Goal: Task Accomplishment & Management: Complete application form

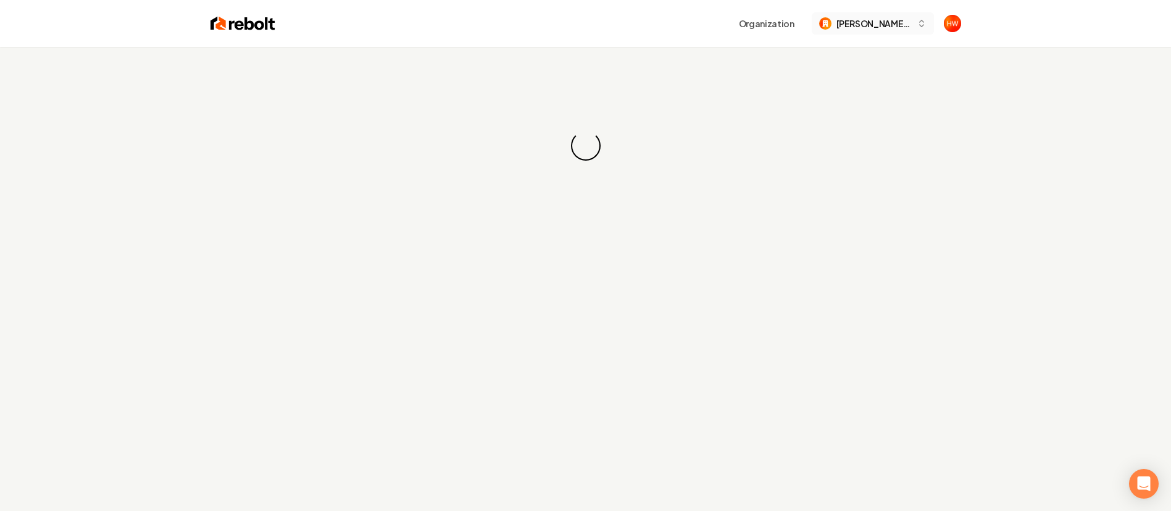
click at [780, 30] on button "[PERSON_NAME] Company" at bounding box center [873, 23] width 122 height 22
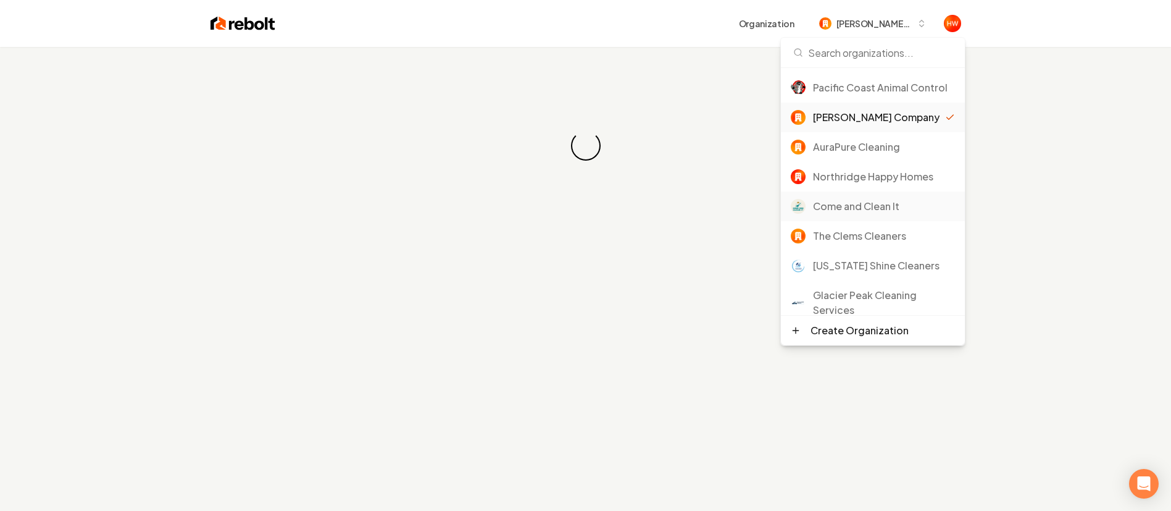
click at [780, 214] on div "Come and Clean It" at bounding box center [884, 206] width 142 height 15
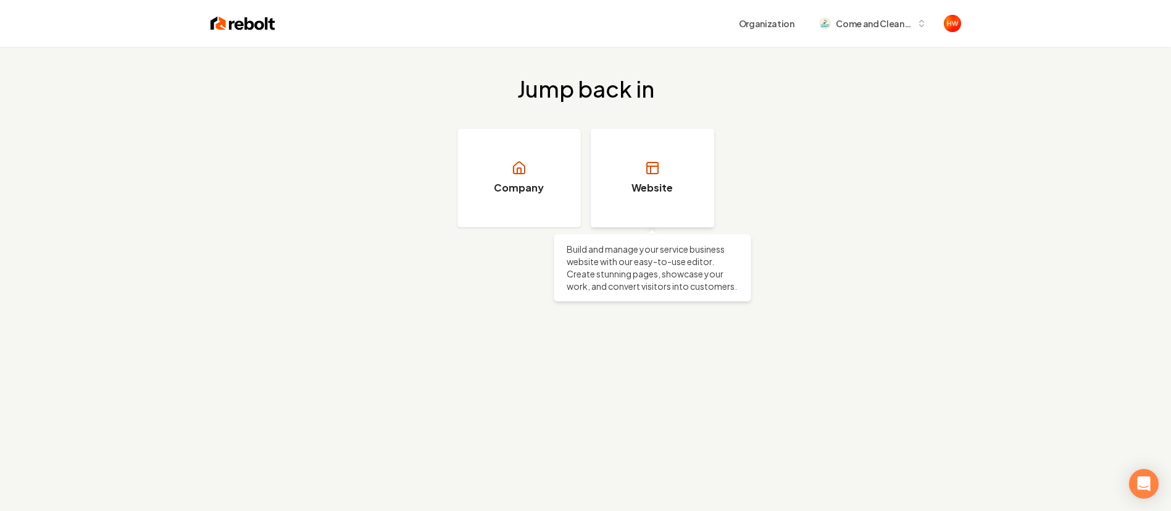
click at [669, 176] on link "Website" at bounding box center [652, 177] width 123 height 99
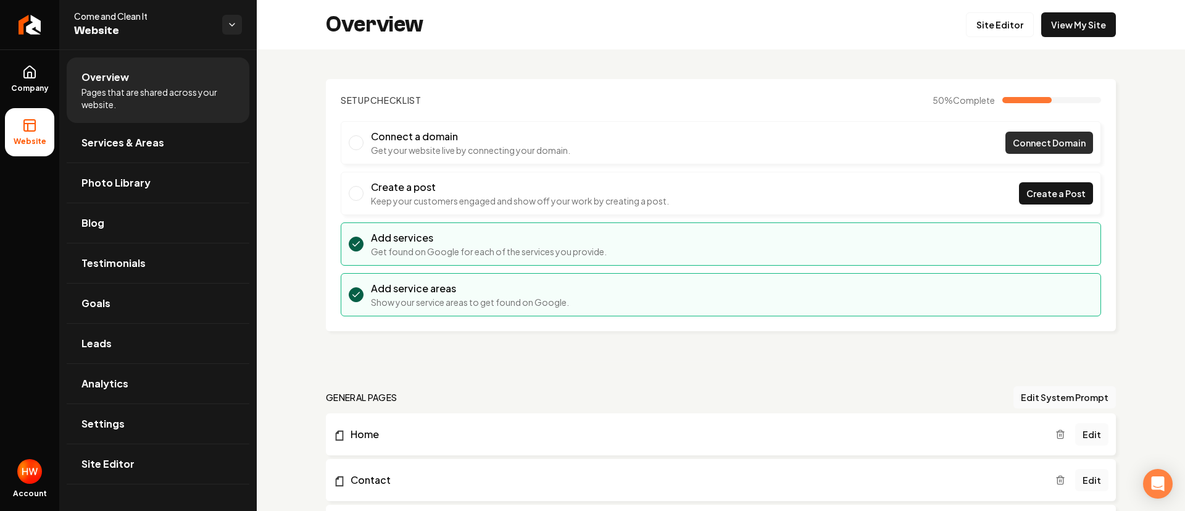
click at [1015, 144] on span "Connect Domain" at bounding box center [1049, 142] width 73 height 13
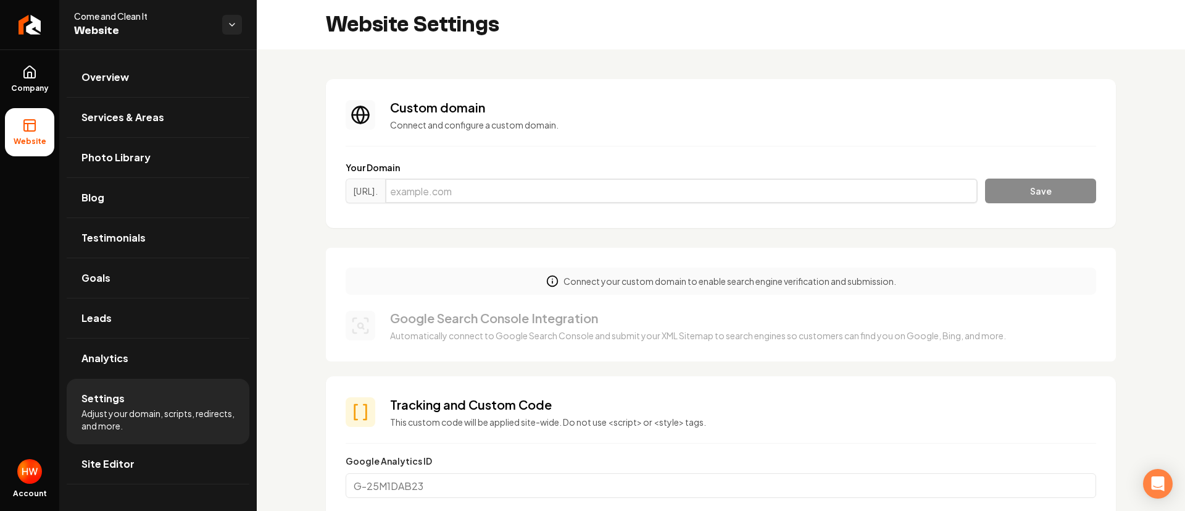
click at [557, 185] on input "Main content area" at bounding box center [681, 190] width 593 height 25
paste input "come-clean.com"
type input "come-clean.com"
click at [1003, 189] on button "Save" at bounding box center [1040, 190] width 111 height 25
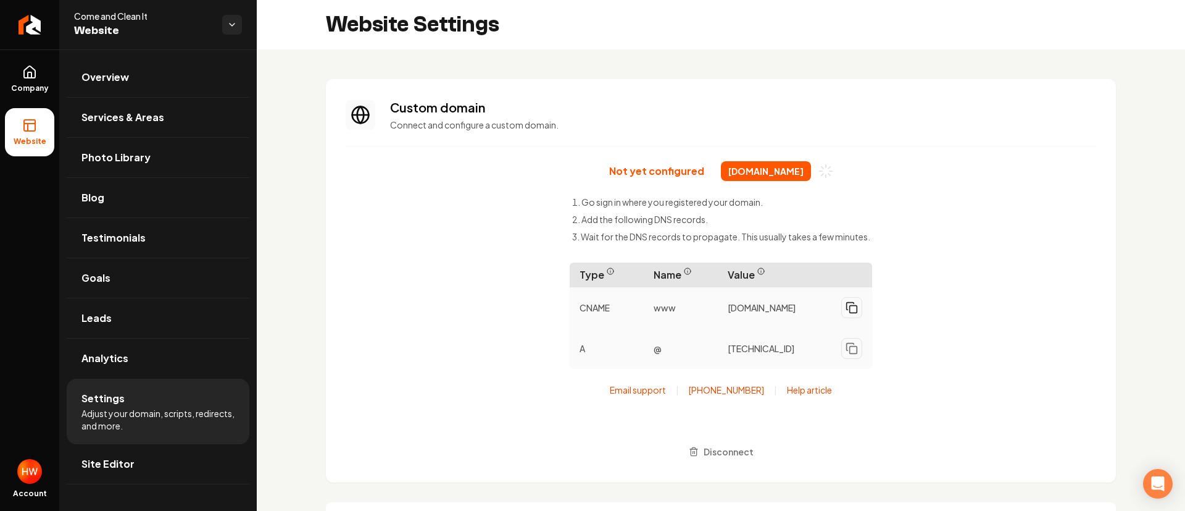
click at [849, 310] on icon "Main content area" at bounding box center [852, 307] width 12 height 12
click at [848, 351] on icon "Main content area" at bounding box center [852, 348] width 12 height 12
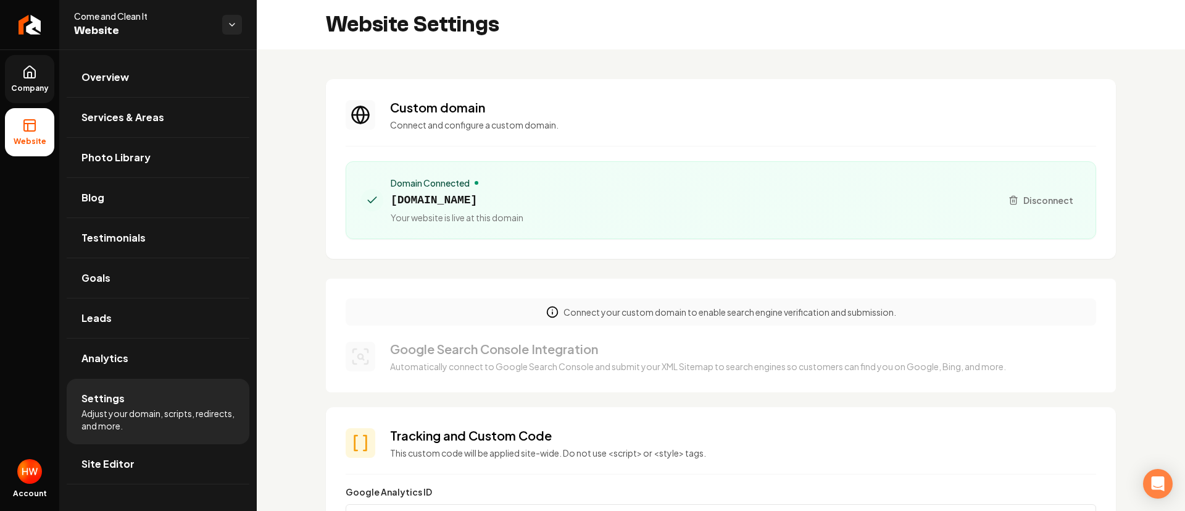
click at [25, 77] on icon at bounding box center [29, 72] width 11 height 12
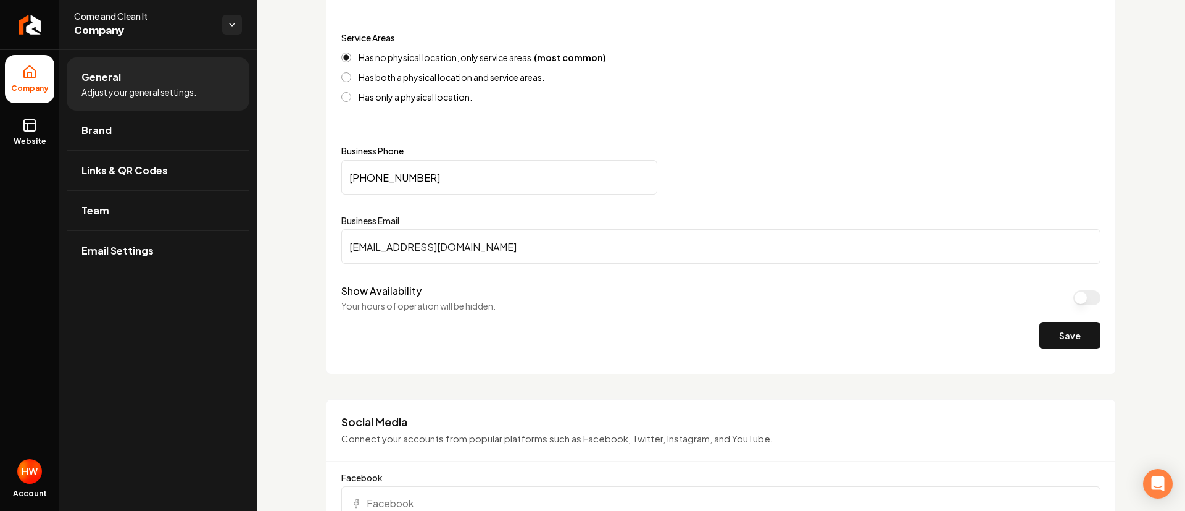
scroll to position [463, 0]
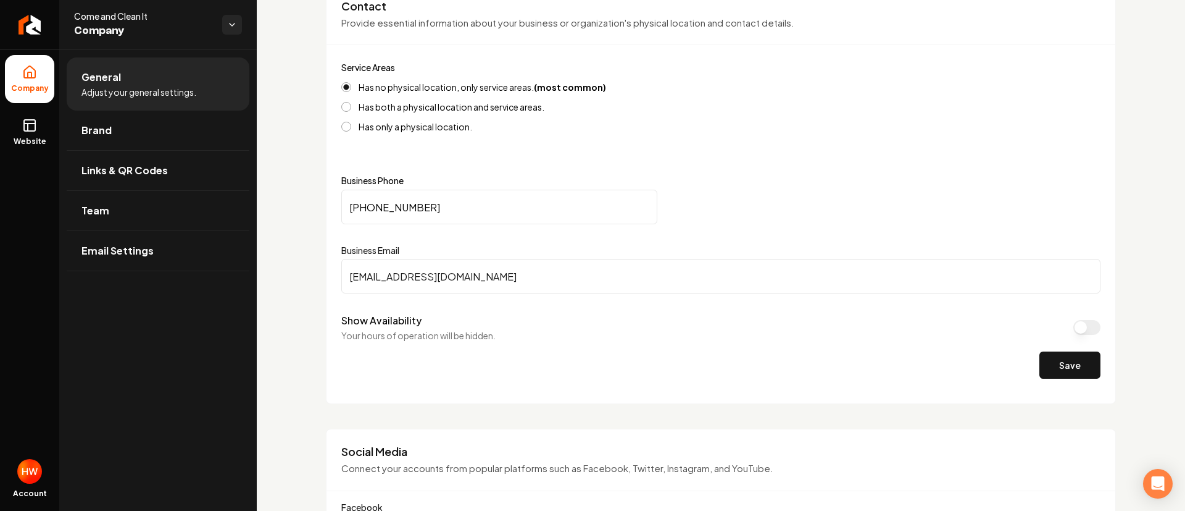
click at [436, 216] on input "(281) 910-7434" at bounding box center [499, 207] width 316 height 35
click at [436, 215] on input "(281) 910-7434" at bounding box center [499, 207] width 316 height 35
click at [436, 214] on input "(281) 910-7434" at bounding box center [499, 207] width 316 height 35
click at [438, 212] on input "(281) 910-7434" at bounding box center [499, 207] width 316 height 35
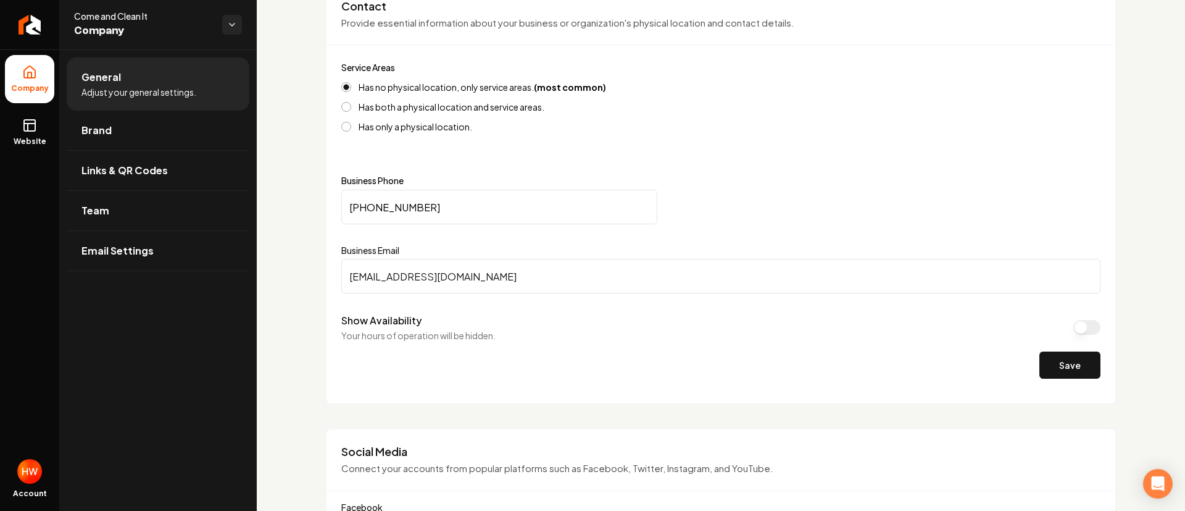
click at [438, 212] on input "(281) 910-7434" at bounding box center [499, 207] width 316 height 35
paste input "10) 934-1989"
type input "(210) 934-1989"
click at [414, 278] on input "coltonjmandel@gmail.com" at bounding box center [720, 276] width 759 height 35
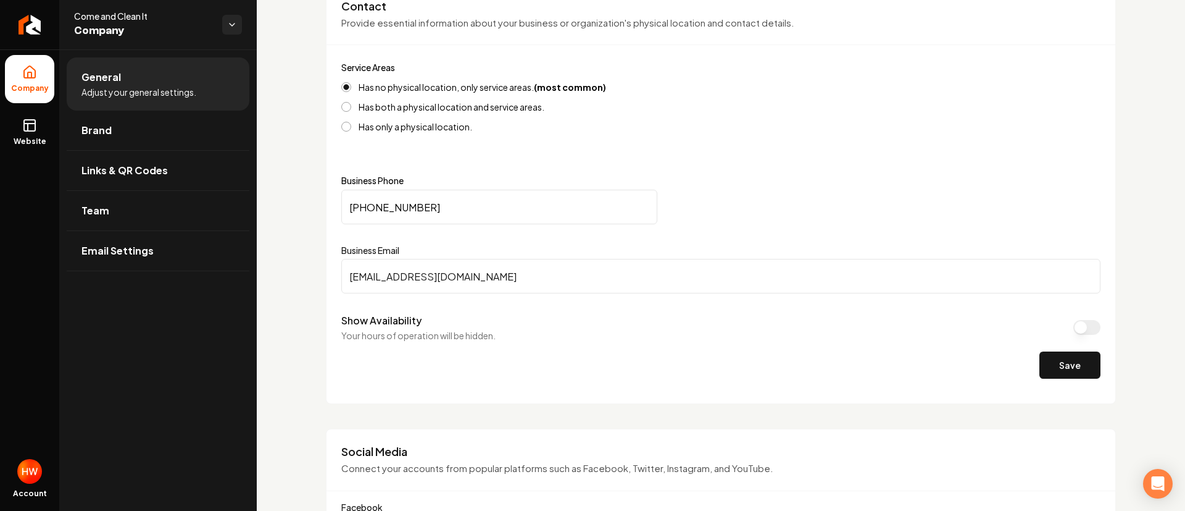
click at [414, 278] on input "coltonjmandel@gmail.com" at bounding box center [720, 276] width 759 height 35
paste input "info@come-clean"
type input "info@come-clean.com"
click at [1041, 370] on button "Save" at bounding box center [1070, 364] width 61 height 27
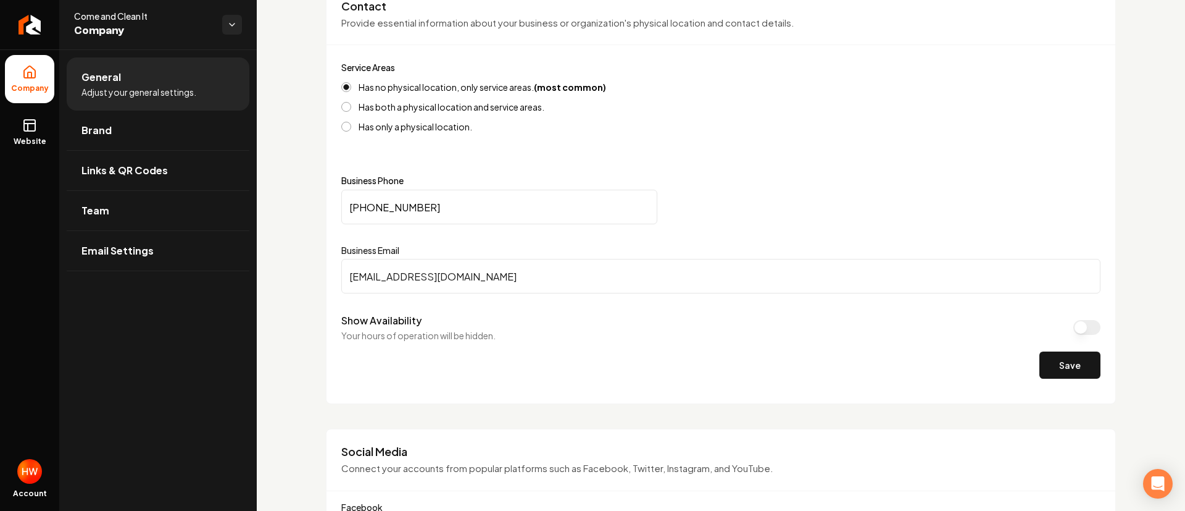
click at [440, 202] on input "(210) 934-1989" at bounding box center [499, 207] width 316 height 35
click at [440, 201] on input "(210) 934-1989" at bounding box center [499, 207] width 316 height 35
click at [33, 129] on icon at bounding box center [29, 125] width 15 height 15
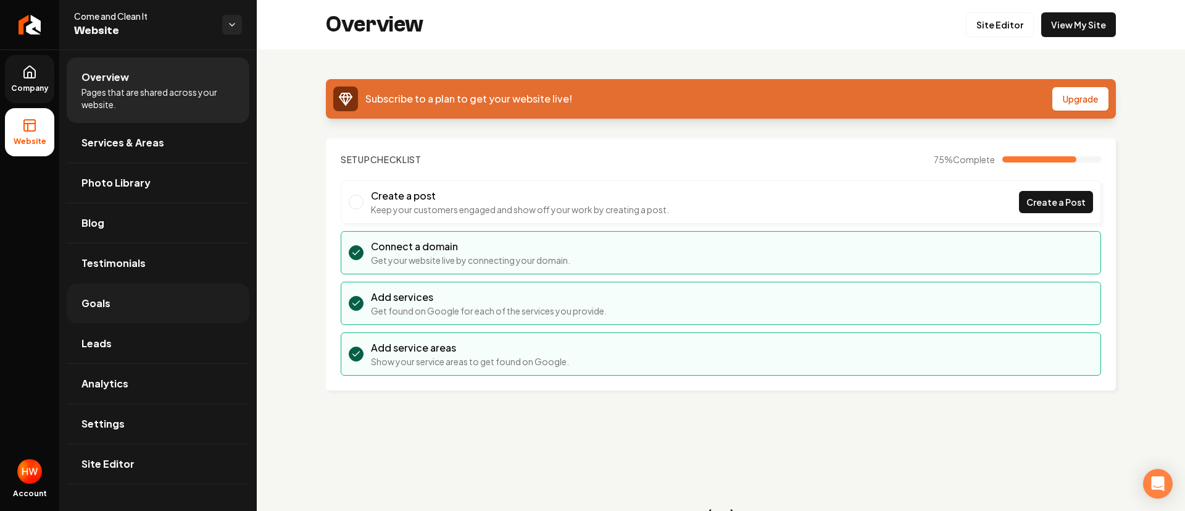
click at [128, 302] on link "Goals" at bounding box center [158, 303] width 183 height 40
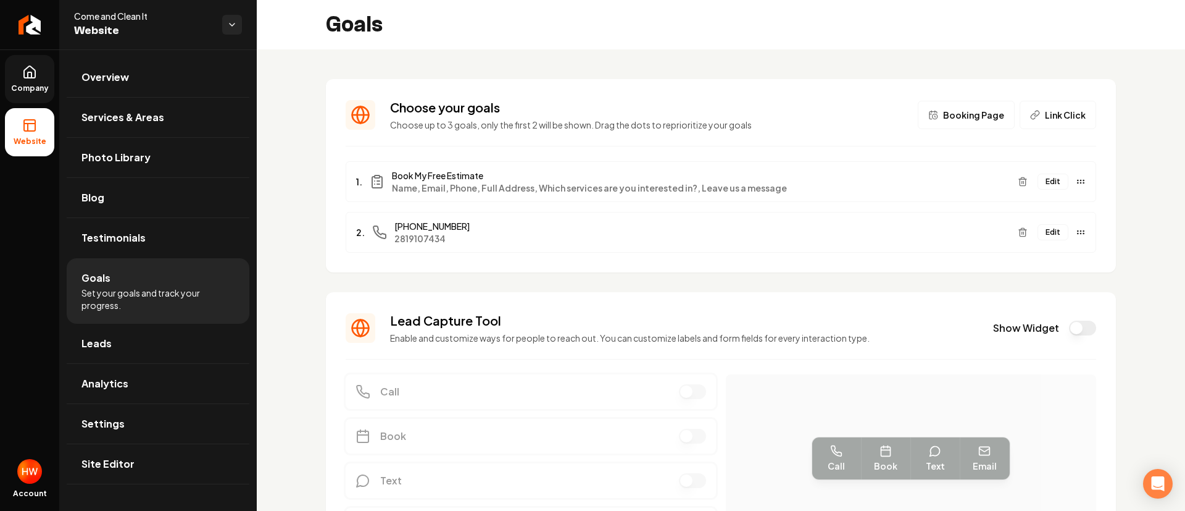
click at [1041, 232] on button "Edit" at bounding box center [1053, 232] width 31 height 16
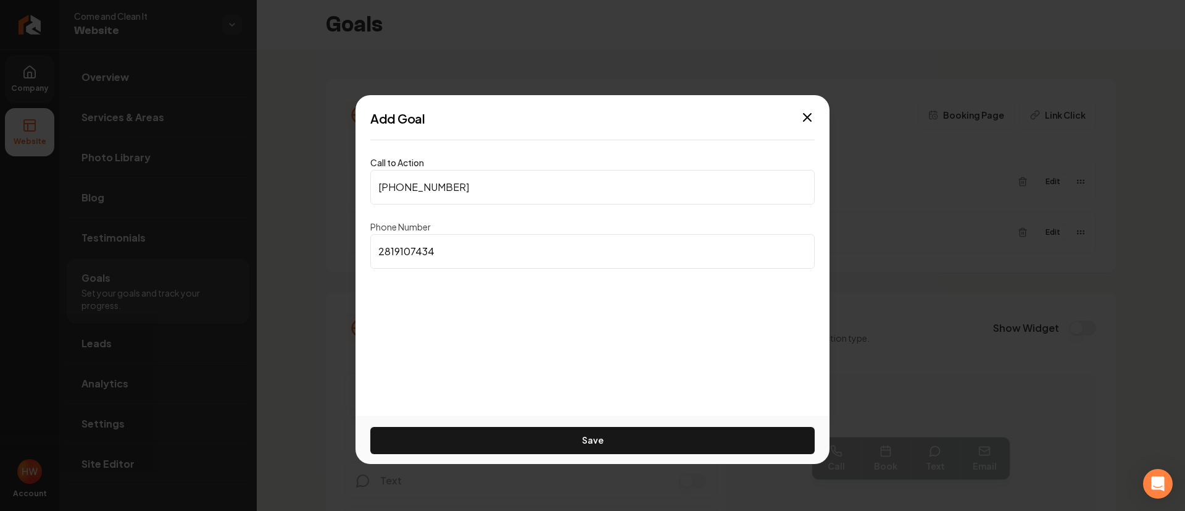
click at [487, 195] on input "(281) 910-7434" at bounding box center [592, 187] width 444 height 35
click at [488, 195] on input "(281) 910-7434" at bounding box center [592, 187] width 444 height 35
type input "(210) 934-1989"
click at [456, 238] on input "2819107434" at bounding box center [592, 251] width 444 height 35
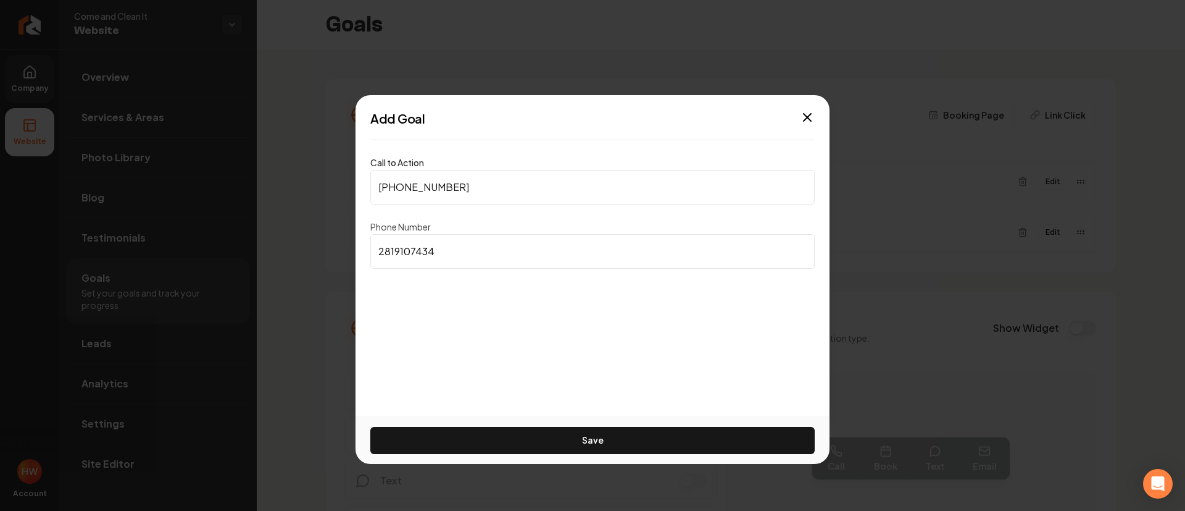
click at [456, 238] on input "2819107434" at bounding box center [592, 251] width 444 height 35
click at [457, 238] on input "2819107434" at bounding box center [592, 251] width 444 height 35
paste input "(210) 934-1989"
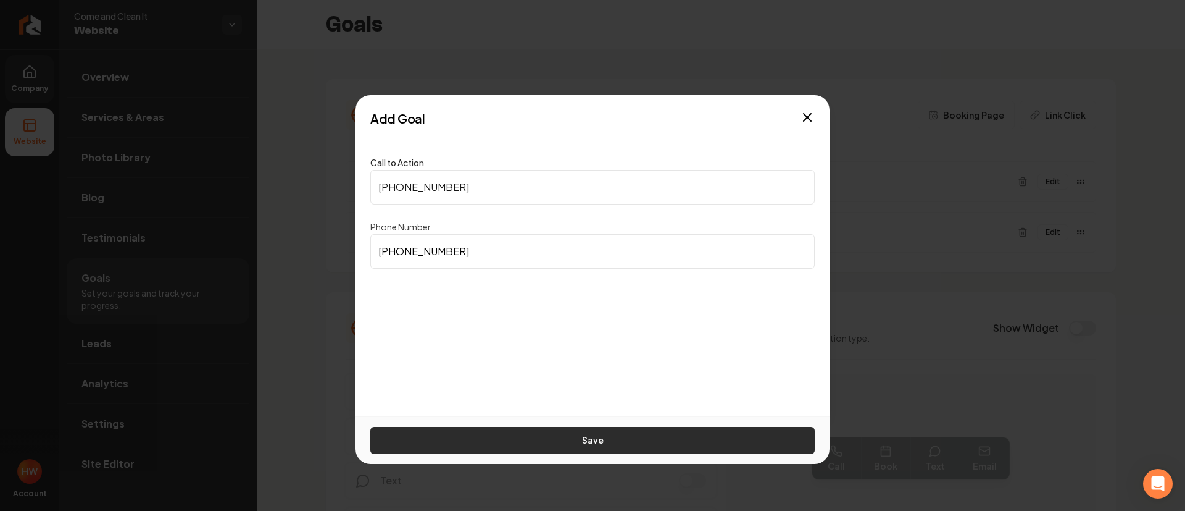
type input "(210) 934-1989"
click at [566, 432] on button "Save" at bounding box center [592, 440] width 444 height 27
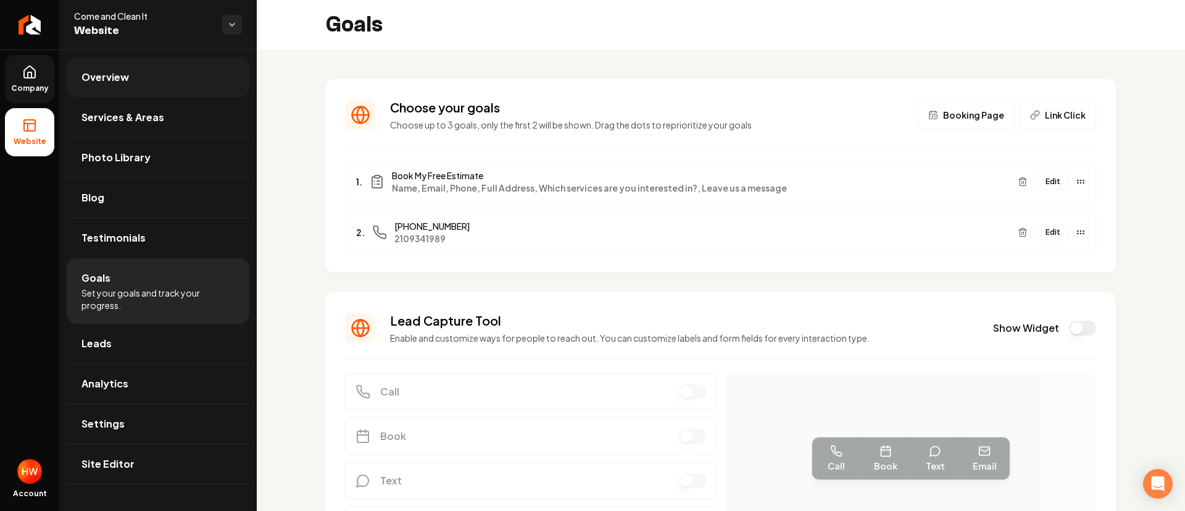
click at [148, 85] on link "Overview" at bounding box center [158, 77] width 183 height 40
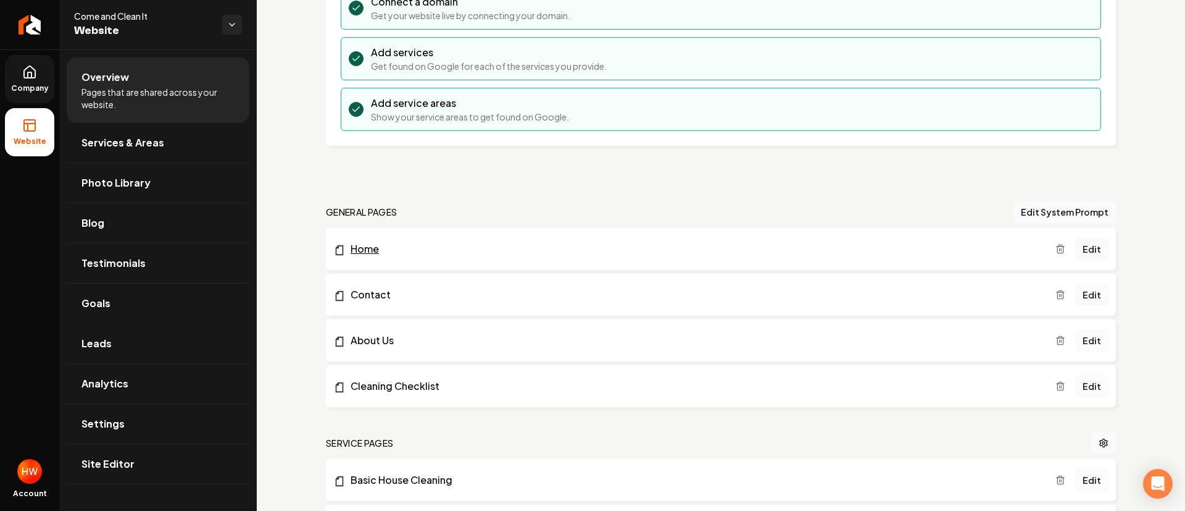
scroll to position [93, 0]
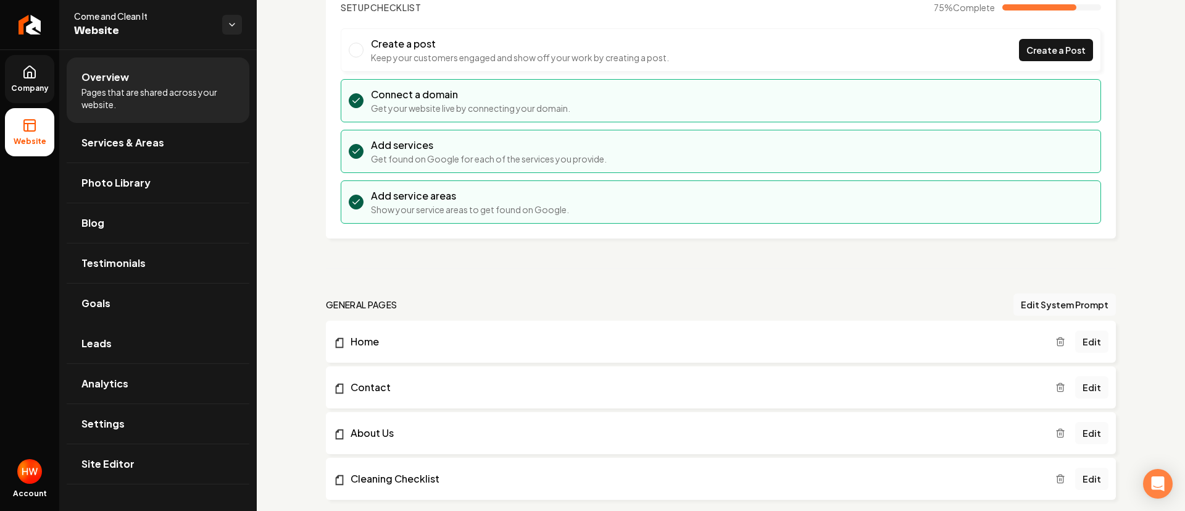
click at [44, 85] on span "Company" at bounding box center [30, 88] width 48 height 10
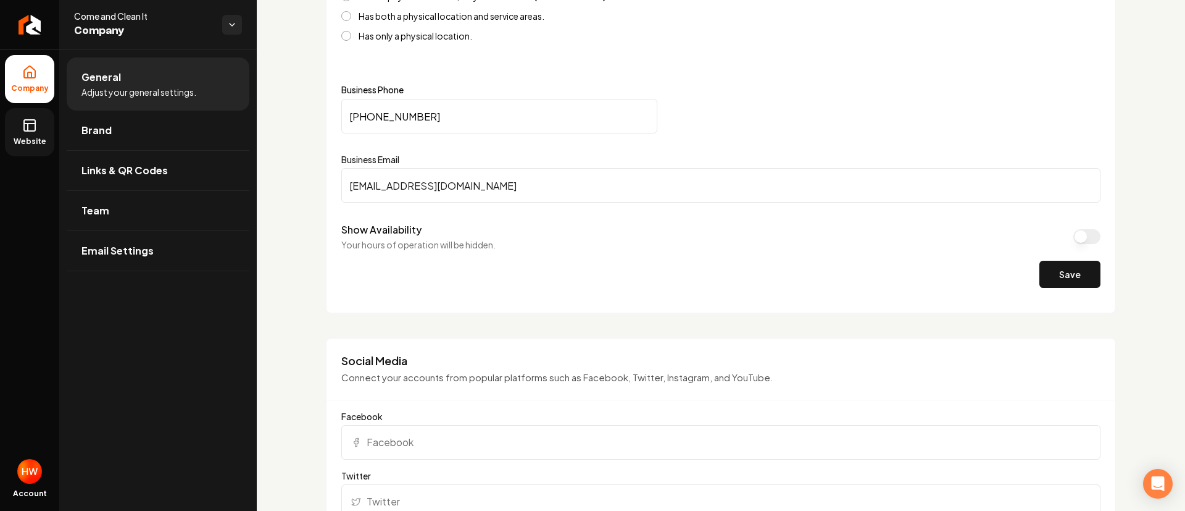
scroll to position [556, 0]
click at [31, 130] on icon at bounding box center [29, 125] width 15 height 15
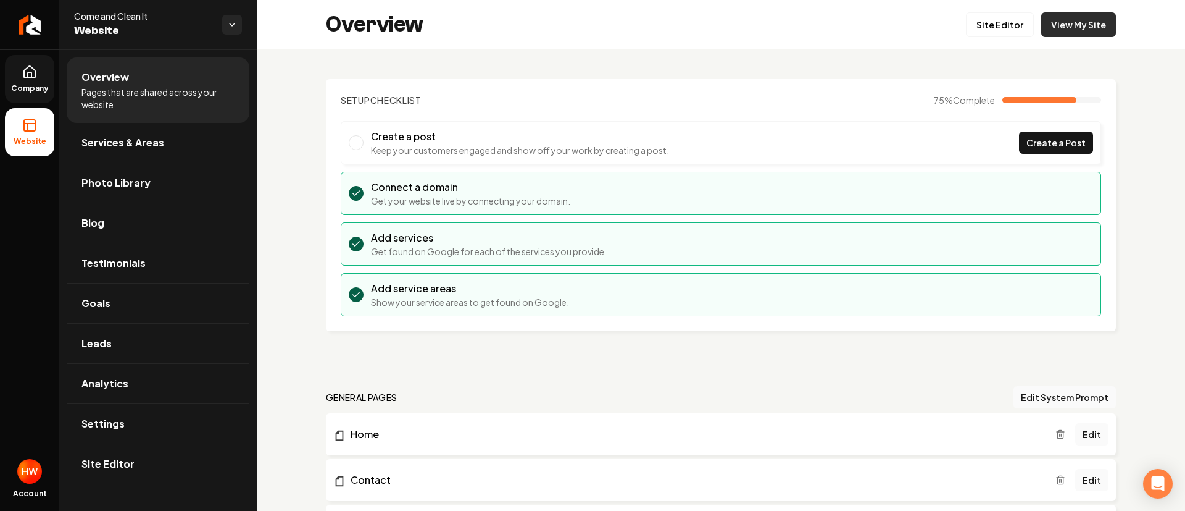
click at [1071, 17] on link "View My Site" at bounding box center [1078, 24] width 75 height 25
click at [27, 28] on icon "Return to dashboard" at bounding box center [30, 25] width 20 height 20
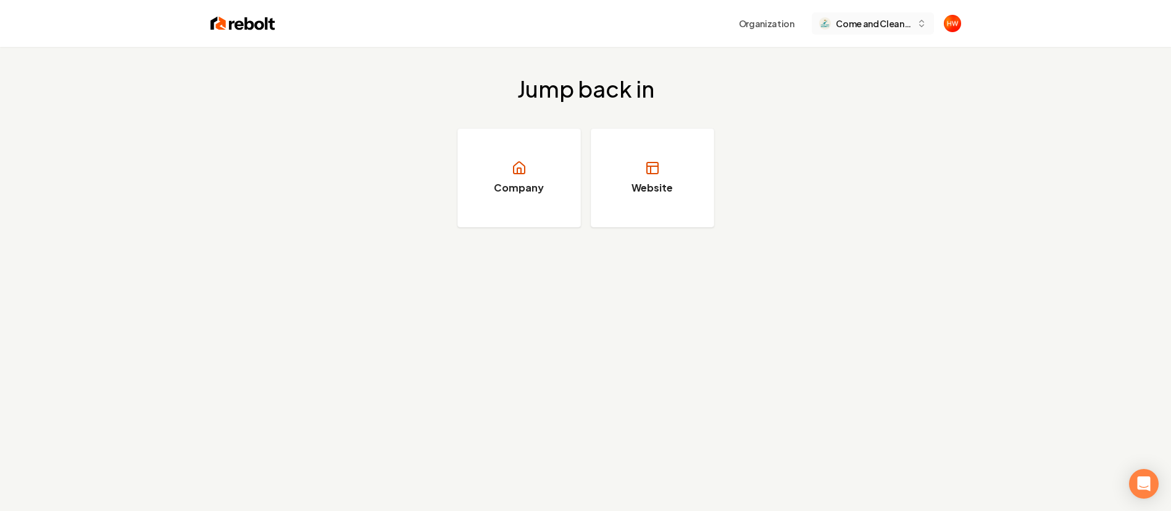
click at [874, 21] on span "Come and Clean It" at bounding box center [873, 23] width 75 height 13
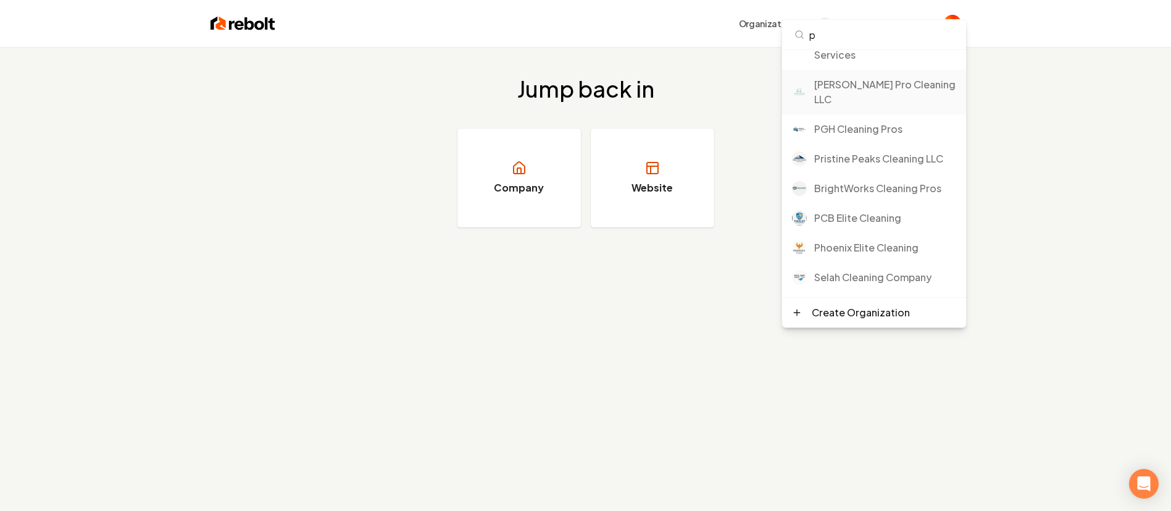
scroll to position [47, 0]
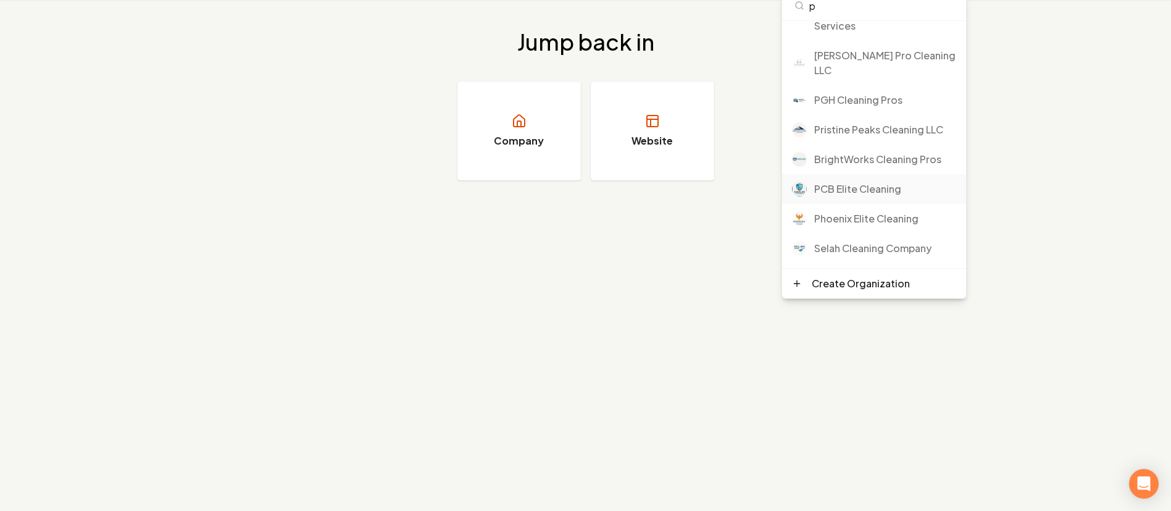
type input "p"
click at [851, 191] on div "PCB Elite Cleaning" at bounding box center [885, 189] width 142 height 15
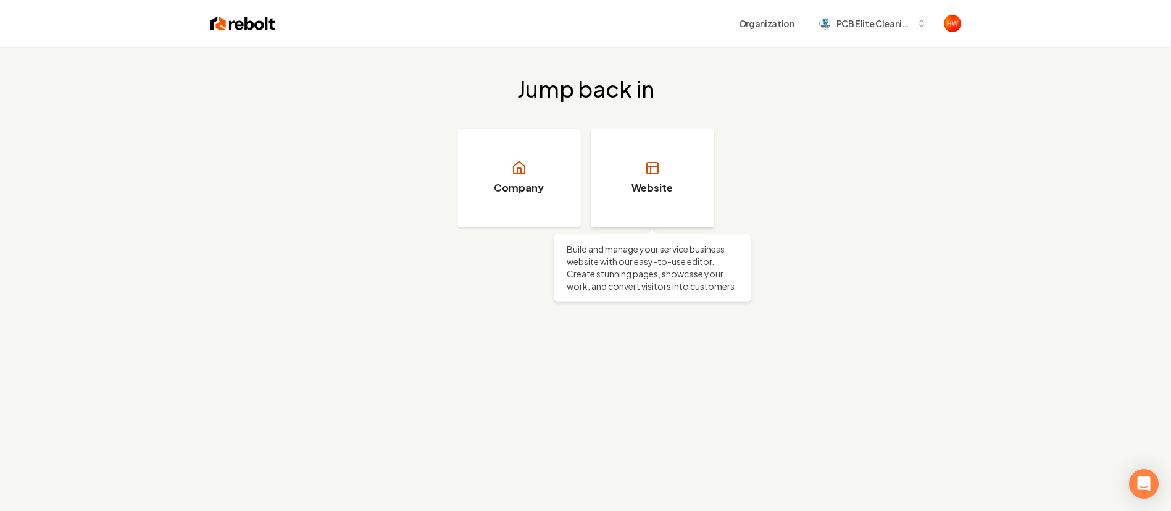
click at [635, 159] on link "Website" at bounding box center [652, 177] width 123 height 99
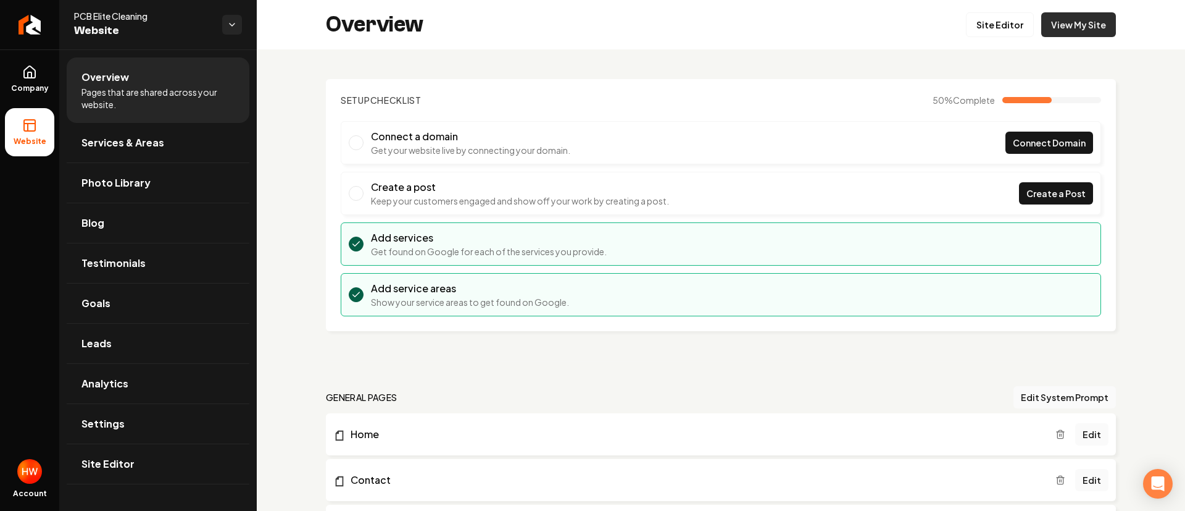
click at [1067, 27] on link "View My Site" at bounding box center [1078, 24] width 75 height 25
click at [23, 38] on link "Return to dashboard" at bounding box center [29, 24] width 59 height 49
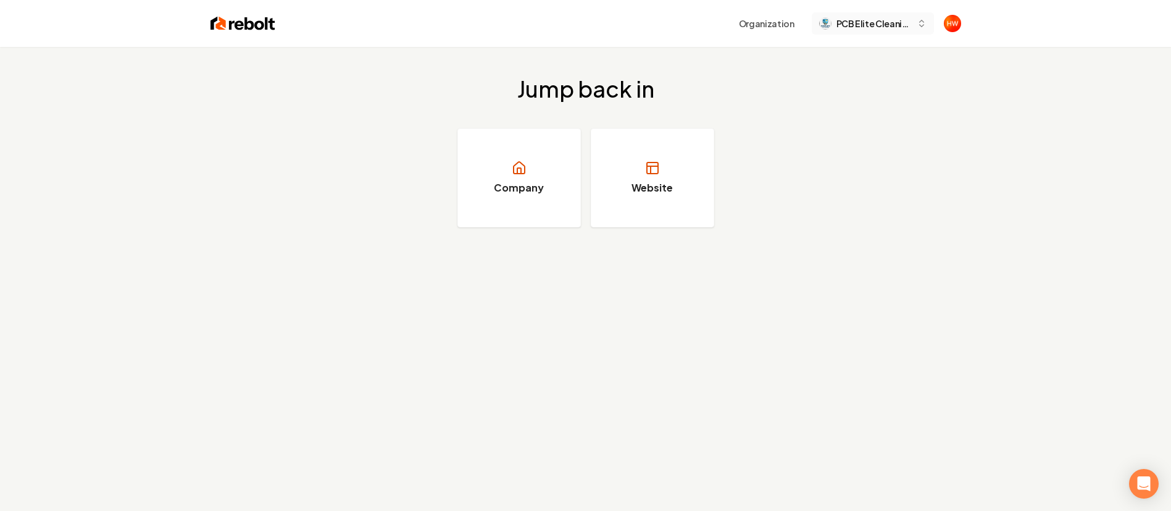
click at [862, 20] on span "PCB Elite Cleaning" at bounding box center [874, 23] width 75 height 13
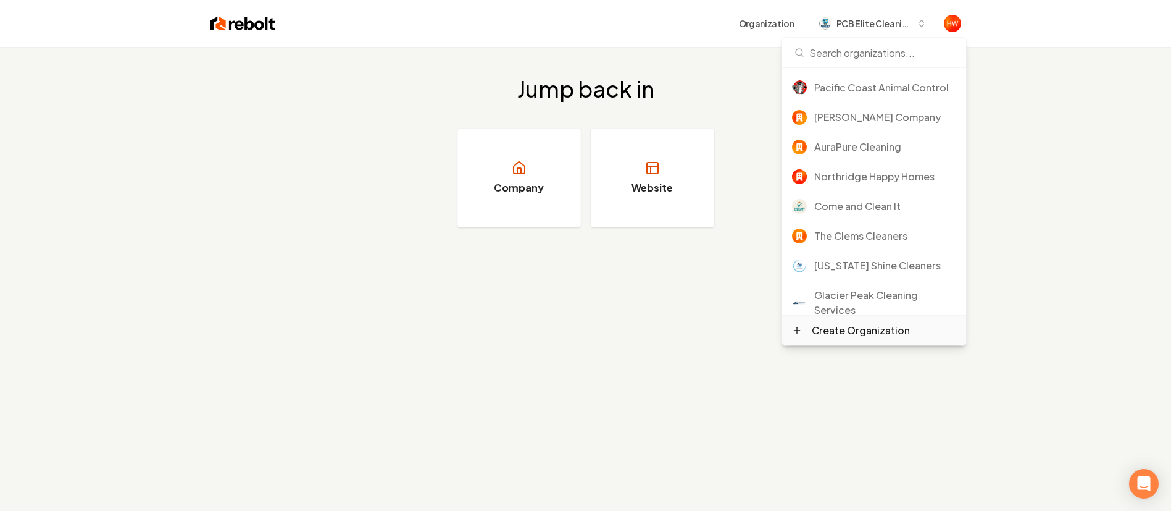
click at [846, 332] on div "Create Organization" at bounding box center [861, 330] width 98 height 15
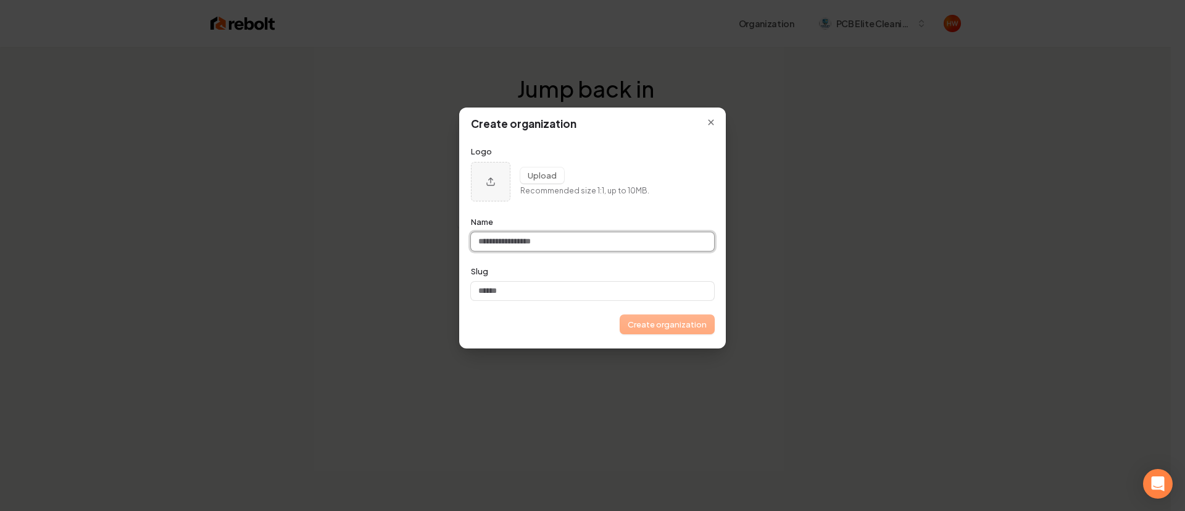
paste input "**********"
type input "**********"
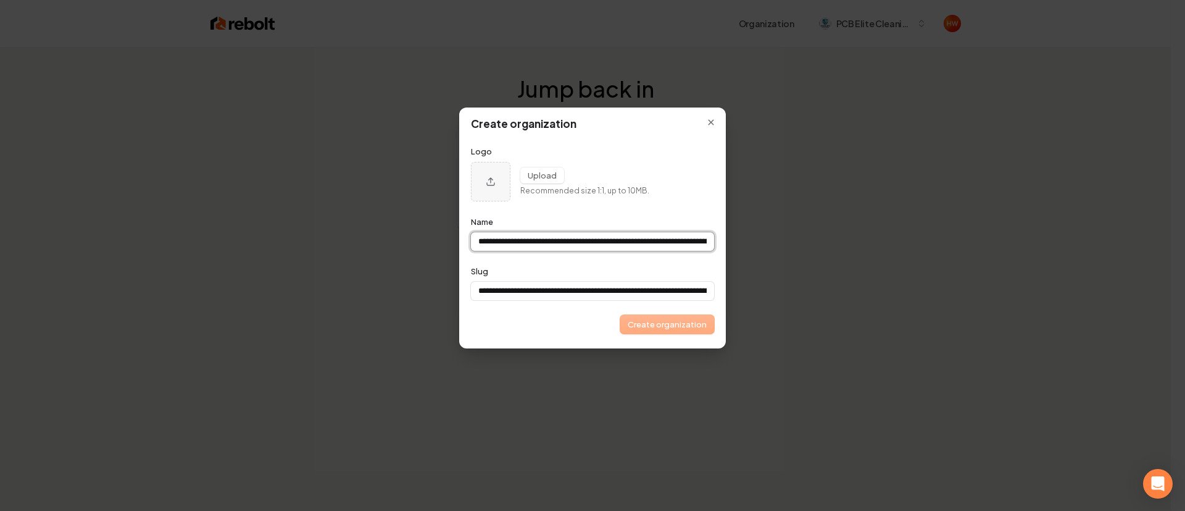
scroll to position [0, 888]
click at [557, 242] on input "**********" at bounding box center [592, 241] width 243 height 19
click at [556, 245] on input "**********" at bounding box center [592, 241] width 243 height 19
click at [564, 244] on input "**********" at bounding box center [592, 241] width 243 height 19
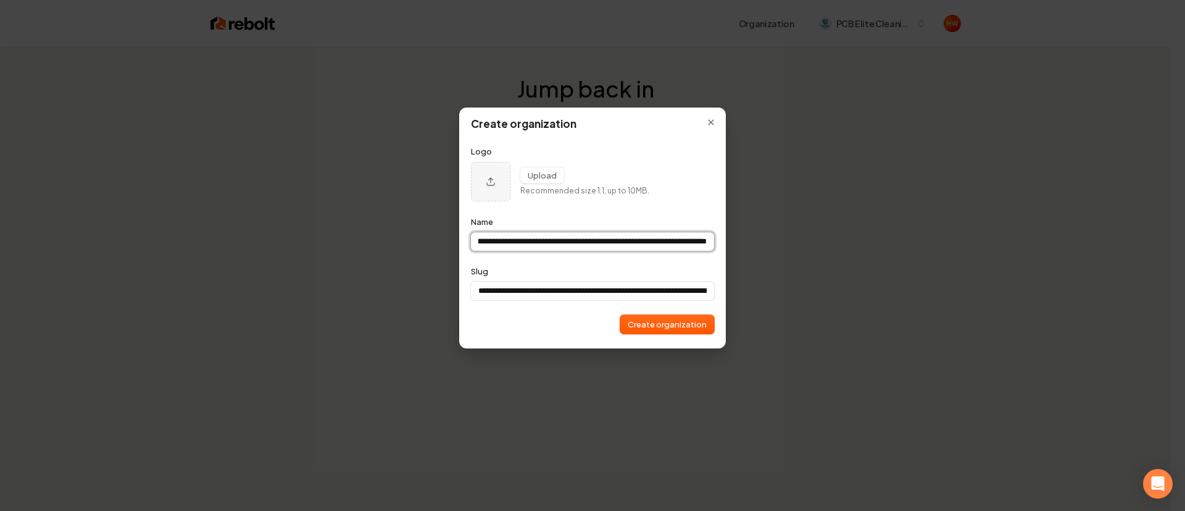
click at [564, 244] on input "**********" at bounding box center [592, 241] width 243 height 19
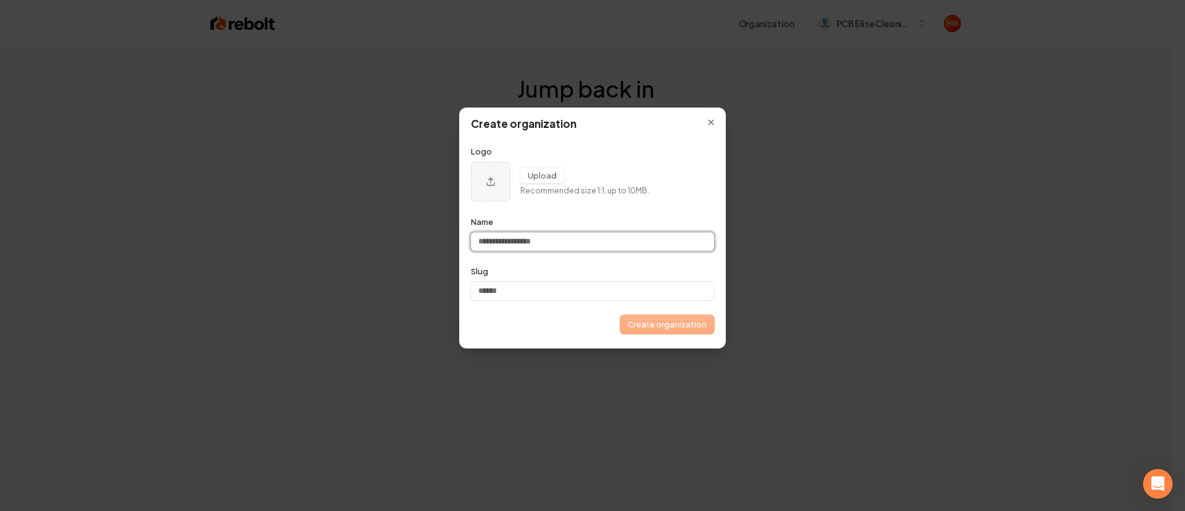
scroll to position [0, 0]
paste input "**********"
type input "**********"
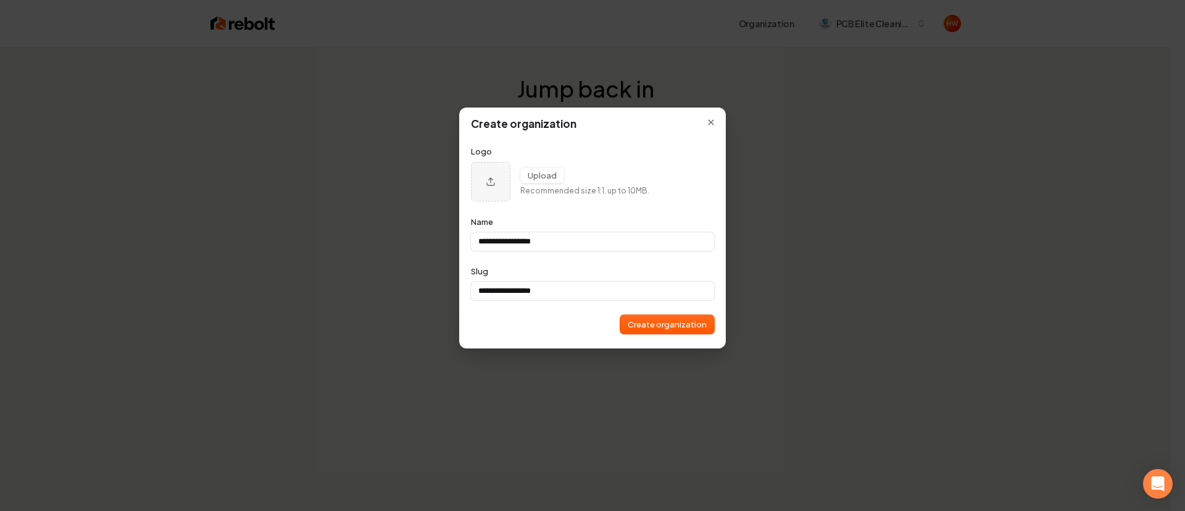
type input "**********"
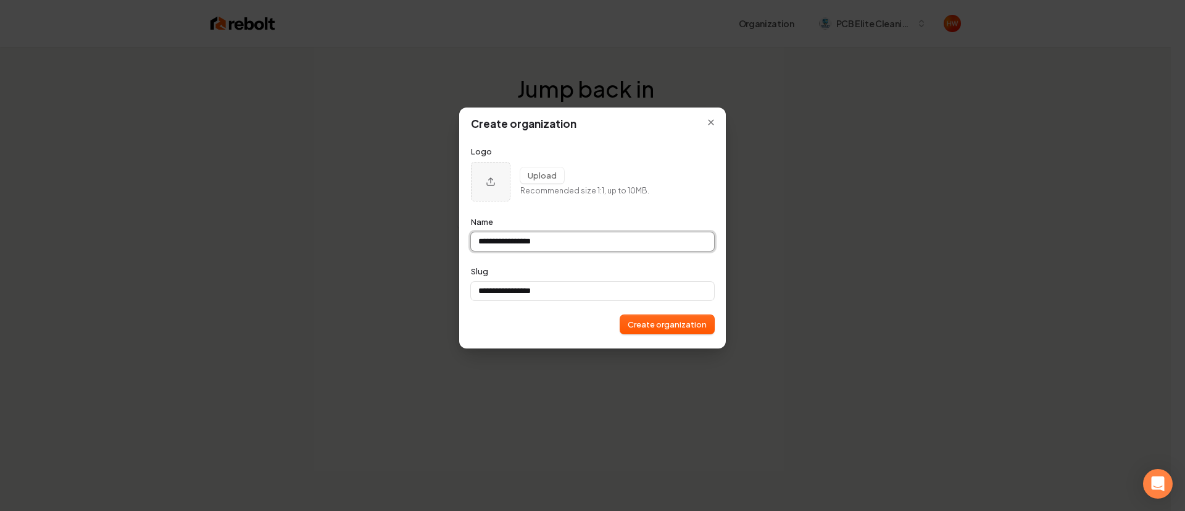
type input "**********"
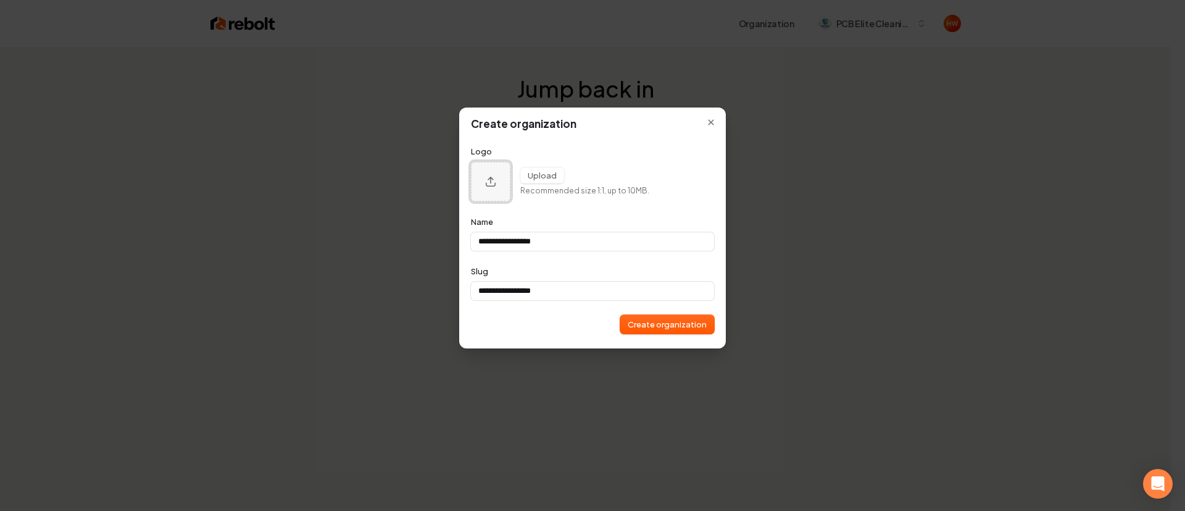
type input "**********"
click at [485, 183] on icon "Upload organization logo" at bounding box center [491, 182] width 12 height 12
type input "**********"
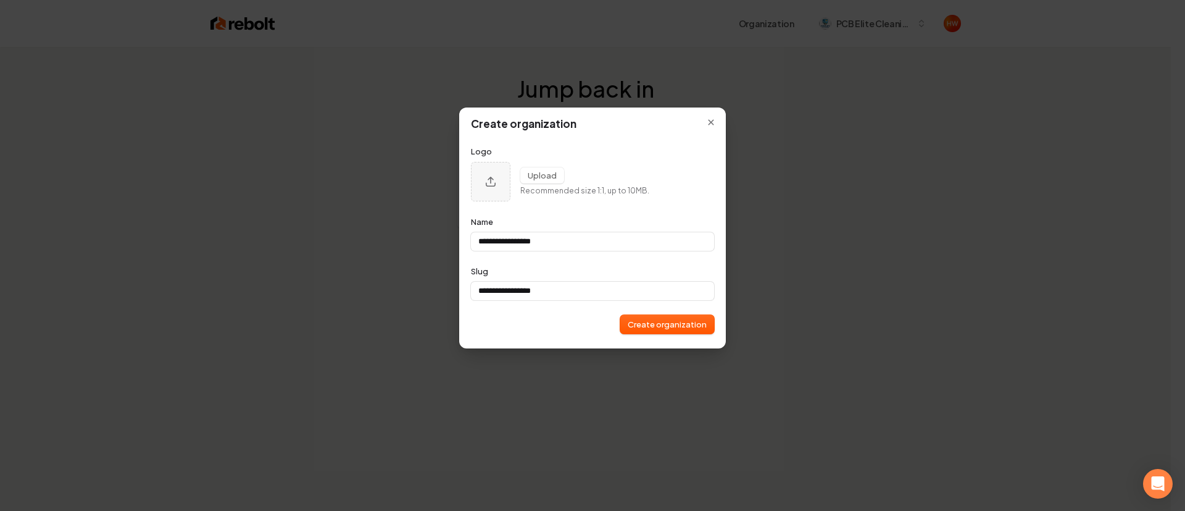
type input "**********"
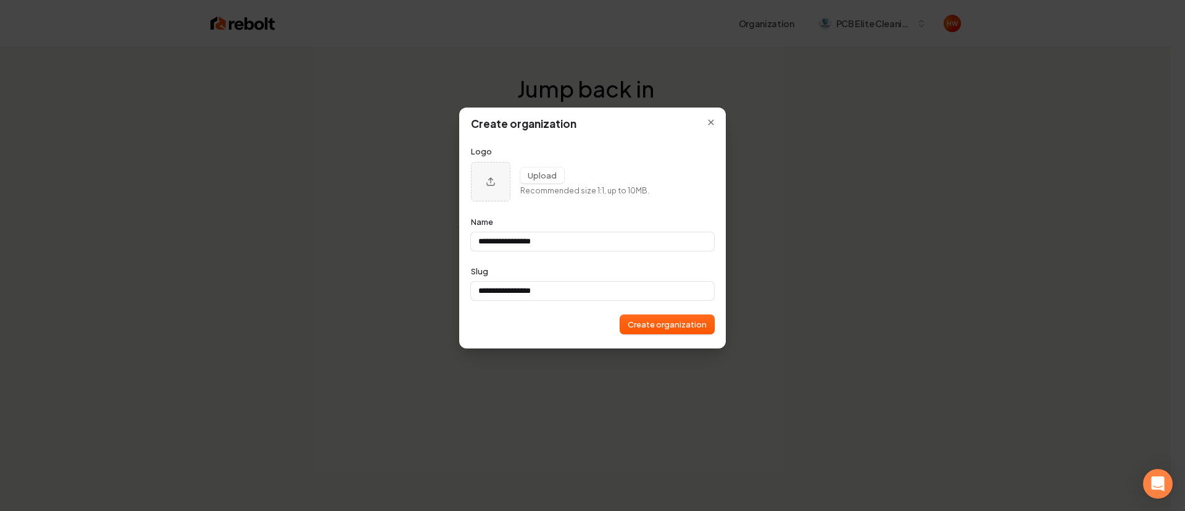
type input "**********"
click at [650, 328] on button "Create organization" at bounding box center [667, 324] width 94 height 19
type input "**********"
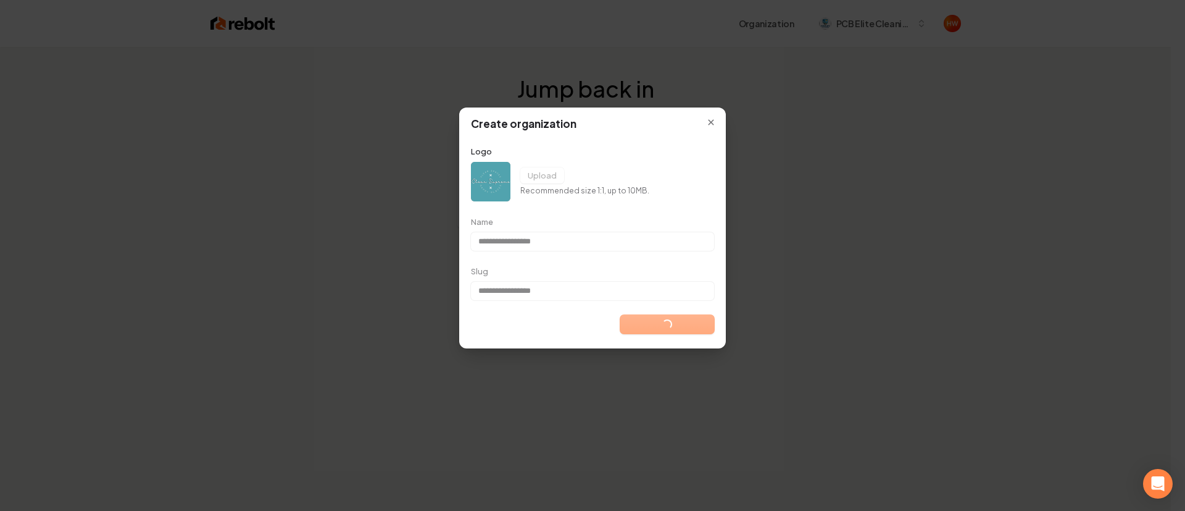
type input "**********"
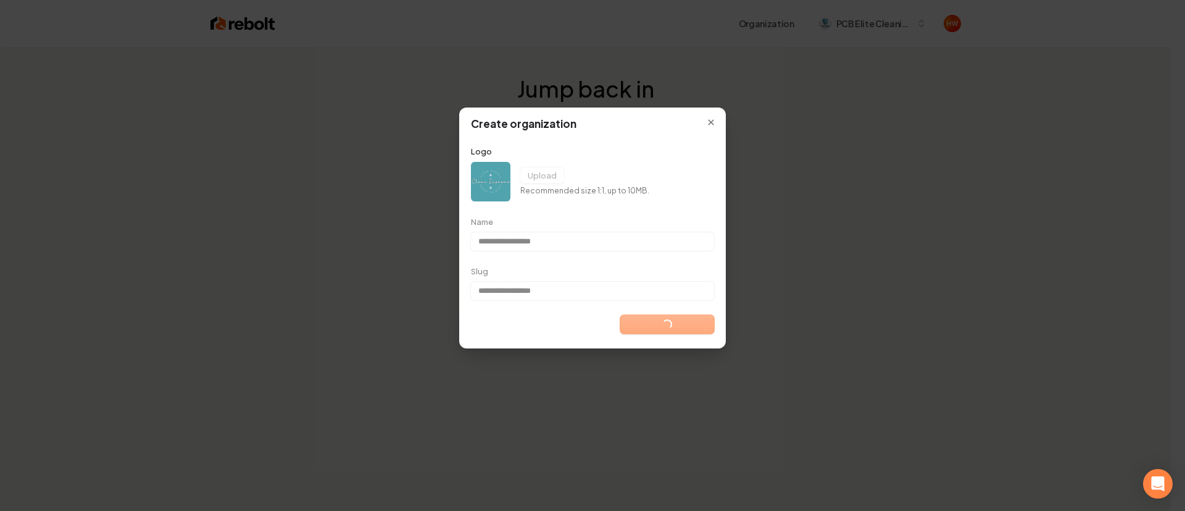
type input "**********"
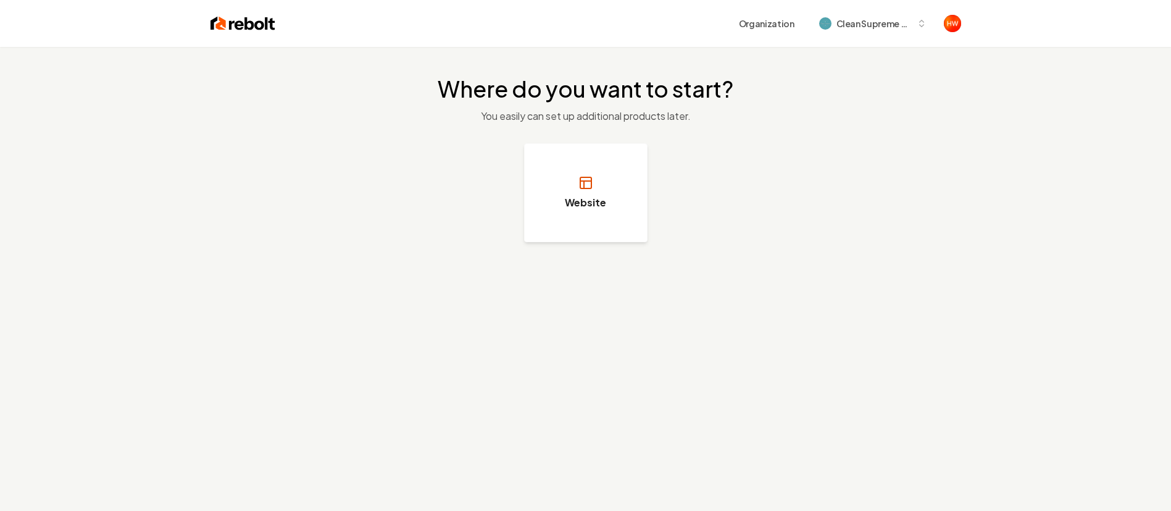
click at [589, 218] on button "Website" at bounding box center [585, 192] width 123 height 99
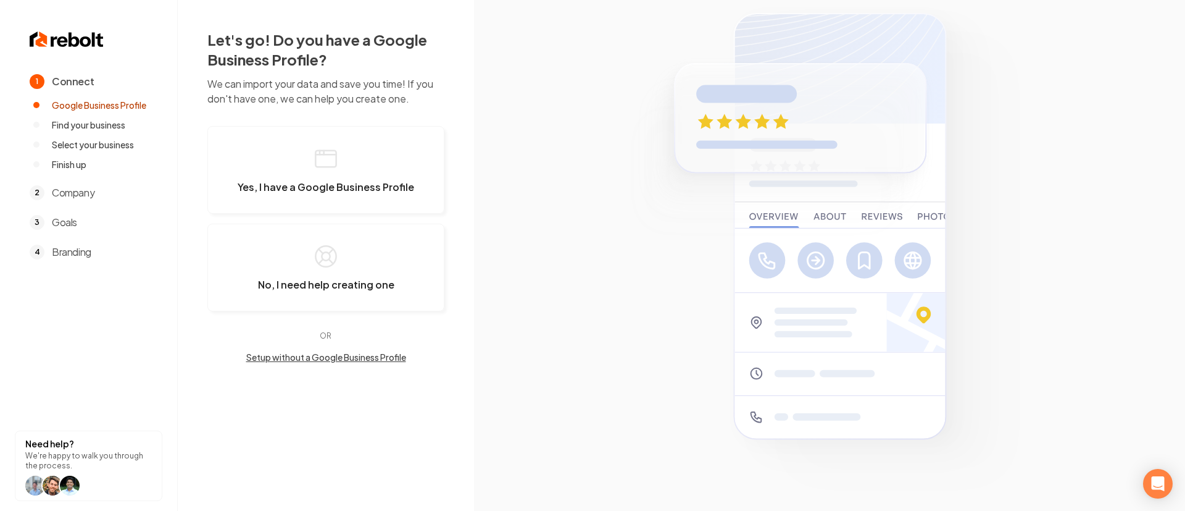
click at [345, 358] on button "Setup without a Google Business Profile" at bounding box center [325, 357] width 237 height 12
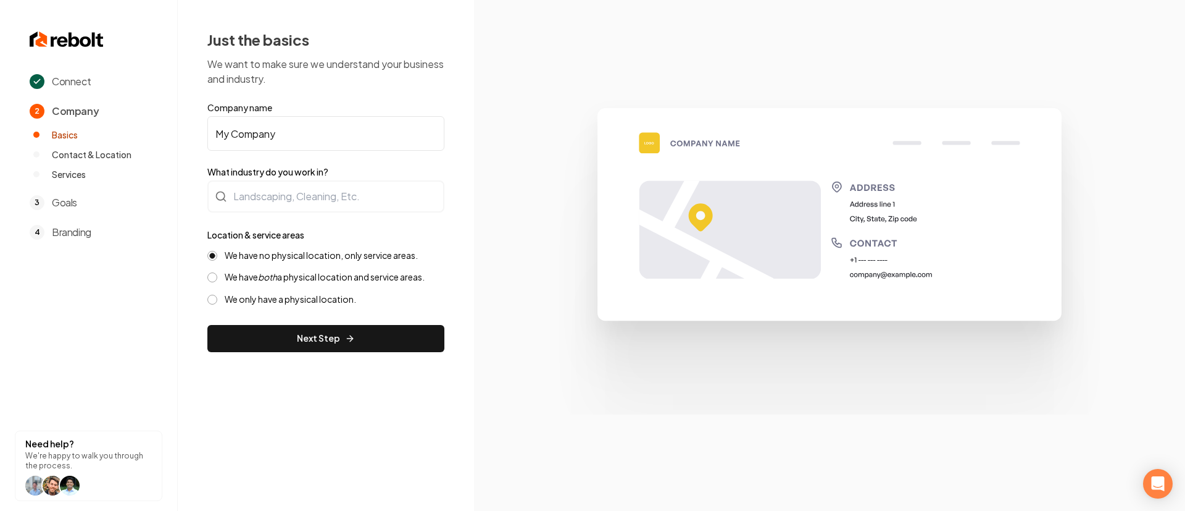
click at [304, 137] on input "My Company" at bounding box center [325, 133] width 237 height 35
click at [305, 138] on input "My Company" at bounding box center [325, 133] width 237 height 35
paste input "Clean Supreme LLC"
type input "Clean Supreme LLC"
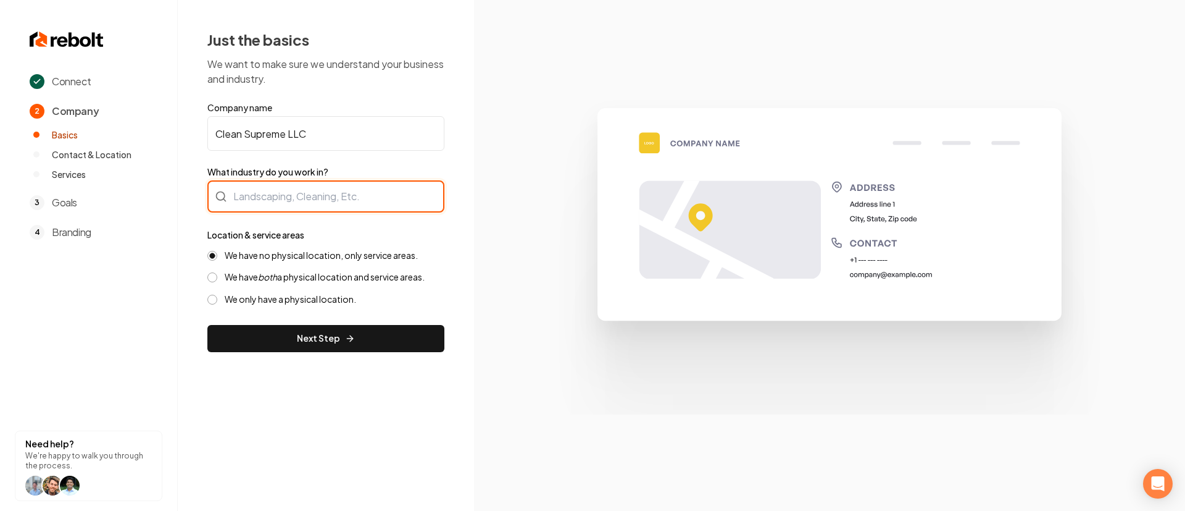
click at [326, 196] on div at bounding box center [325, 196] width 237 height 32
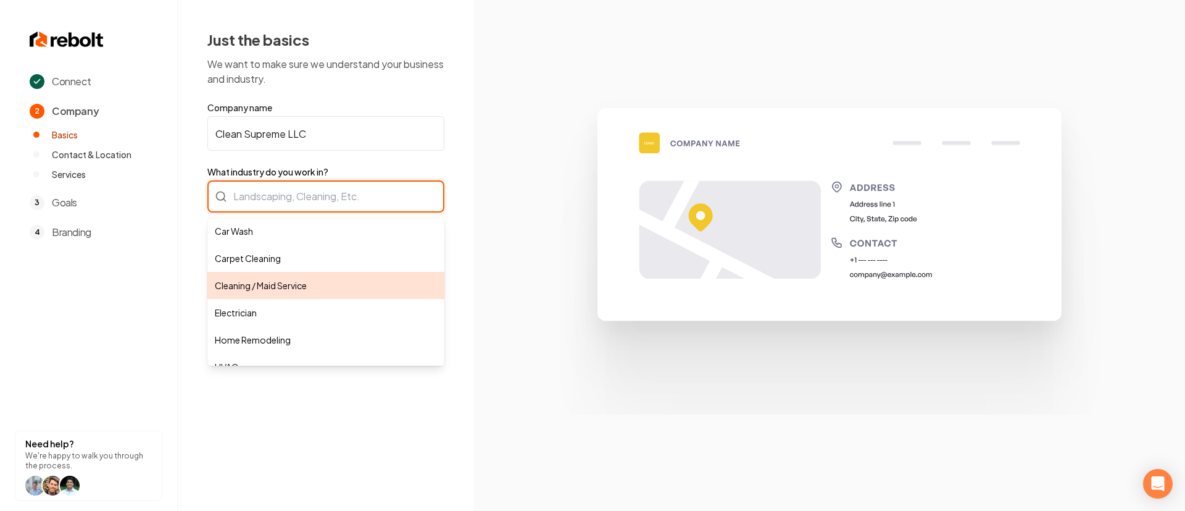
type input "Cleaning / Maid Service"
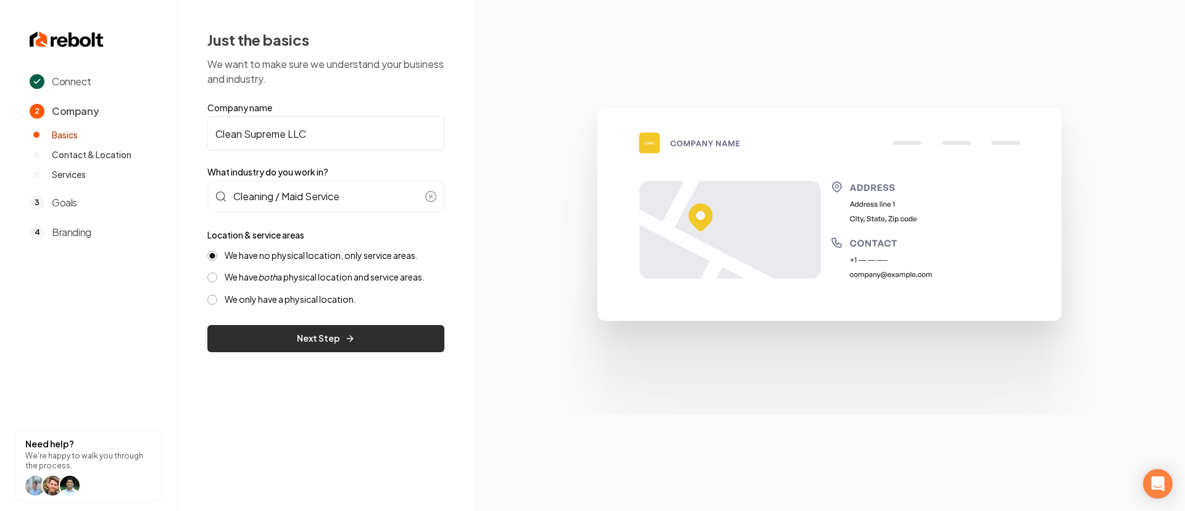
click at [330, 340] on button "Next Step" at bounding box center [325, 338] width 237 height 27
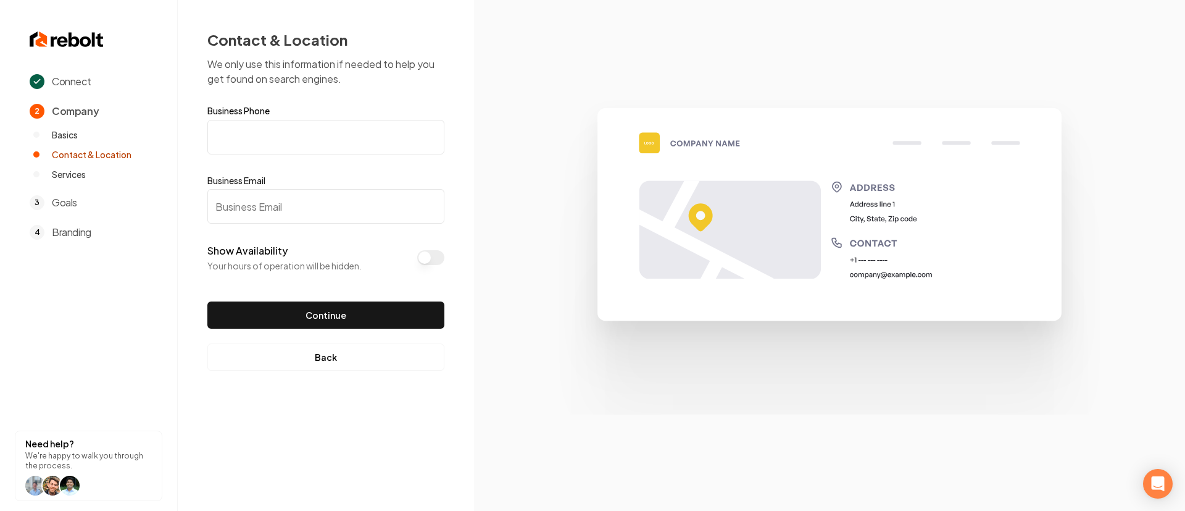
click at [319, 142] on input "Business Phone" at bounding box center [325, 137] width 237 height 35
paste input "(561) 699-9967"
type input "(561) 699-9967"
click at [314, 201] on input "Business Email" at bounding box center [325, 206] width 237 height 35
paste input "info@cleansupreme.co"
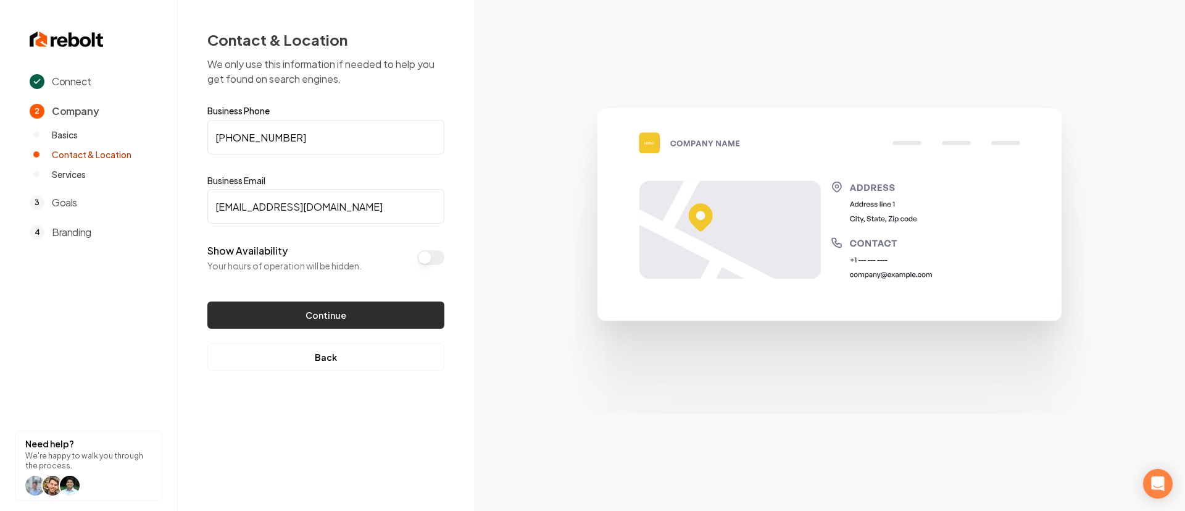
type input "info@cleansupreme.co"
click at [296, 311] on button "Continue" at bounding box center [325, 314] width 237 height 27
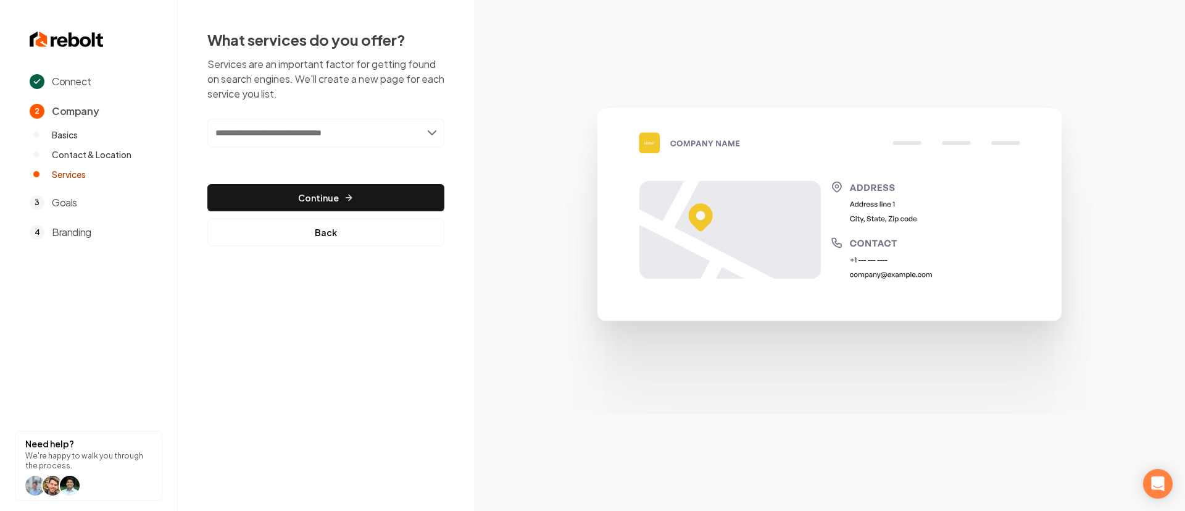
click at [315, 135] on input "text" at bounding box center [325, 133] width 237 height 28
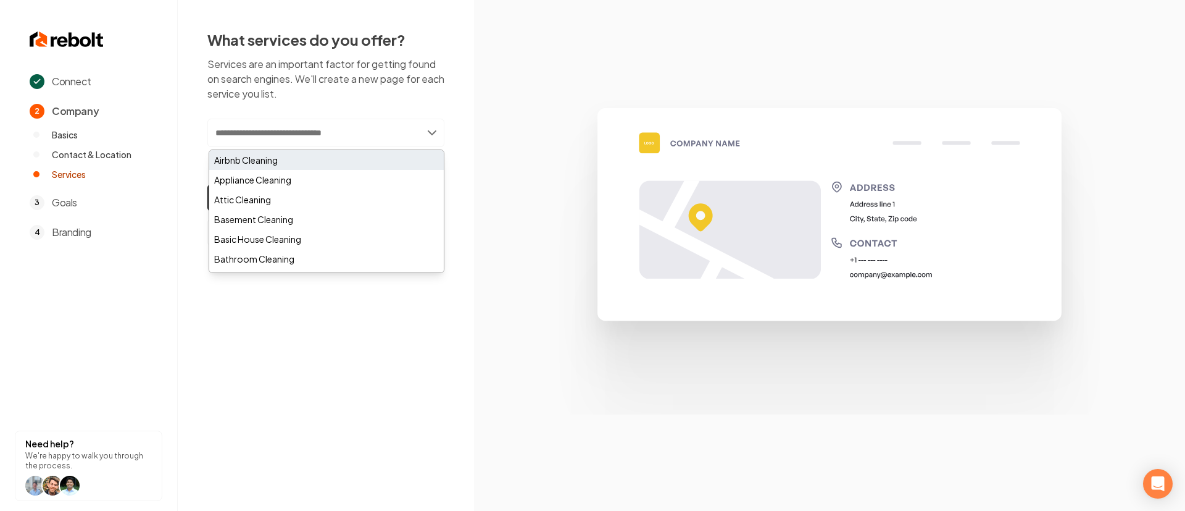
click at [285, 162] on div "Airbnb Cleaning" at bounding box center [326, 160] width 235 height 20
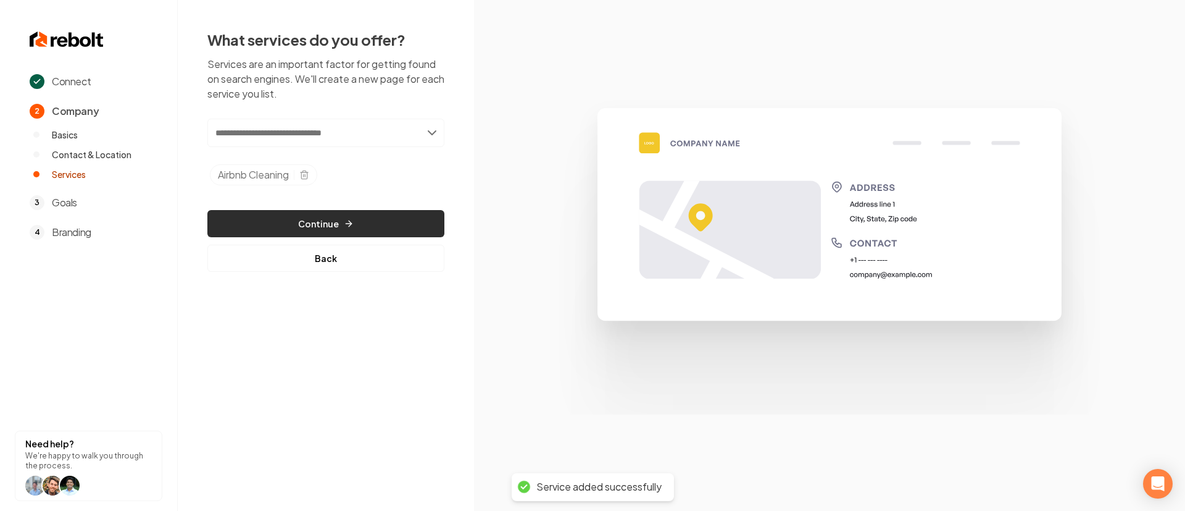
click at [354, 225] on button "Continue" at bounding box center [325, 223] width 237 height 27
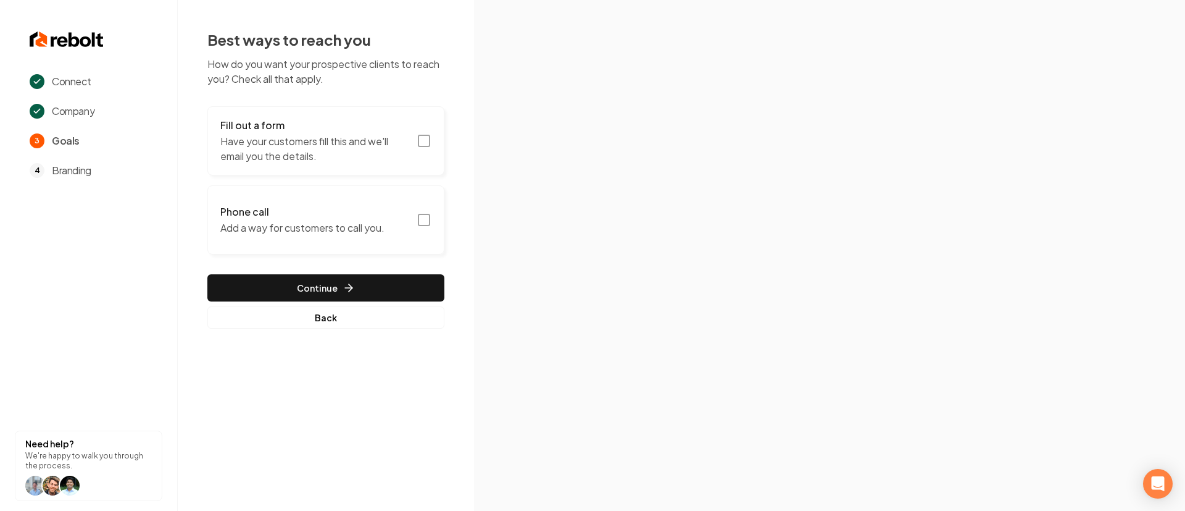
click at [427, 142] on icon "button" at bounding box center [424, 140] width 15 height 15
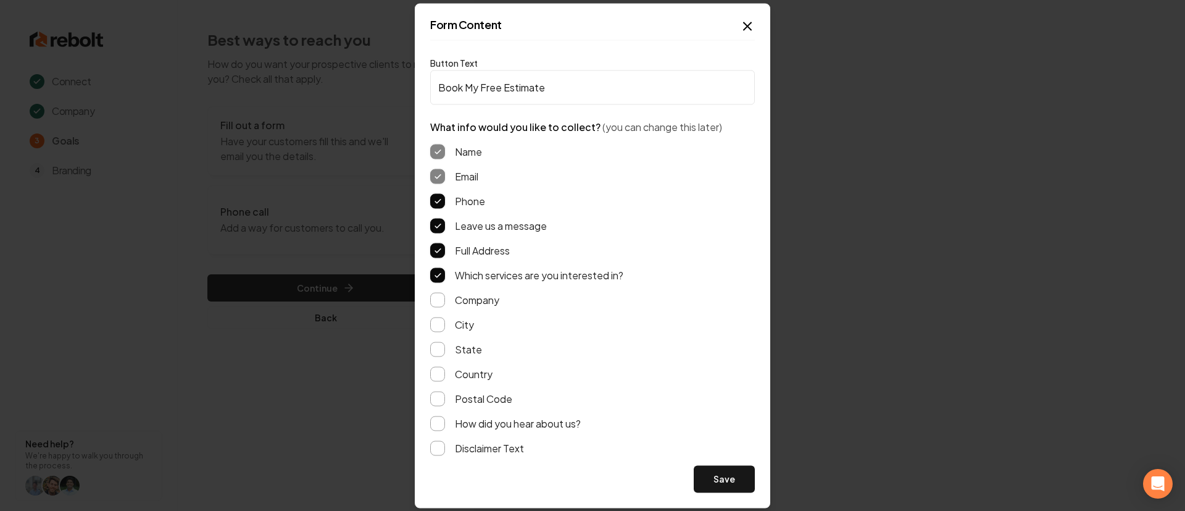
click at [712, 480] on button "Save" at bounding box center [724, 478] width 61 height 27
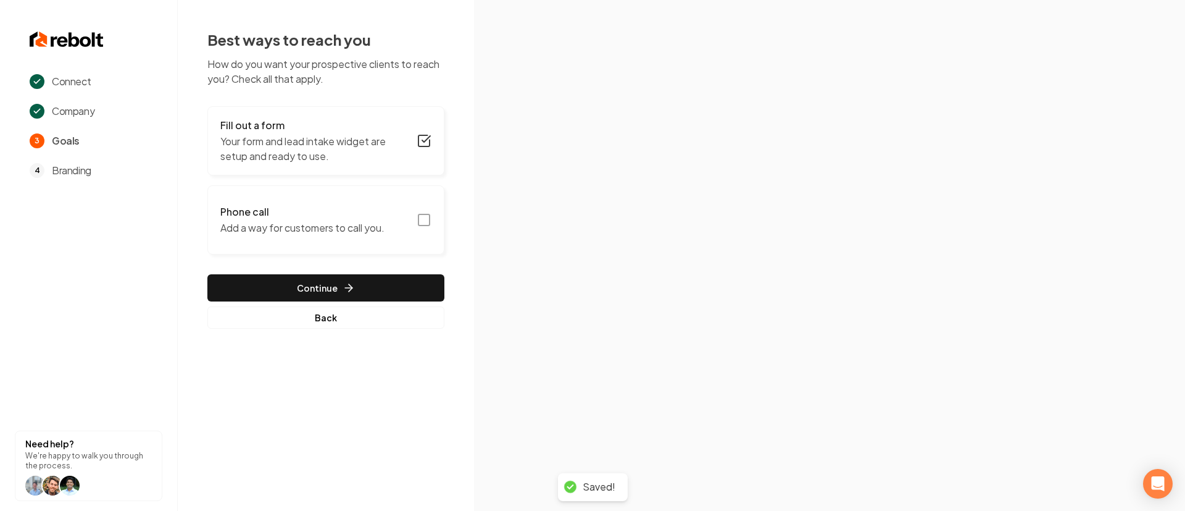
click at [424, 222] on icon "button" at bounding box center [424, 219] width 15 height 15
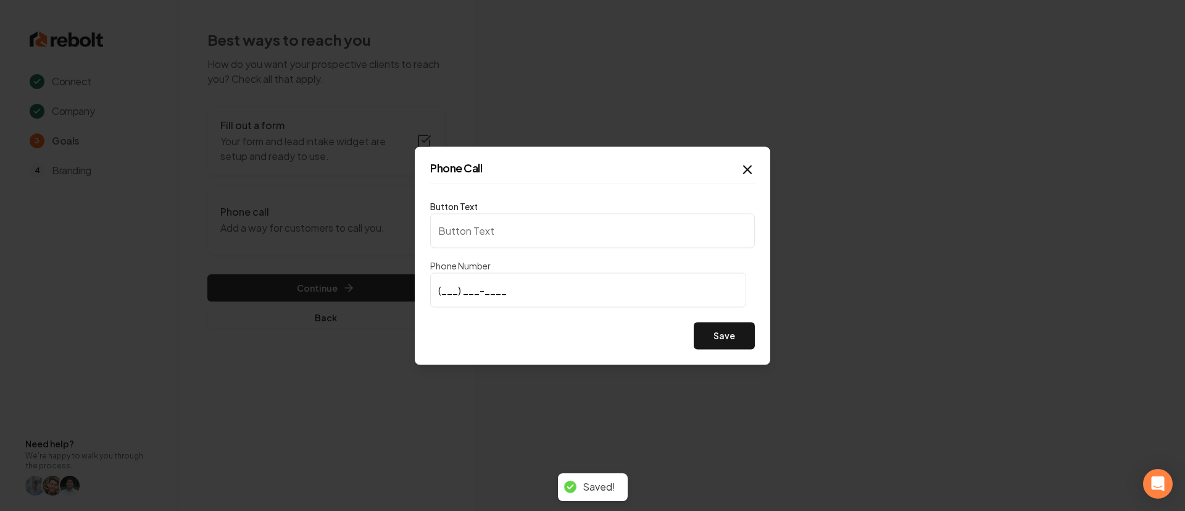
type input "Call us"
type input "(561) 699-9967"
click at [520, 330] on div "Save" at bounding box center [592, 335] width 325 height 27
click at [708, 332] on button "Save" at bounding box center [724, 335] width 61 height 27
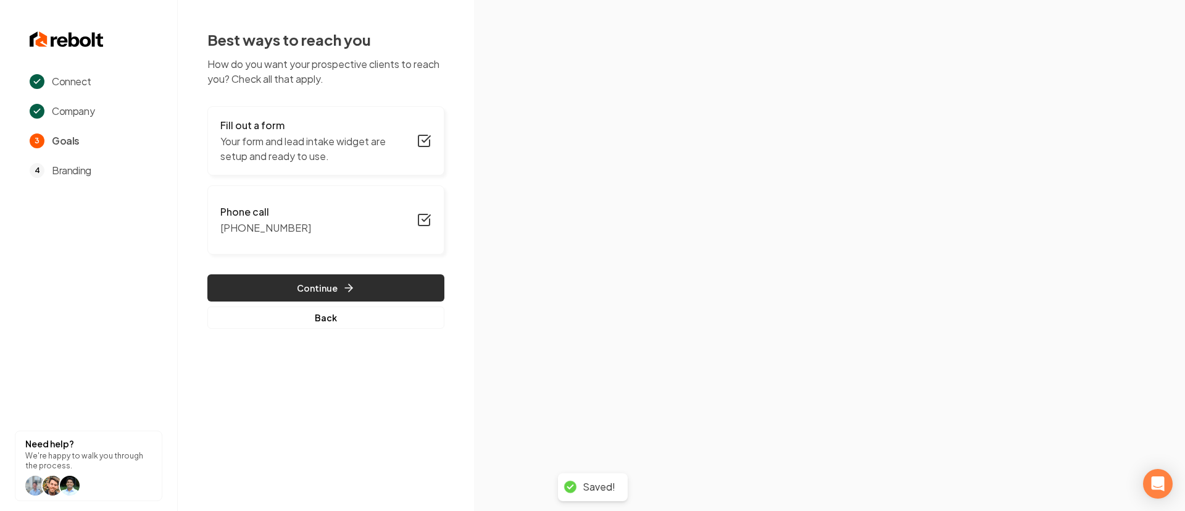
click at [348, 290] on icon "button" at bounding box center [349, 288] width 12 height 12
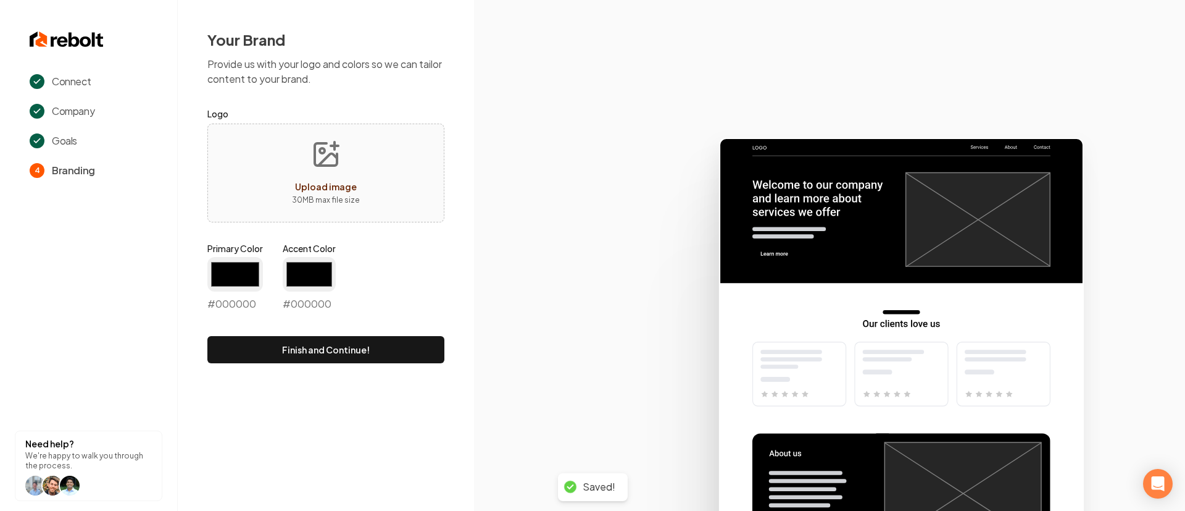
type input "#194d33"
type input "#70be00"
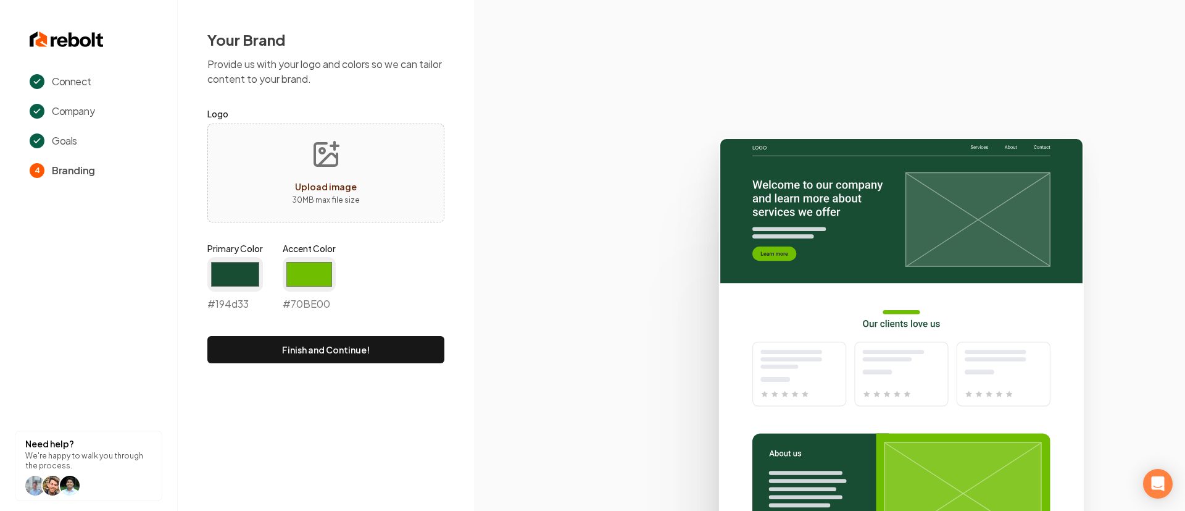
click at [330, 161] on icon "Upload image" at bounding box center [326, 155] width 30 height 30
type input "**********"
click at [236, 273] on input "#194d33" at bounding box center [235, 274] width 56 height 35
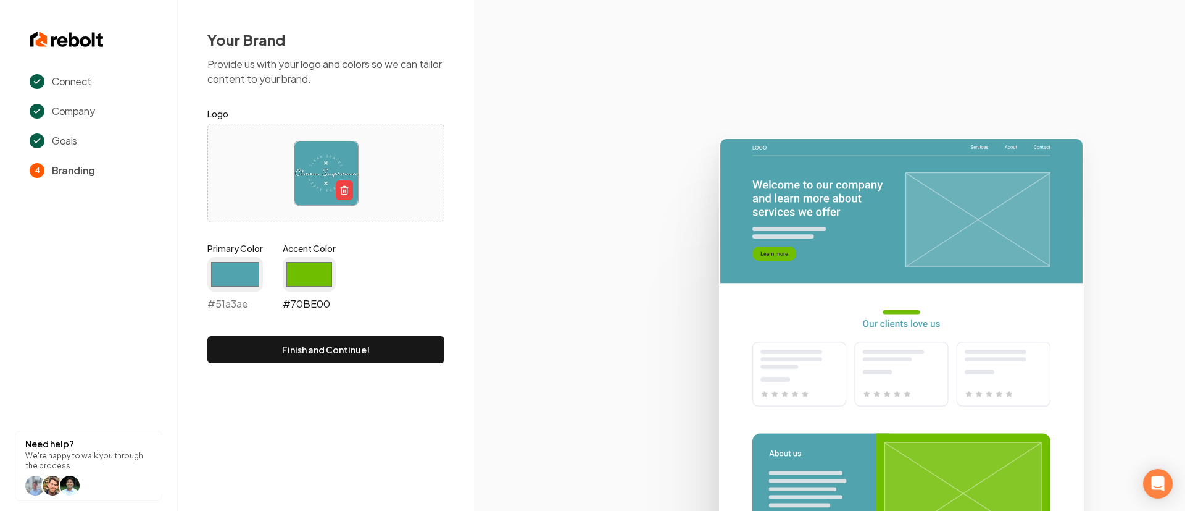
type input "#51a3ae"
click at [302, 272] on input "#70be00" at bounding box center [309, 274] width 53 height 35
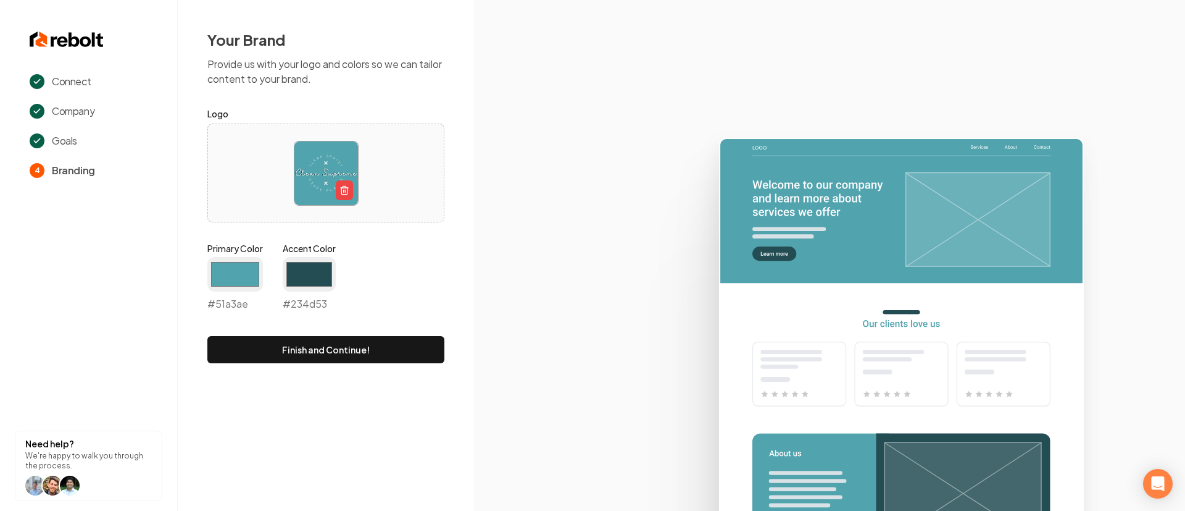
type input "#234d53"
click at [443, 260] on div "Primary Color #51a3ae #51a3ae Accent Color #234d53 #234d53" at bounding box center [325, 279] width 237 height 74
click at [304, 173] on img at bounding box center [326, 173] width 64 height 64
type input "**********"
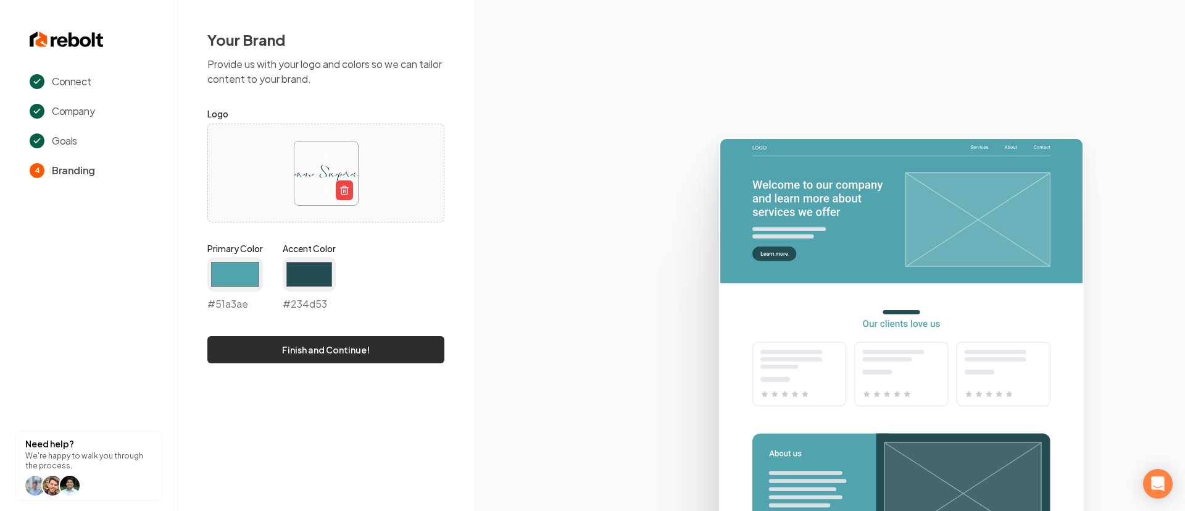
drag, startPoint x: 320, startPoint y: 352, endPoint x: 405, endPoint y: 338, distance: 85.7
click at [320, 353] on button "Finish and Continue!" at bounding box center [325, 349] width 237 height 27
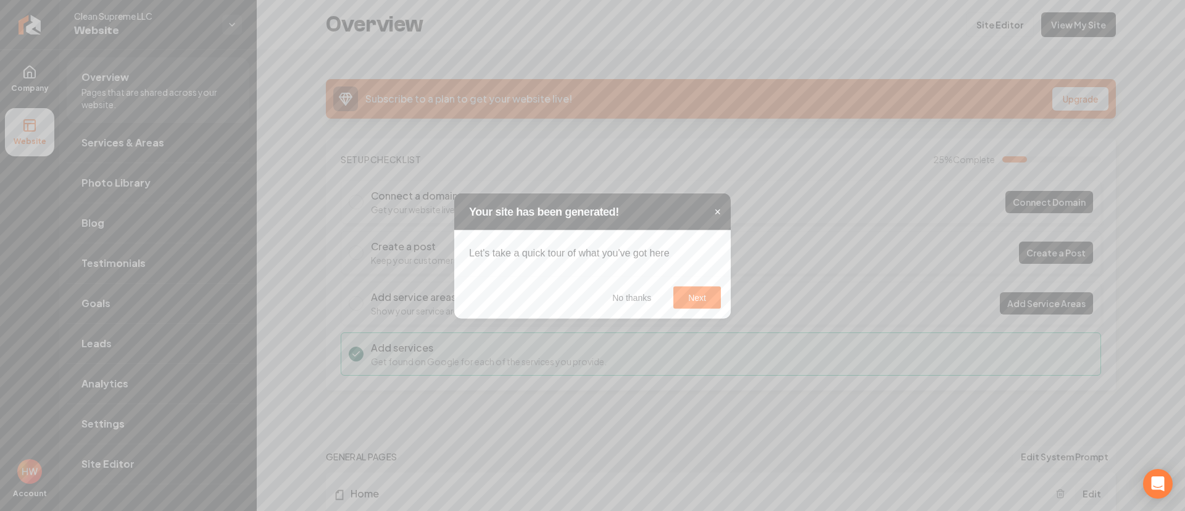
click at [718, 209] on span "×" at bounding box center [717, 211] width 7 height 12
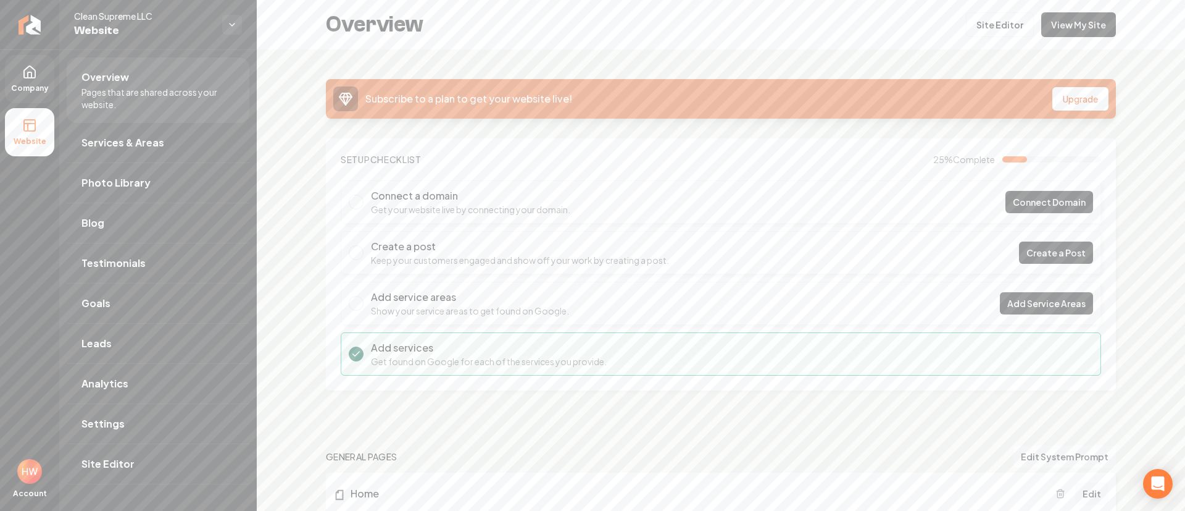
drag, startPoint x: 31, startPoint y: 84, endPoint x: 51, endPoint y: 99, distance: 25.1
click at [31, 85] on span "Company" at bounding box center [30, 88] width 48 height 10
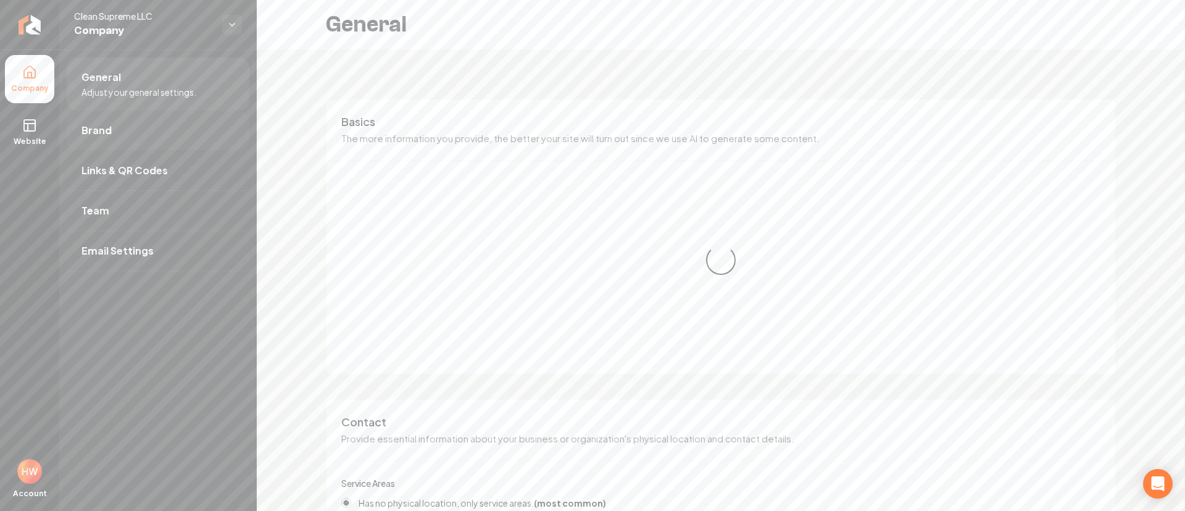
click at [128, 135] on link "Brand" at bounding box center [158, 131] width 183 height 40
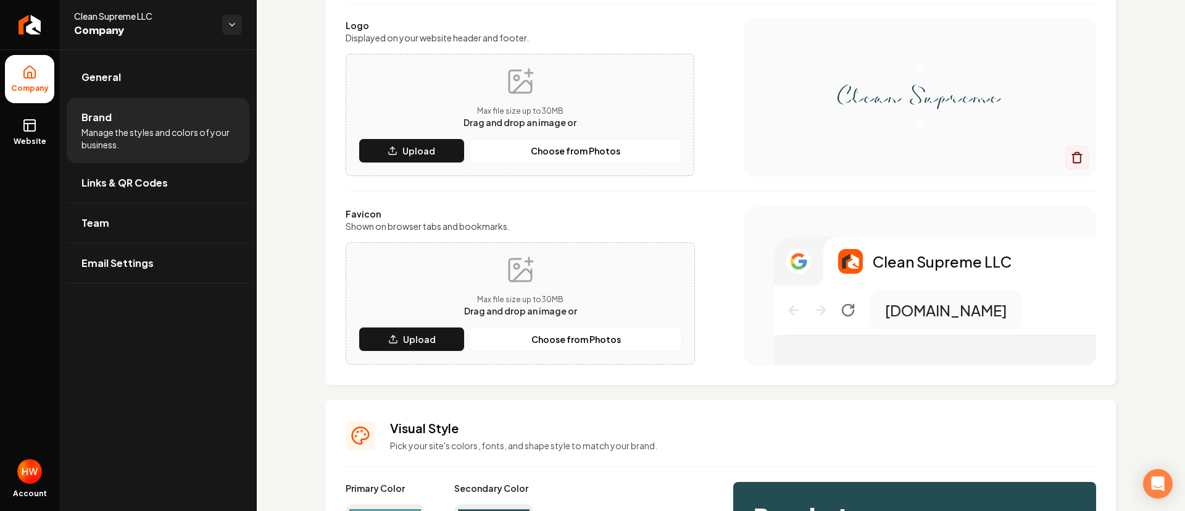
scroll to position [185, 0]
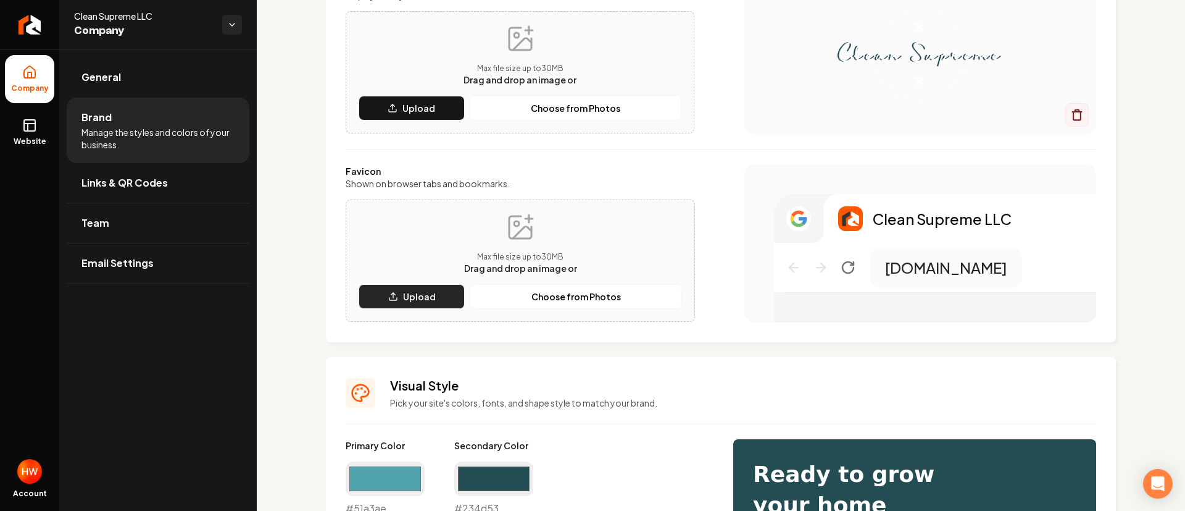
click at [412, 291] on p "Upload" at bounding box center [419, 296] width 33 height 12
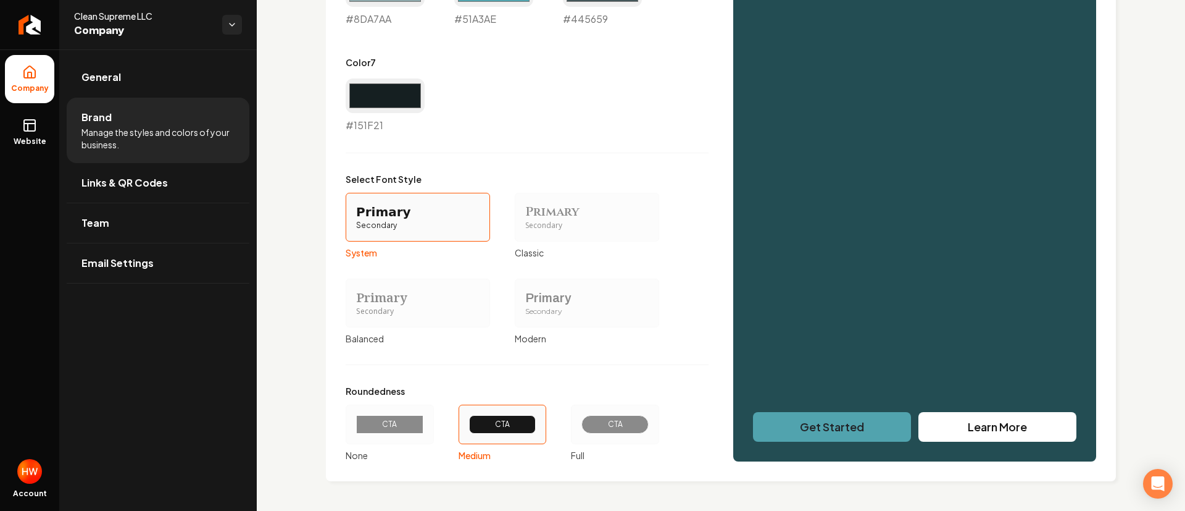
scroll to position [964, 0]
click at [615, 416] on div "CTA" at bounding box center [615, 424] width 67 height 19
click at [580, 419] on button "CTA Full" at bounding box center [575, 424] width 10 height 10
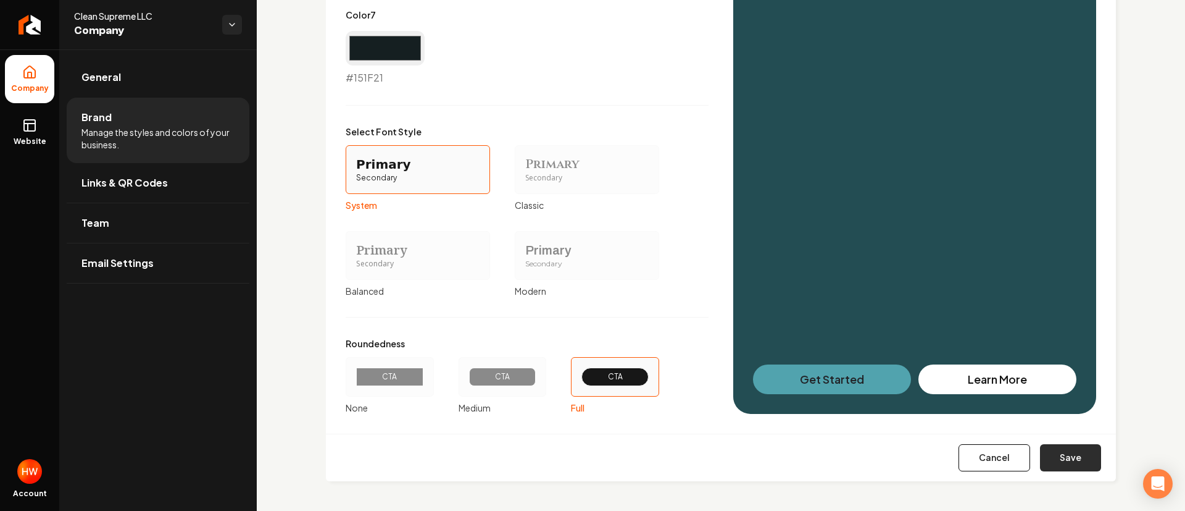
click at [1066, 462] on button "Save" at bounding box center [1070, 457] width 61 height 27
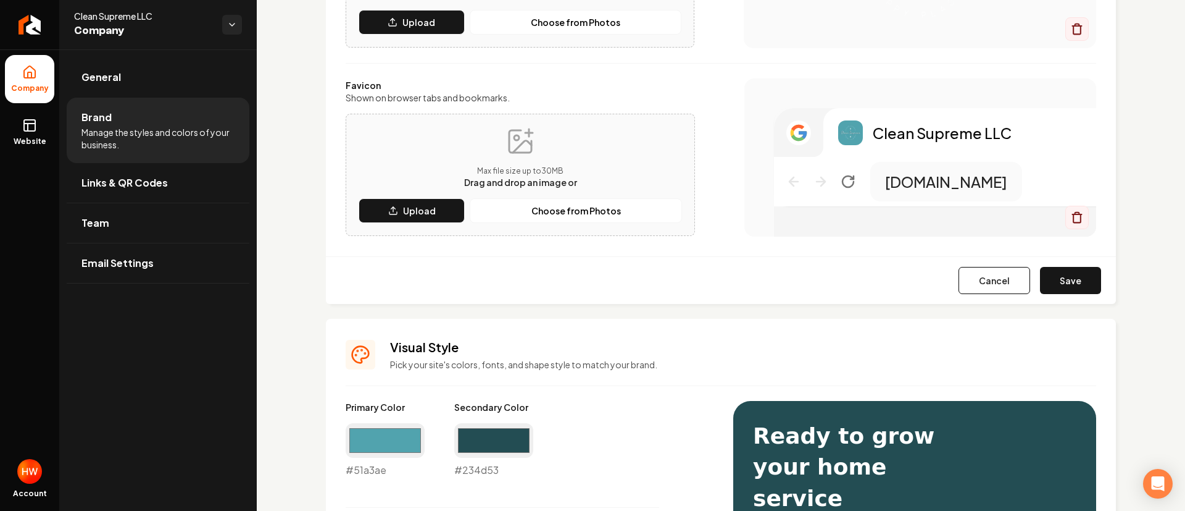
type input "#f8fafa"
type input "#e8eeef"
type input "#d0dbdc"
type input "#8da7aa"
type input "#51a3ae"
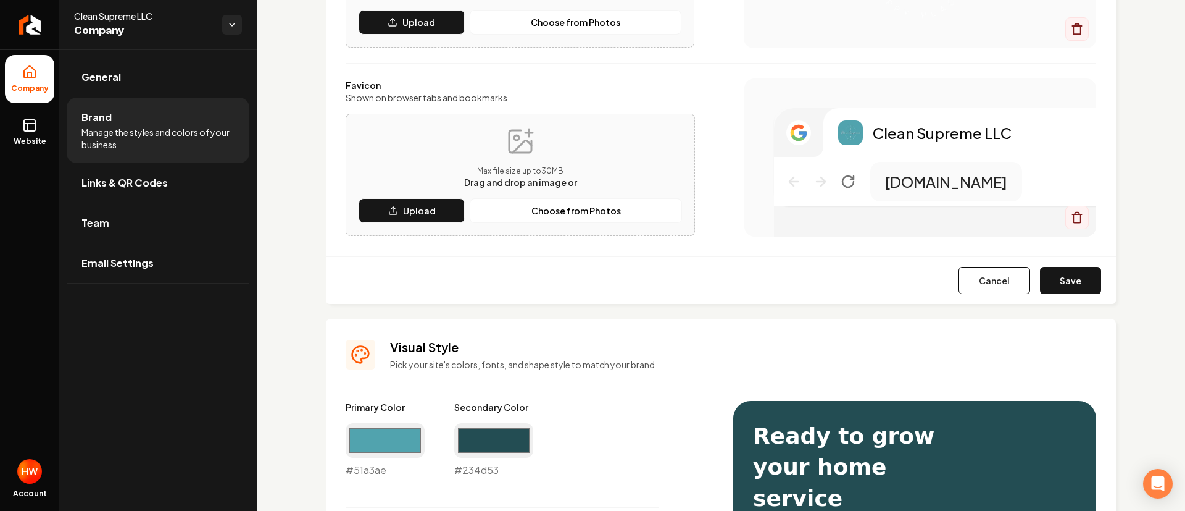
type input "#151f21"
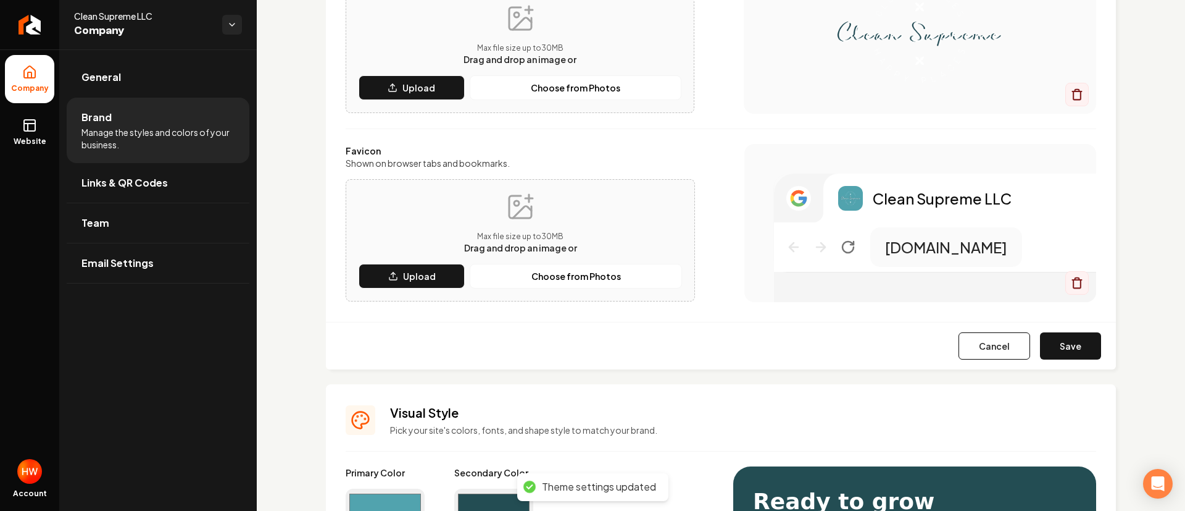
scroll to position [178, 0]
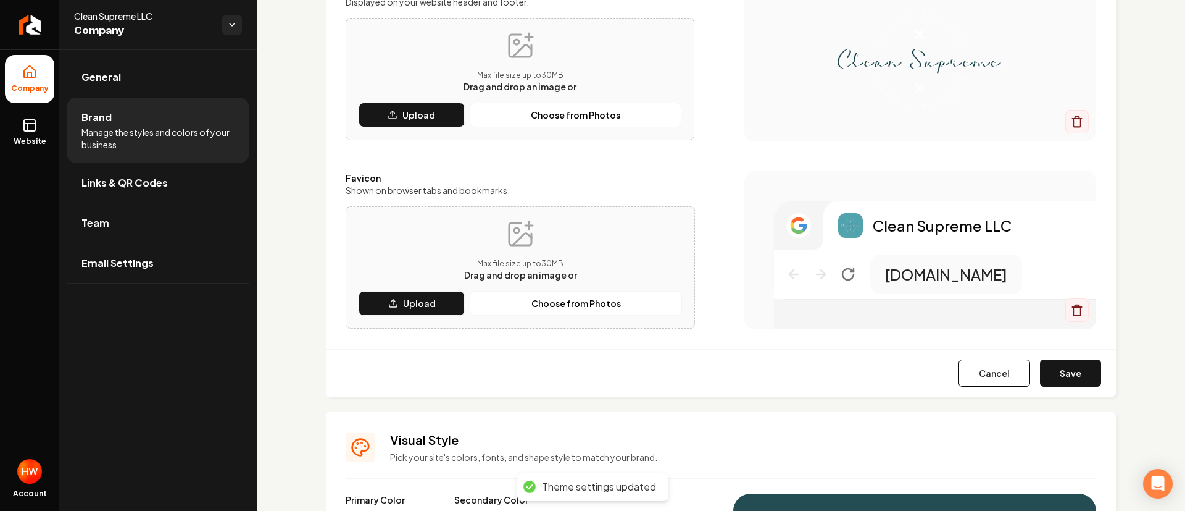
click at [1056, 371] on button "Save" at bounding box center [1070, 372] width 61 height 27
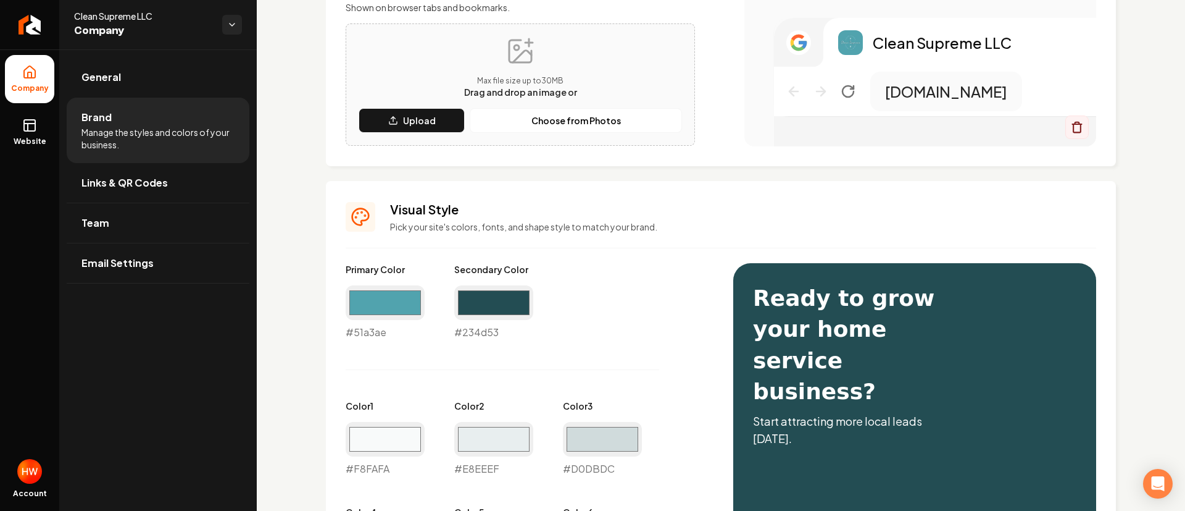
scroll to position [0, 0]
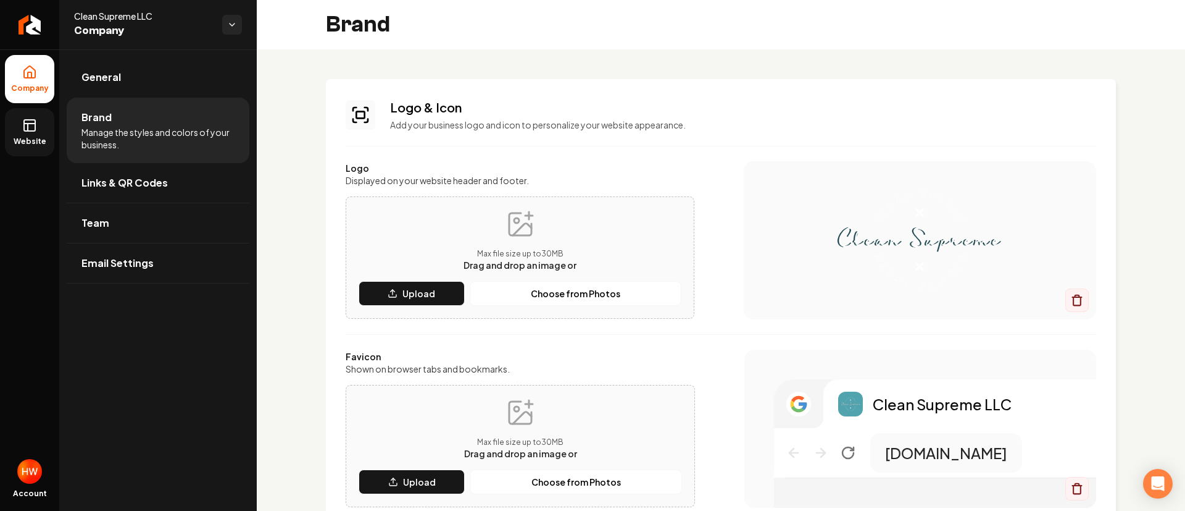
click at [35, 137] on span "Website" at bounding box center [30, 141] width 43 height 10
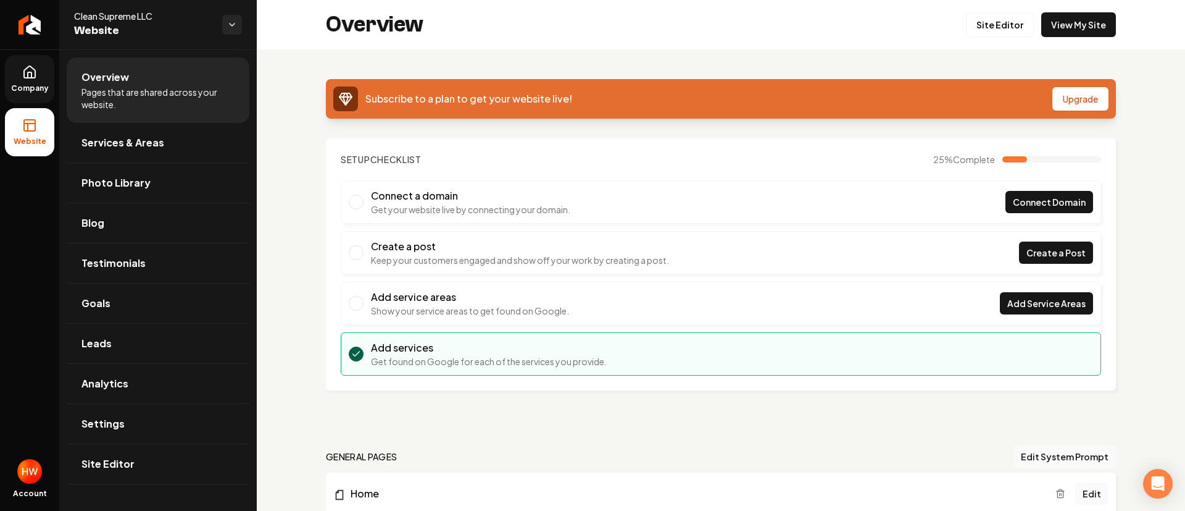
click at [29, 81] on link "Company" at bounding box center [29, 79] width 49 height 48
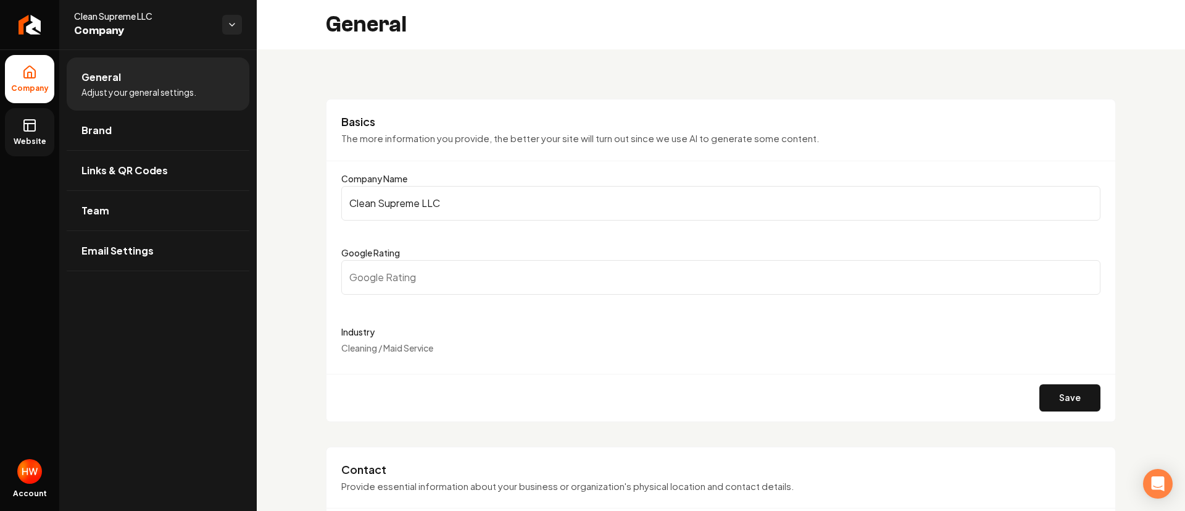
click at [493, 199] on input "Clean Supreme LLC" at bounding box center [720, 203] width 759 height 35
click at [27, 130] on rect at bounding box center [29, 125] width 11 height 11
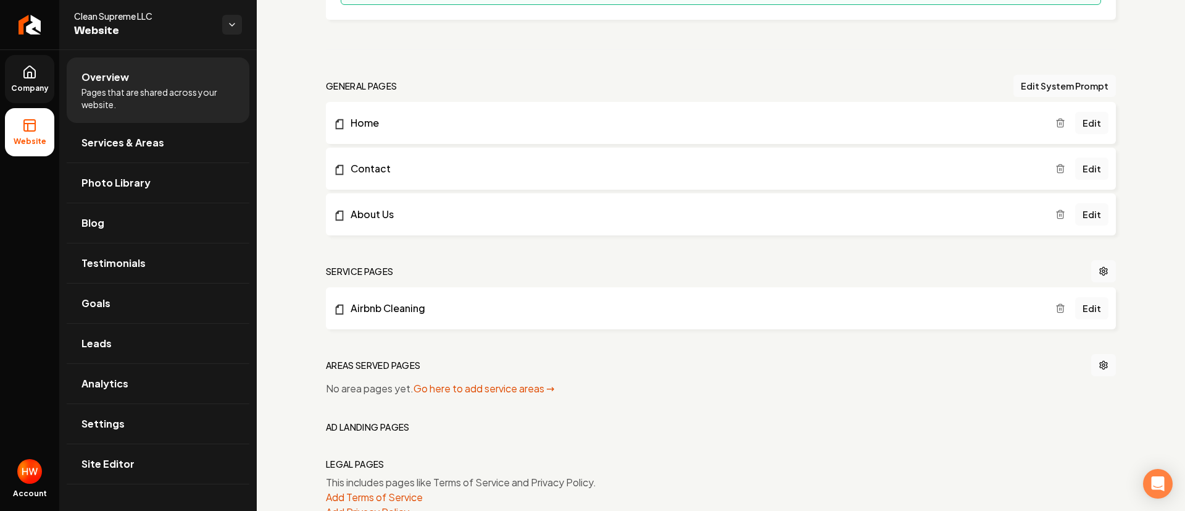
scroll to position [409, 0]
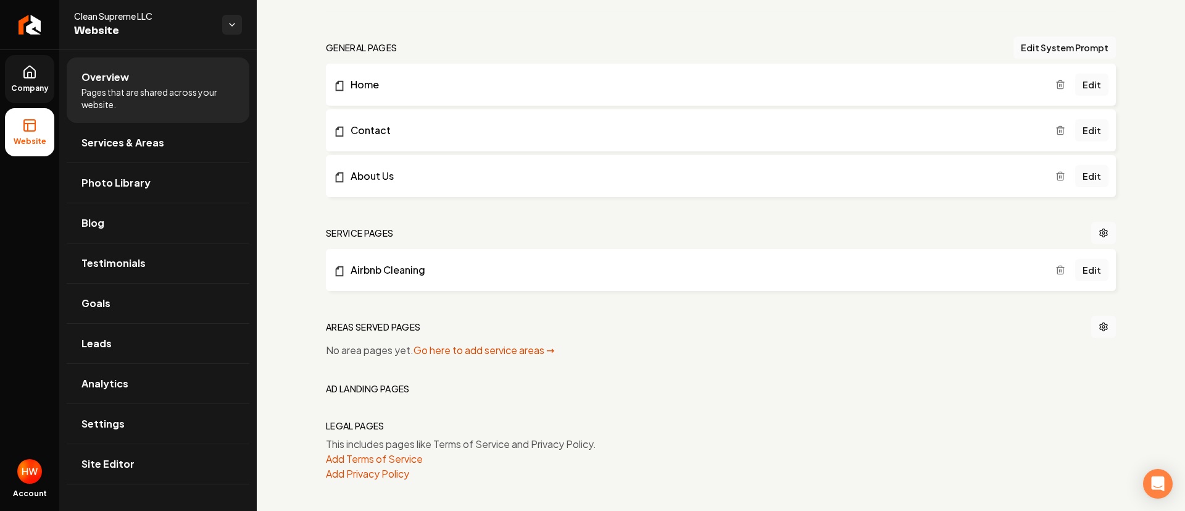
click at [1061, 272] on line "Main content area" at bounding box center [1061, 270] width 0 height 2
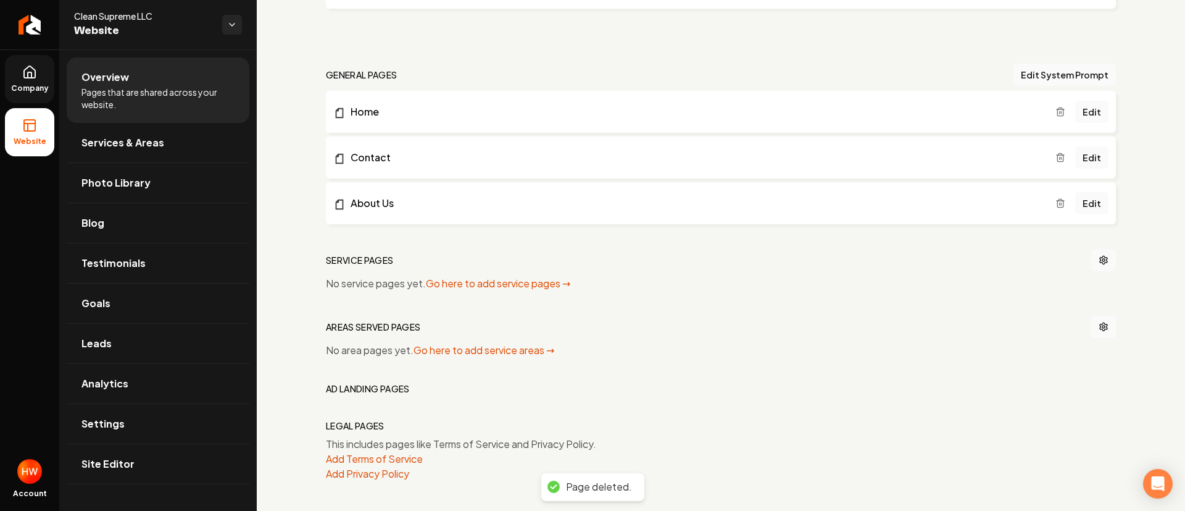
scroll to position [382, 0]
click at [1024, 70] on button "Edit System Prompt" at bounding box center [1065, 75] width 102 height 22
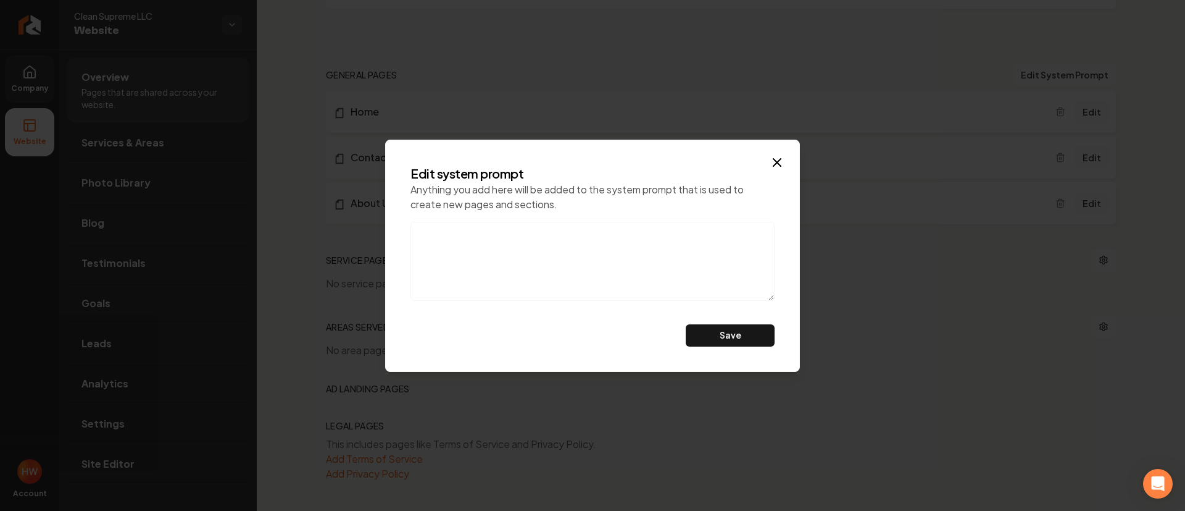
paste textarea "Do not mention eco-friendly products, also, this is a referral agency. don't ca…"
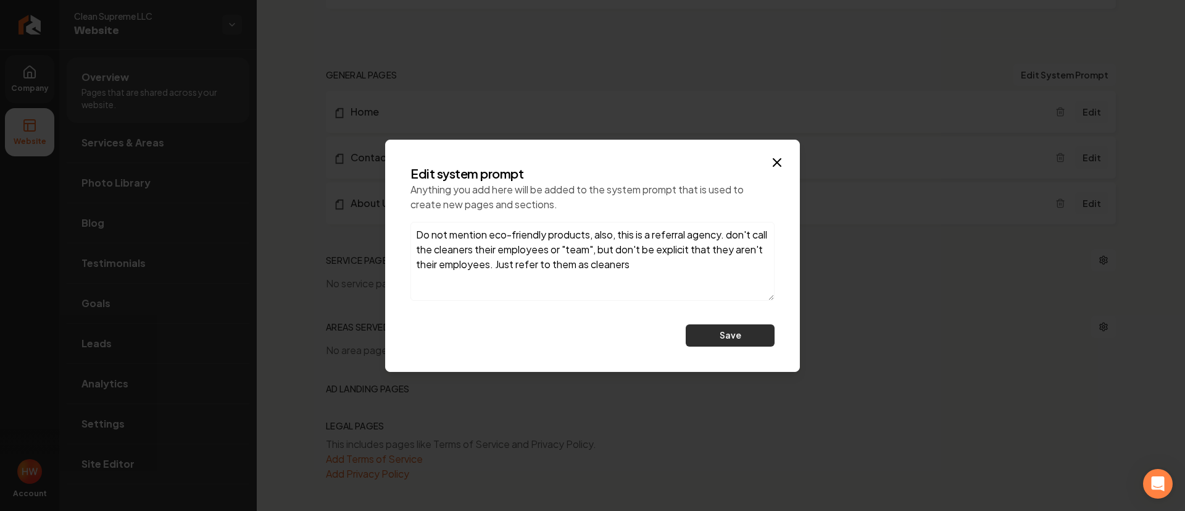
type textarea "Do not mention eco-friendly products, also, this is a referral agency. don't ca…"
click at [727, 340] on button "Save" at bounding box center [730, 335] width 89 height 22
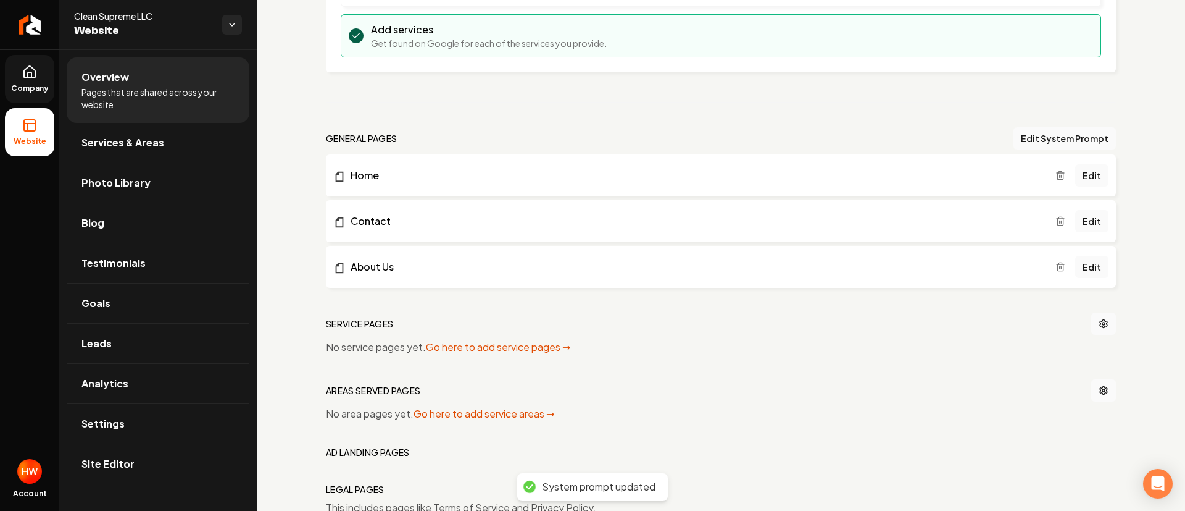
scroll to position [289, 0]
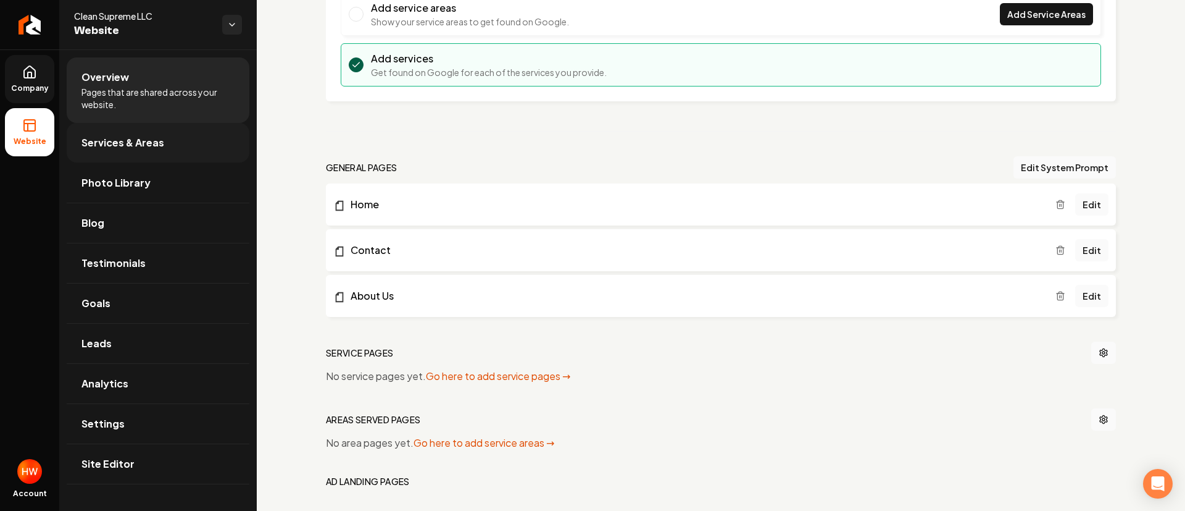
click at [129, 144] on span "Services & Areas" at bounding box center [122, 142] width 83 height 15
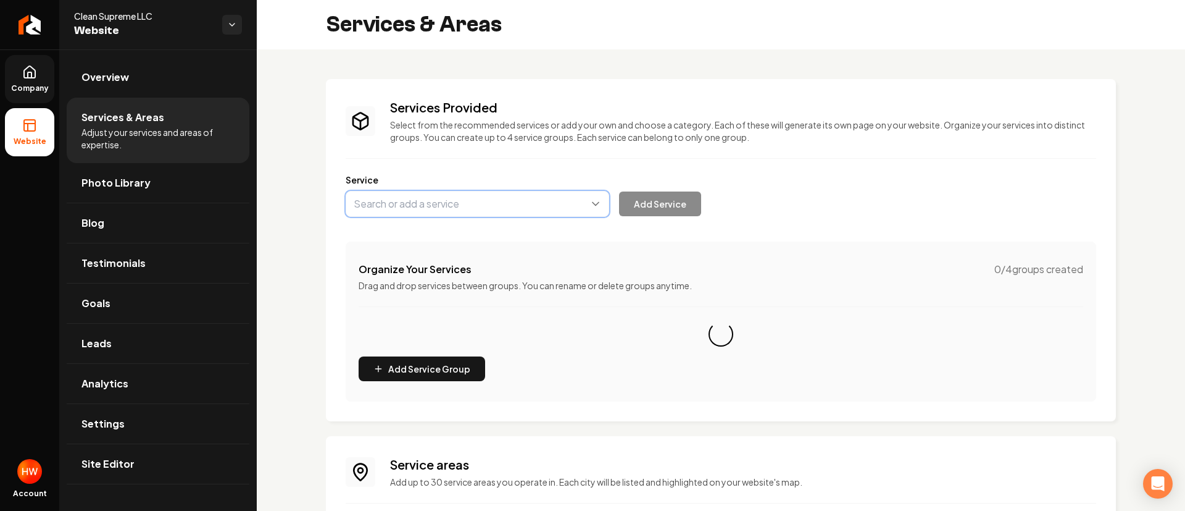
click at [414, 204] on button "Main content area" at bounding box center [478, 204] width 264 height 26
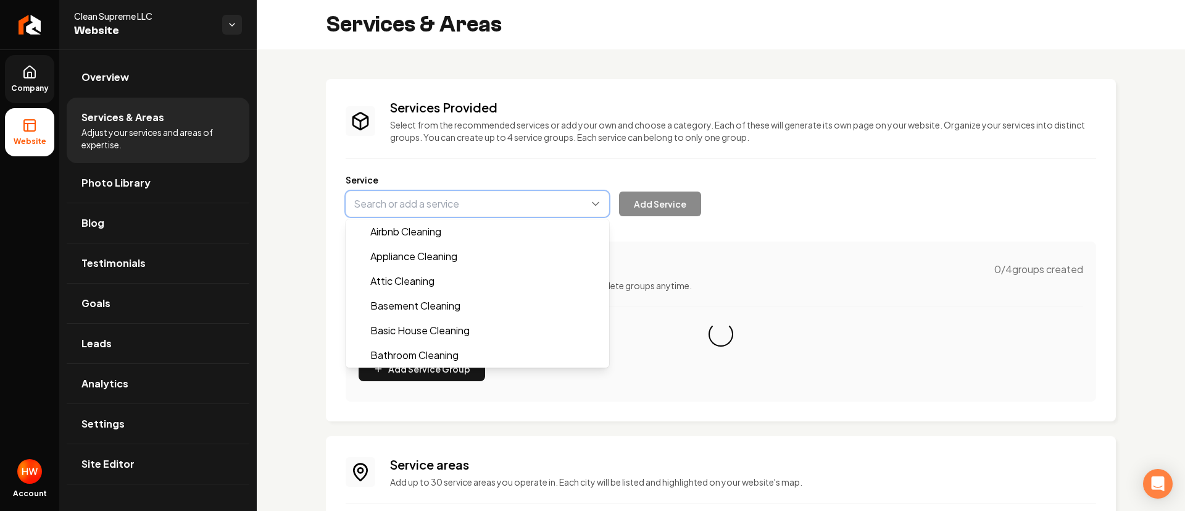
paste input "Basic House Cleaning"
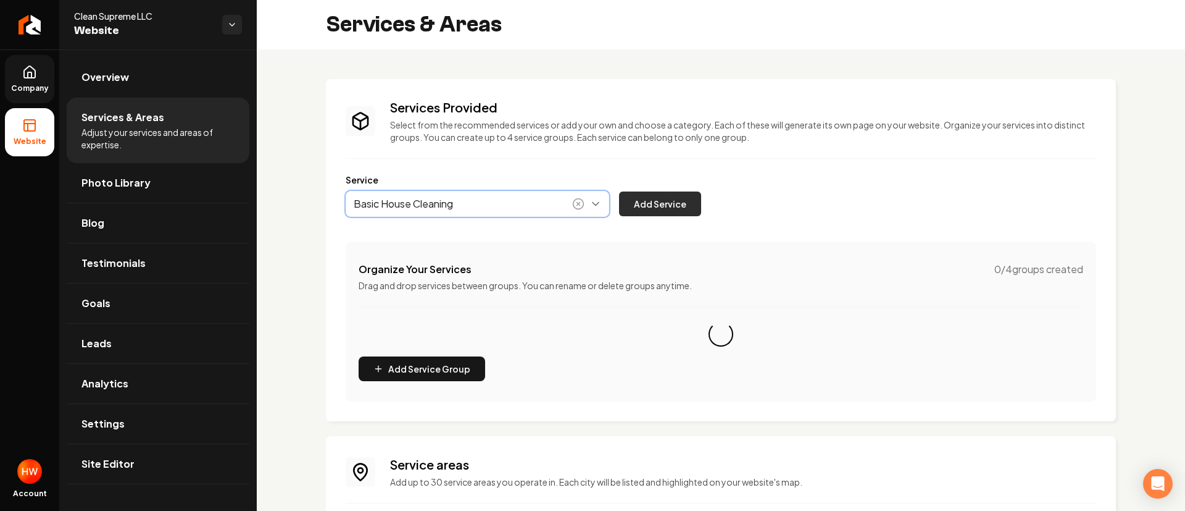
type input "Basic House Cleaning"
click at [657, 202] on button "Add Service" at bounding box center [660, 203] width 82 height 25
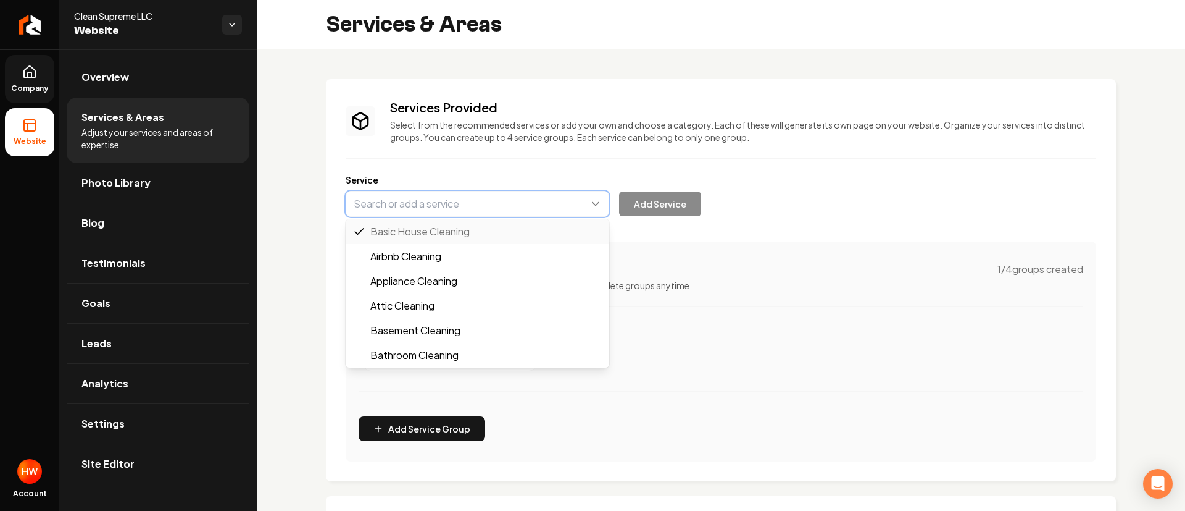
click at [455, 204] on button "Main content area" at bounding box center [478, 204] width 264 height 26
paste input "Deep House Cleaning"
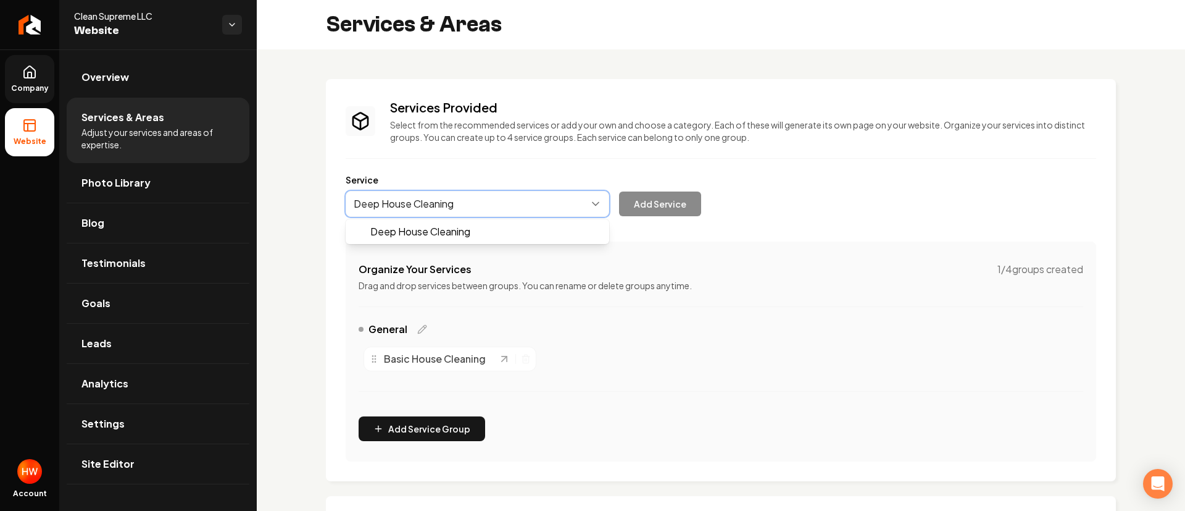
drag, startPoint x: 451, startPoint y: 228, endPoint x: 570, endPoint y: 230, distance: 118.5
type input "Deep House Cleaning"
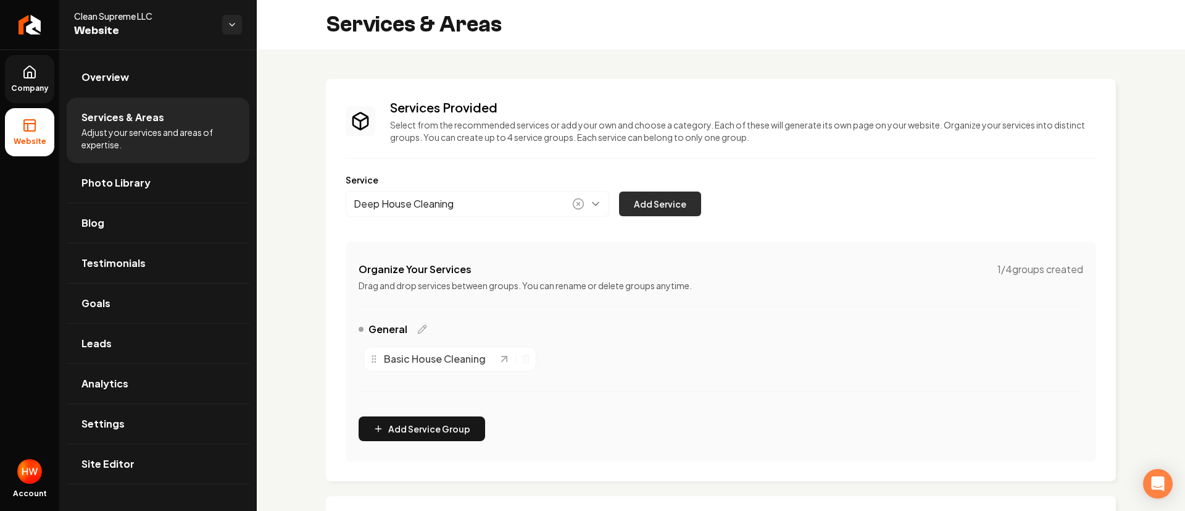
click at [678, 199] on button "Add Service" at bounding box center [660, 203] width 82 height 25
click at [474, 204] on button "Main content area" at bounding box center [478, 204] width 264 height 26
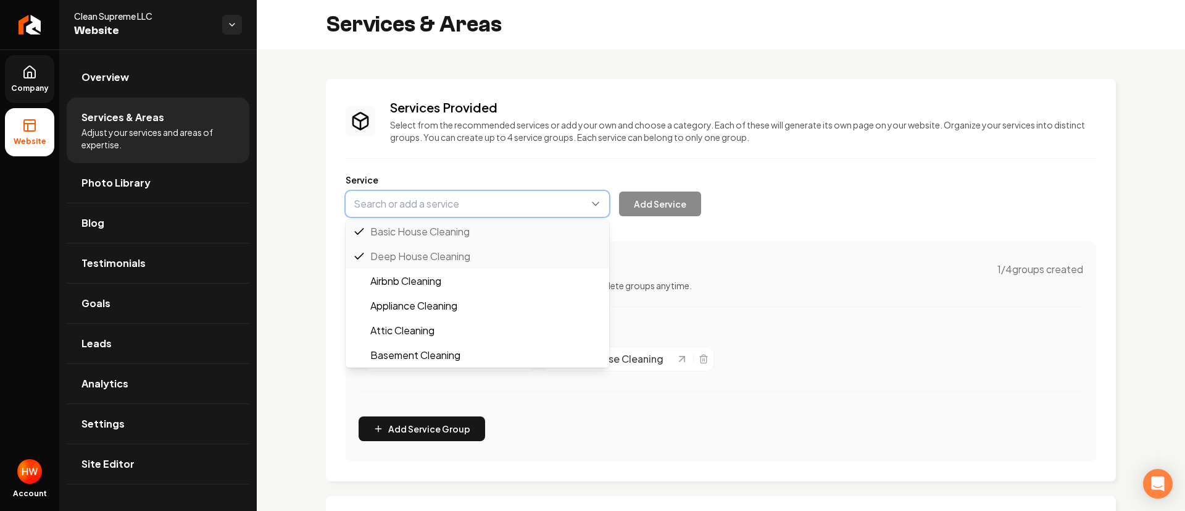
paste input "Move-In/Move-Out Cleaning"
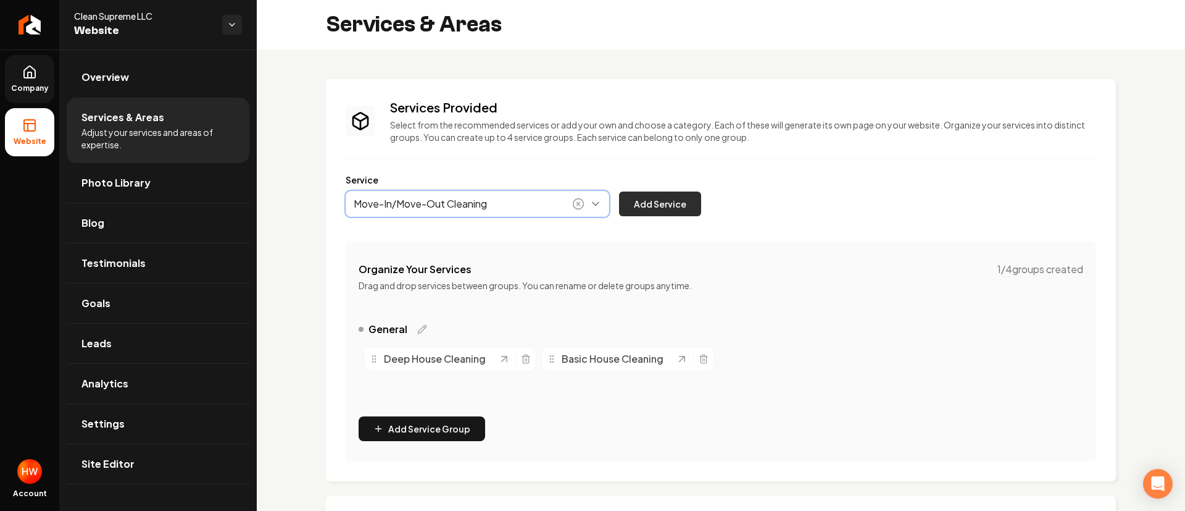
type input "Move-In/Move-Out Cleaning"
click at [670, 202] on button "Add Service" at bounding box center [660, 203] width 82 height 25
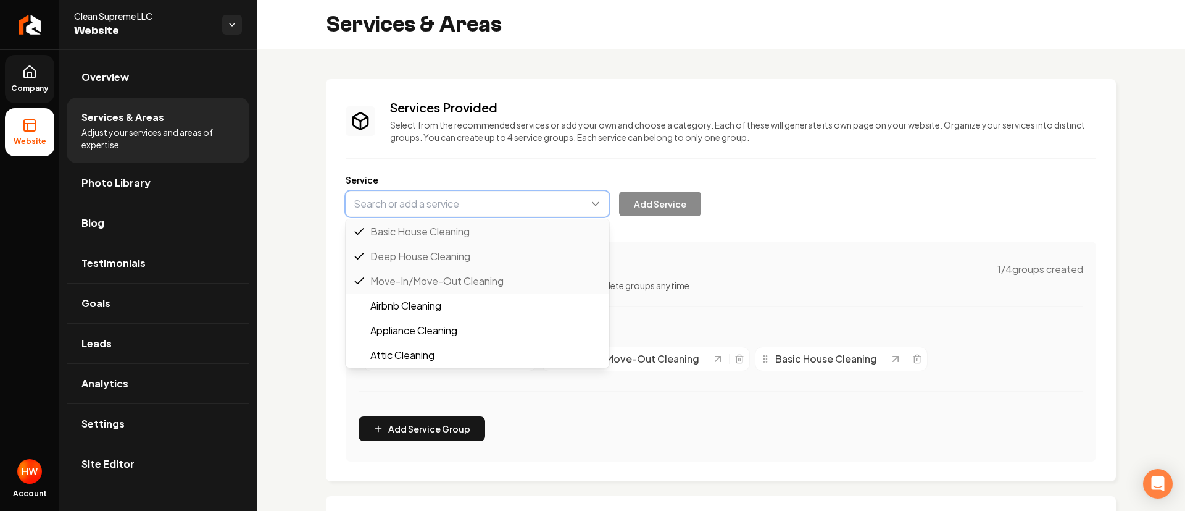
click at [478, 212] on button "Main content area" at bounding box center [478, 204] width 264 height 26
paste input "Recurring Maid Services"
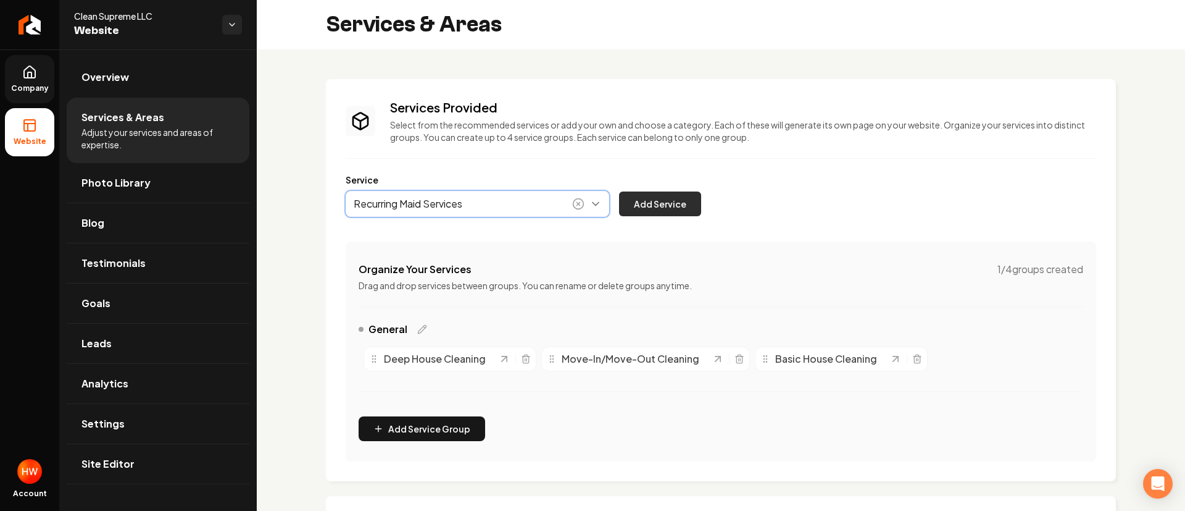
type input "Recurring Maid Services"
click at [651, 215] on button "Add Service" at bounding box center [660, 203] width 82 height 25
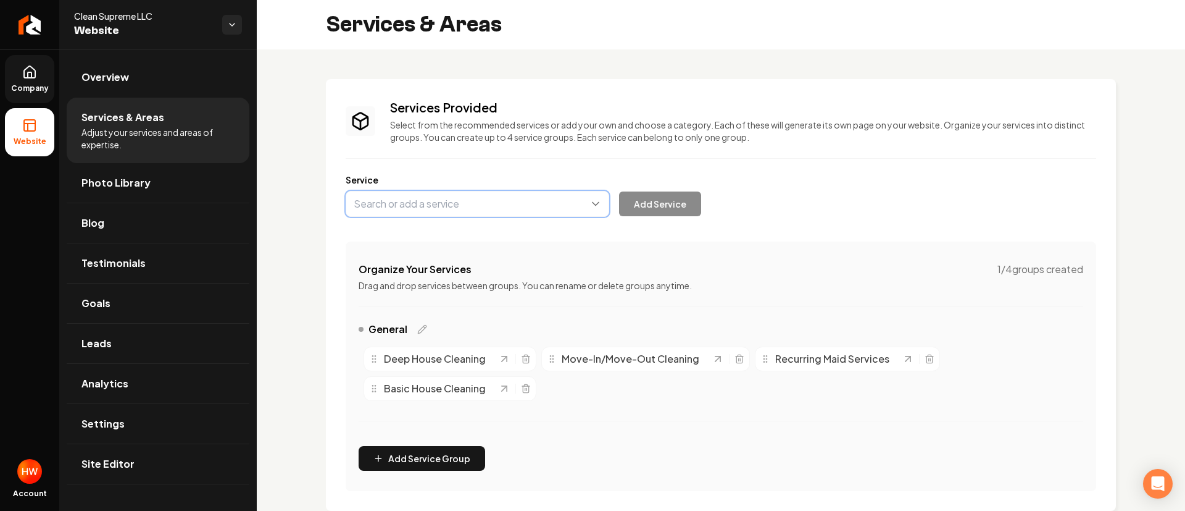
click at [492, 205] on button "Main content area" at bounding box center [478, 204] width 264 height 26
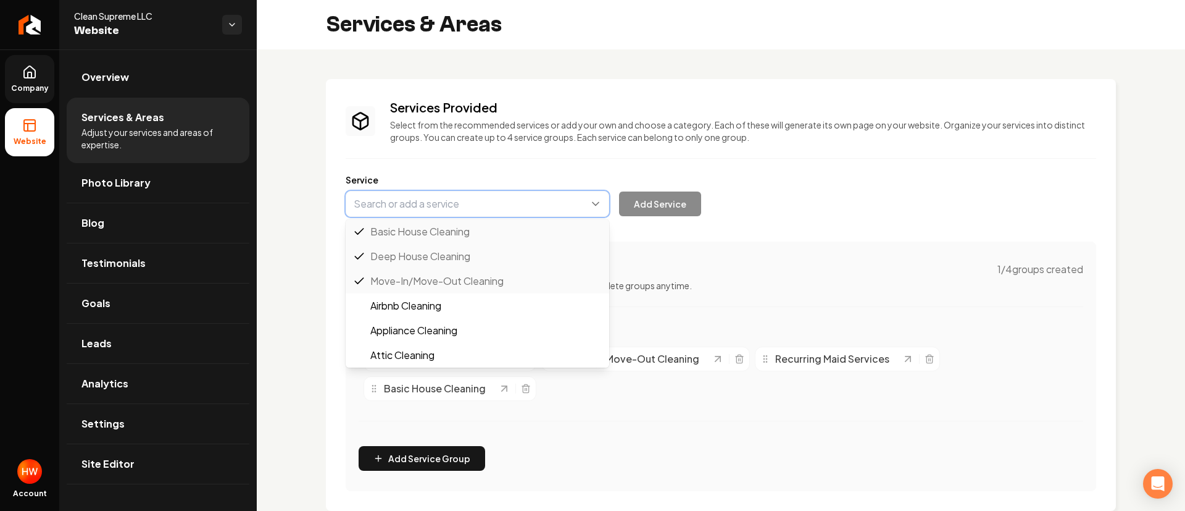
paste input "Airbnb Cleaning"
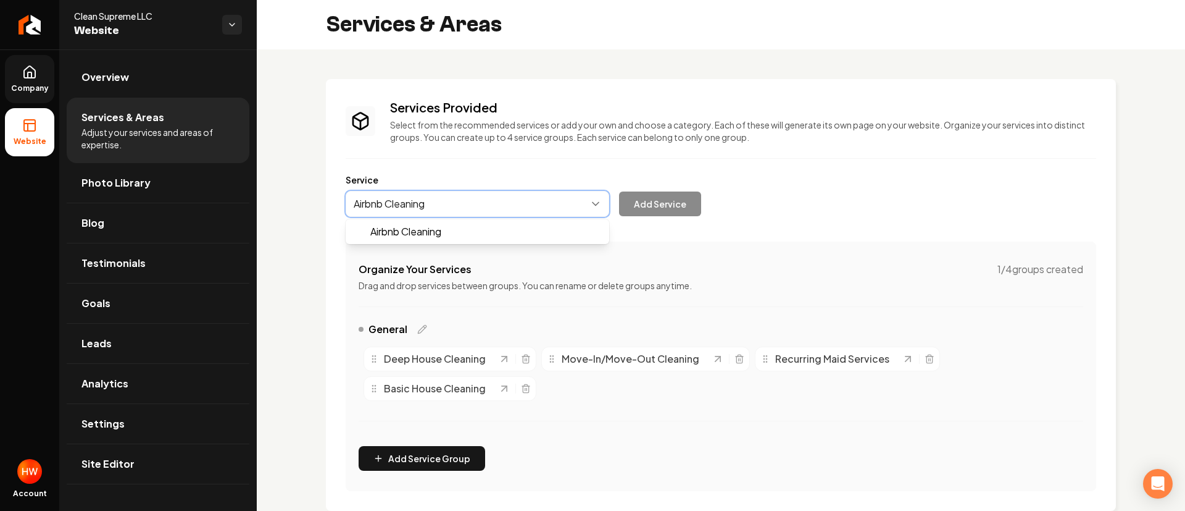
drag, startPoint x: 467, startPoint y: 228, endPoint x: 543, endPoint y: 223, distance: 76.1
type input "Airbnb Cleaning"
click at [672, 202] on button "Add Service" at bounding box center [660, 203] width 82 height 25
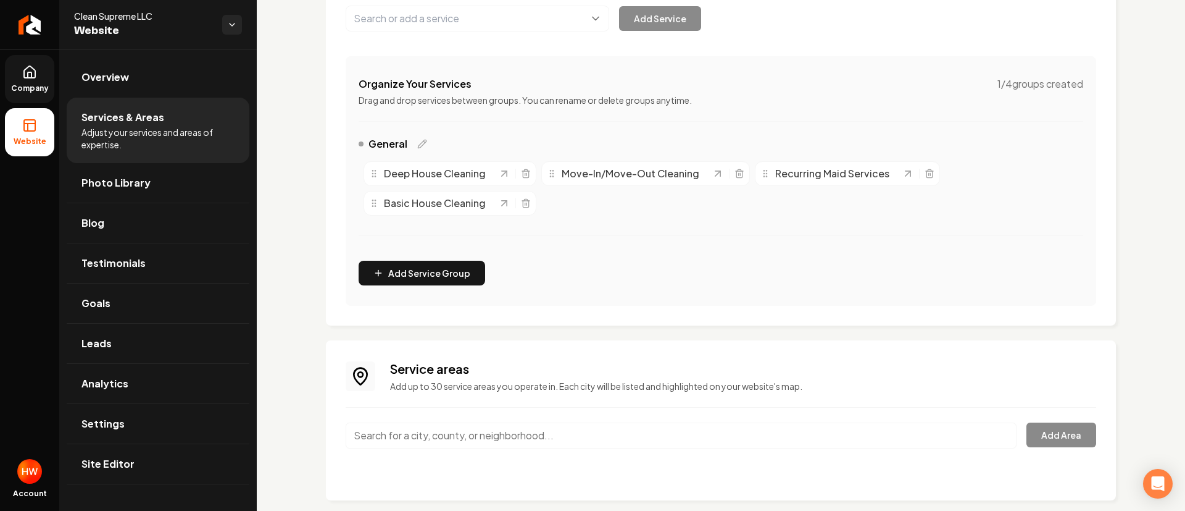
scroll to position [204, 0]
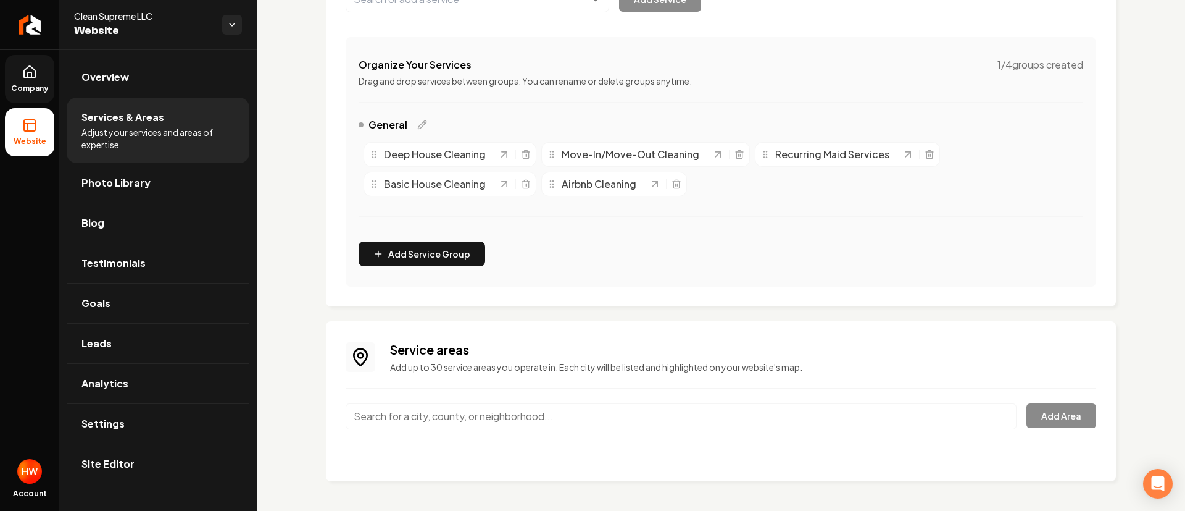
click at [470, 411] on input "Main content area" at bounding box center [681, 416] width 671 height 26
paste input "[GEOGRAPHIC_DATA], [GEOGRAPHIC_DATA]"
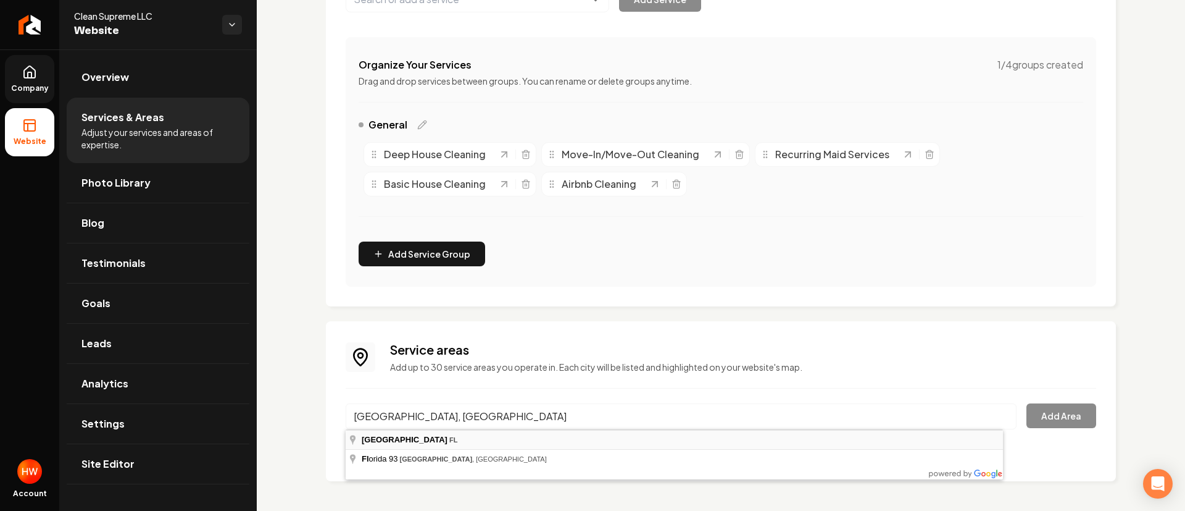
type input "[GEOGRAPHIC_DATA], [GEOGRAPHIC_DATA]"
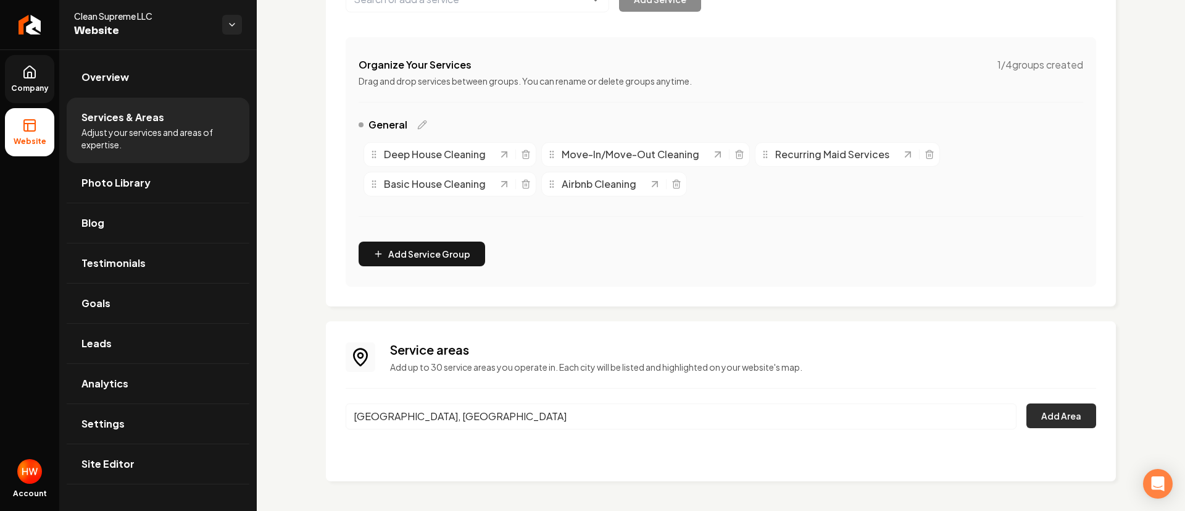
click at [1050, 414] on button "Add Area" at bounding box center [1062, 415] width 70 height 25
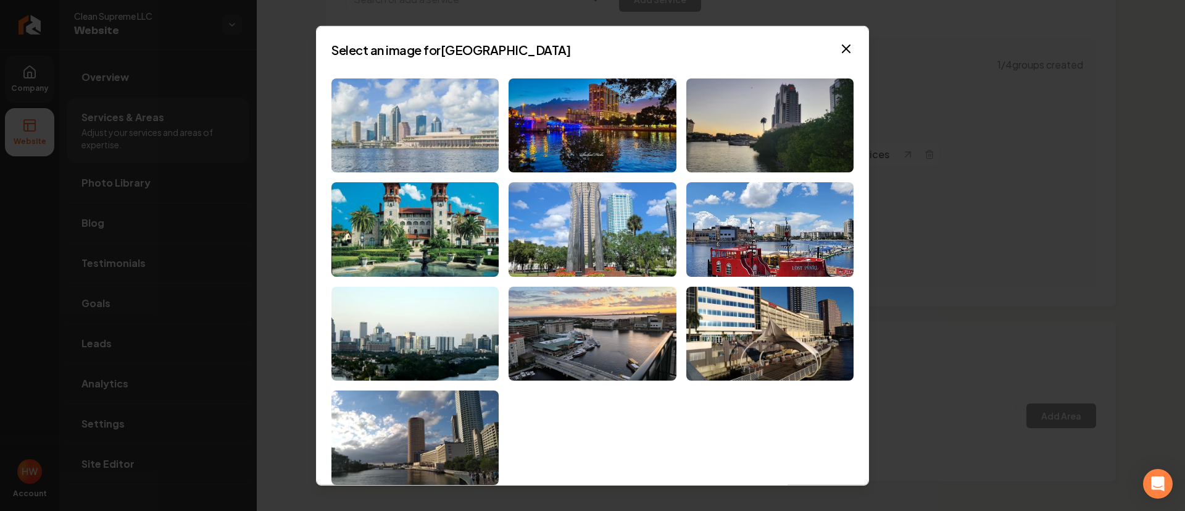
click at [391, 118] on img at bounding box center [415, 125] width 167 height 94
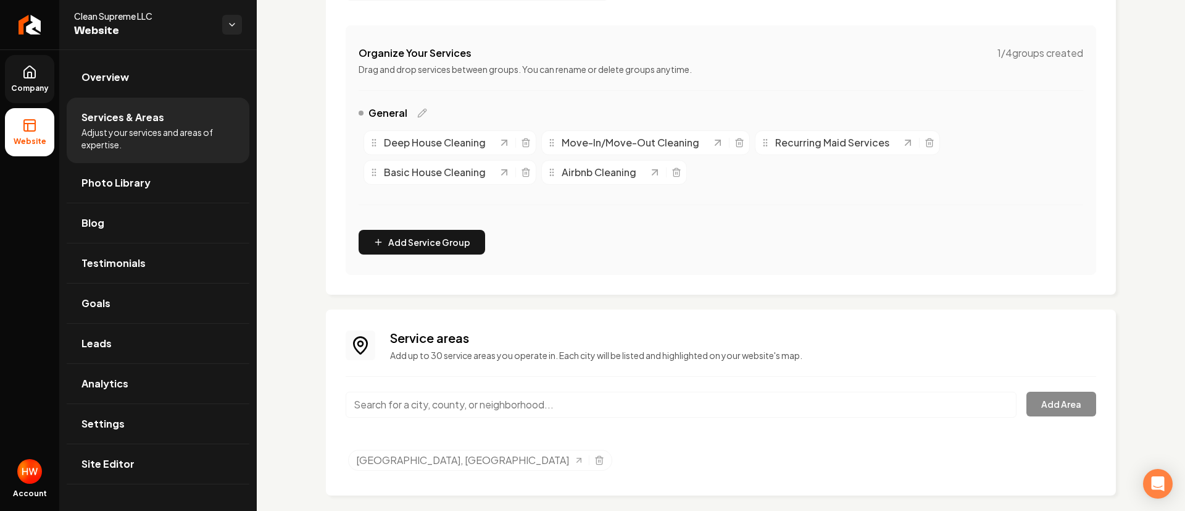
scroll to position [230, 0]
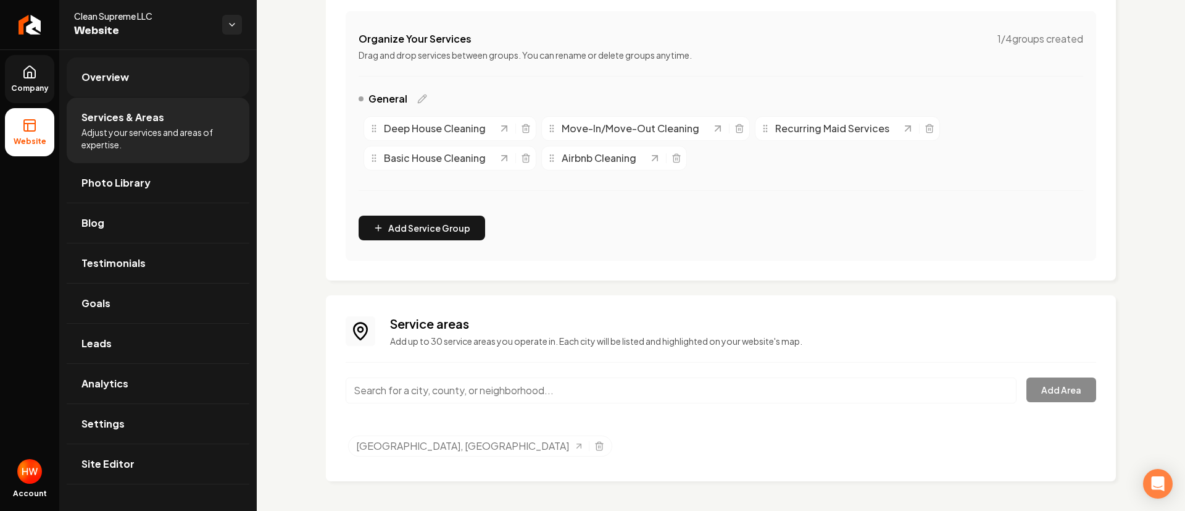
click at [107, 77] on span "Overview" at bounding box center [105, 77] width 48 height 15
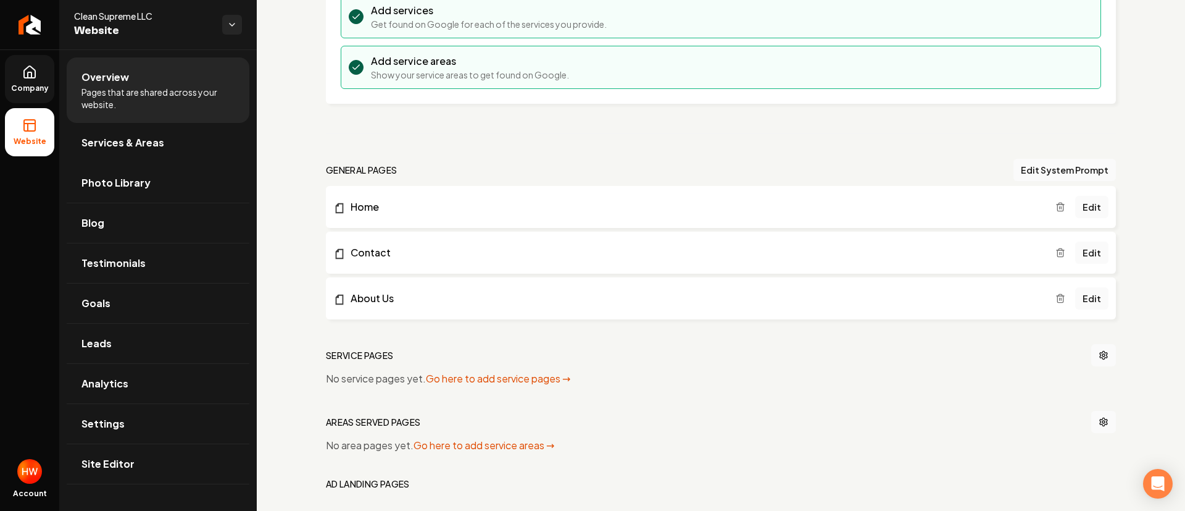
scroll to position [382, 0]
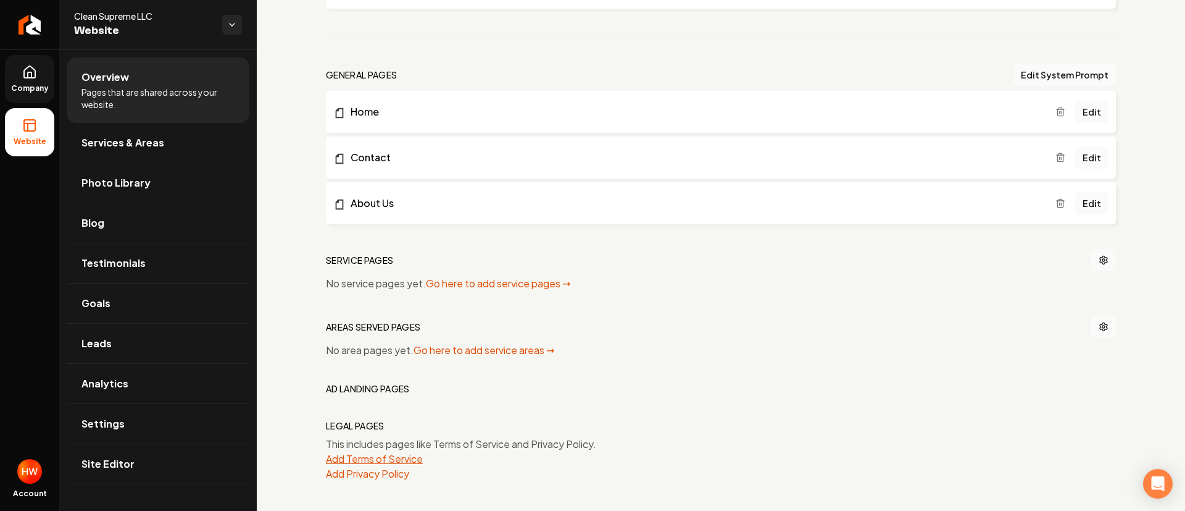
click at [363, 452] on button "Add Terms of Service" at bounding box center [374, 458] width 97 height 15
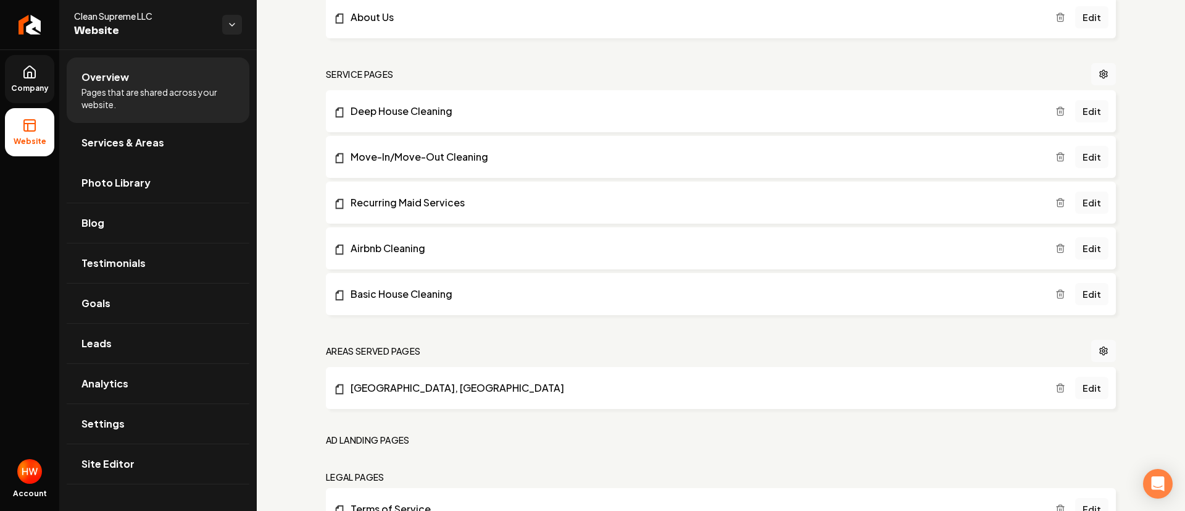
scroll to position [635, 0]
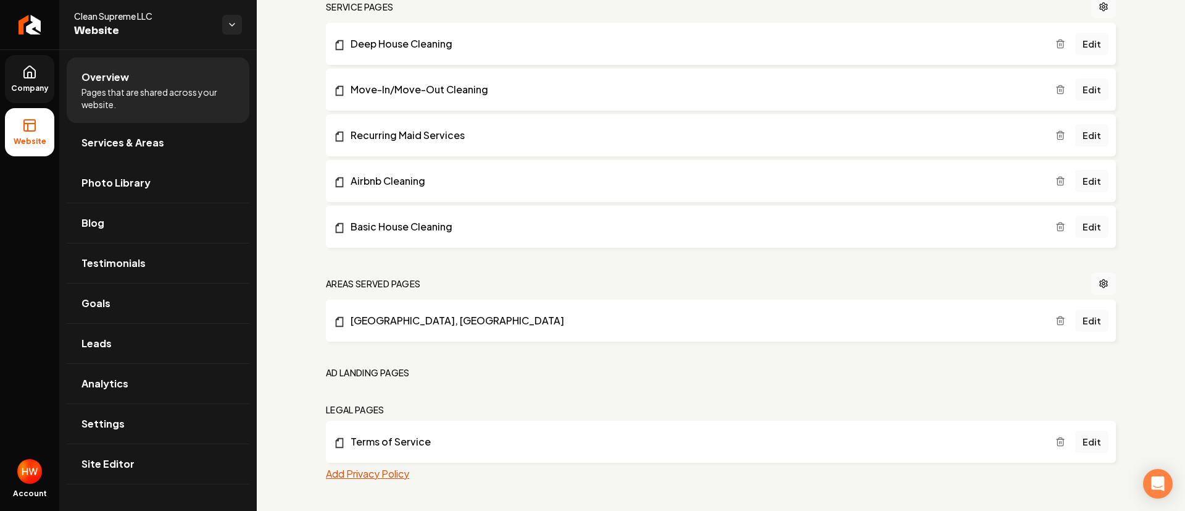
click at [351, 471] on button "Add Privacy Policy" at bounding box center [367, 473] width 83 height 15
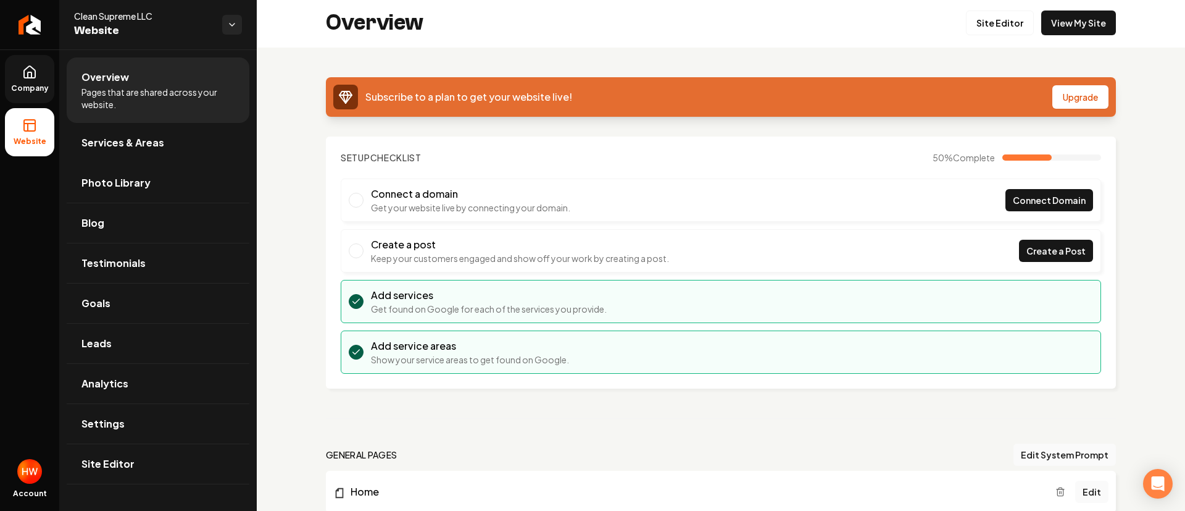
scroll to position [0, 0]
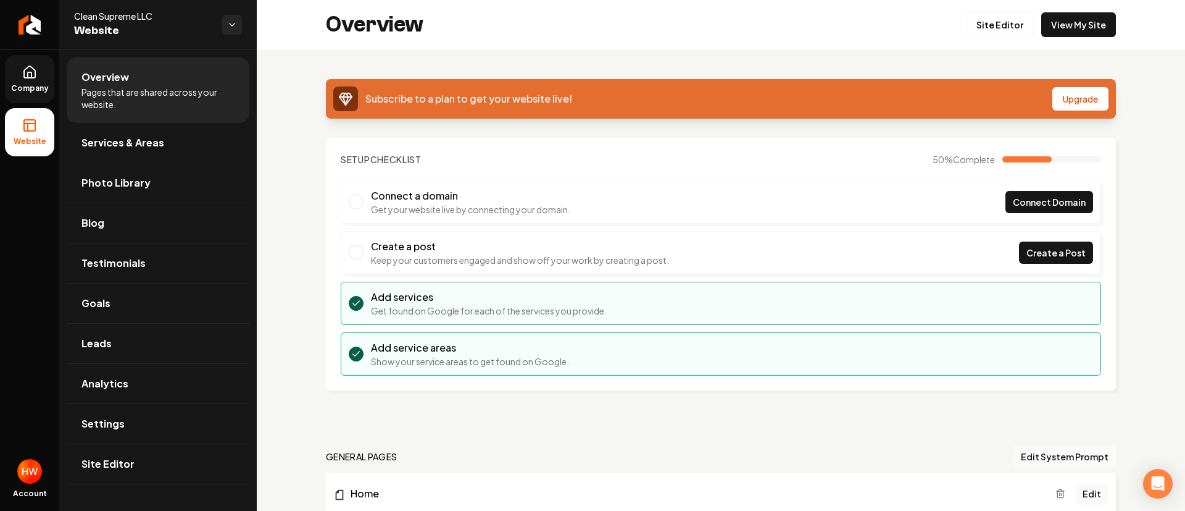
click at [17, 72] on link "Company" at bounding box center [29, 79] width 49 height 48
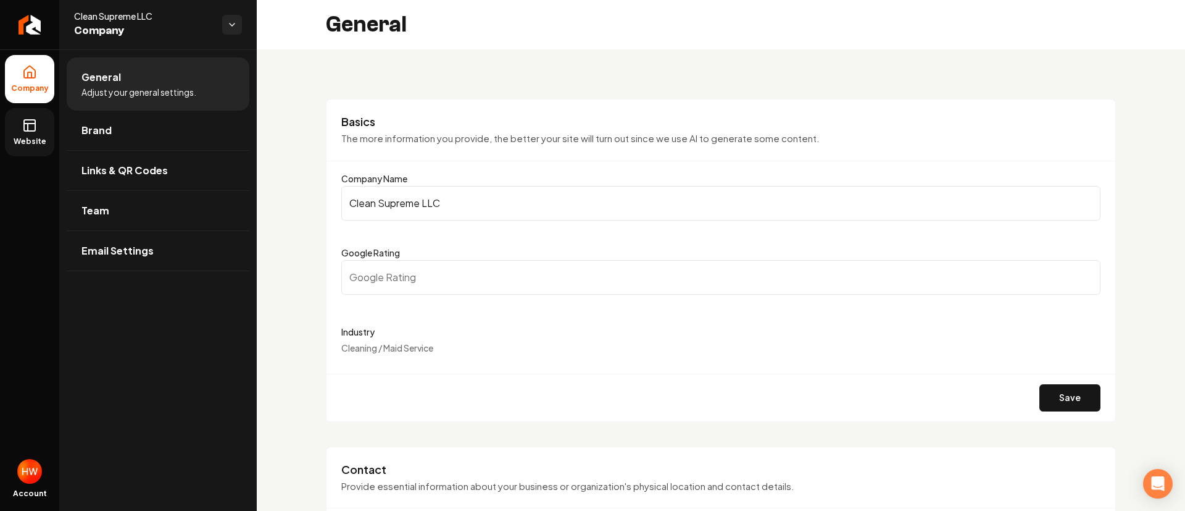
click at [480, 214] on input "Clean Supreme LLC" at bounding box center [720, 203] width 759 height 35
click at [480, 212] on input "Clean Supreme LLC" at bounding box center [720, 203] width 759 height 35
click at [78, 134] on link "Brand" at bounding box center [158, 131] width 183 height 40
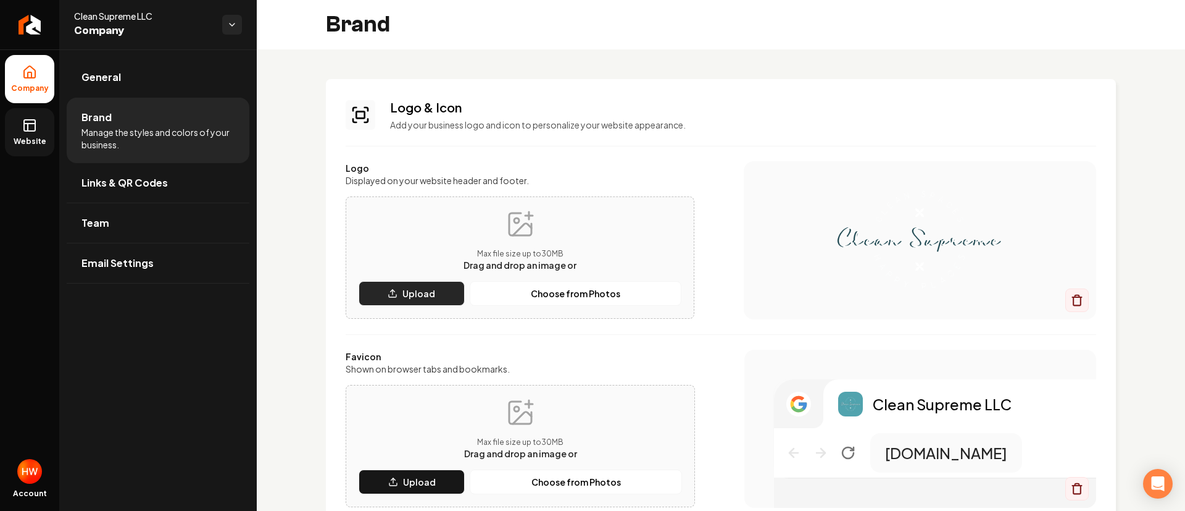
click at [402, 286] on button "Upload" at bounding box center [412, 293] width 106 height 25
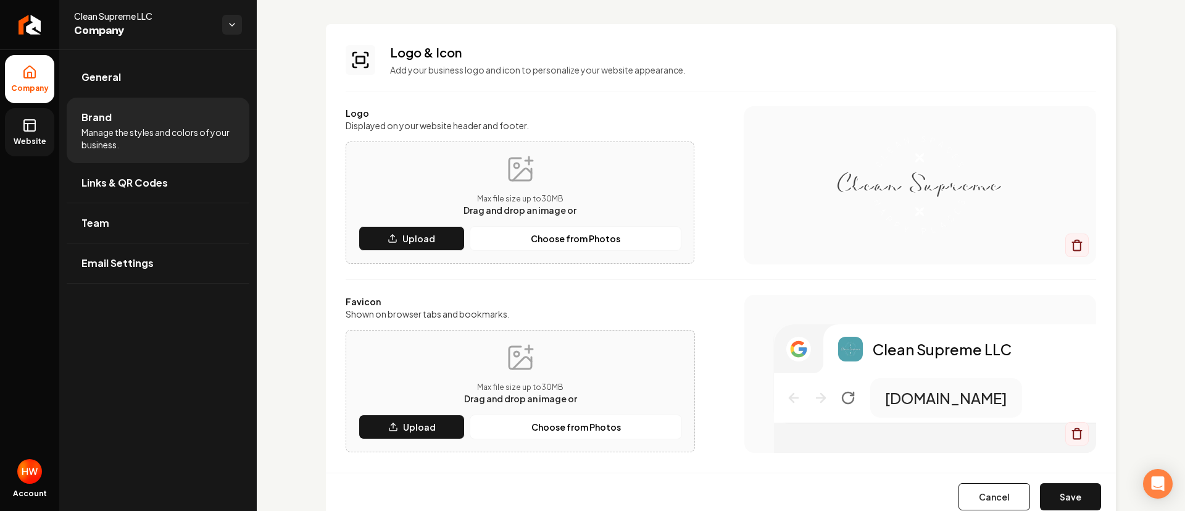
scroll to position [185, 0]
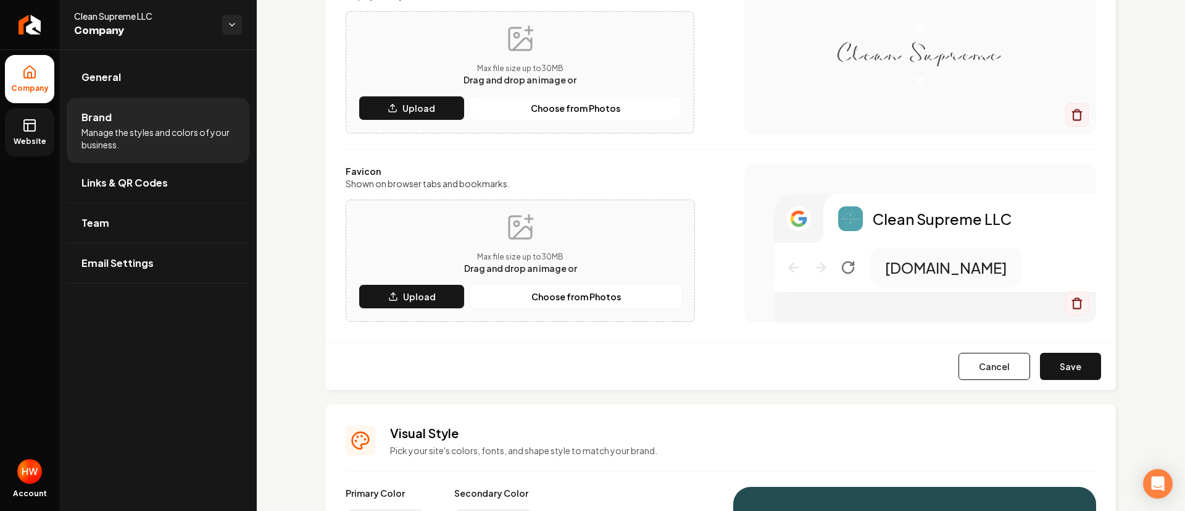
click at [1048, 364] on button "Save" at bounding box center [1070, 366] width 61 height 27
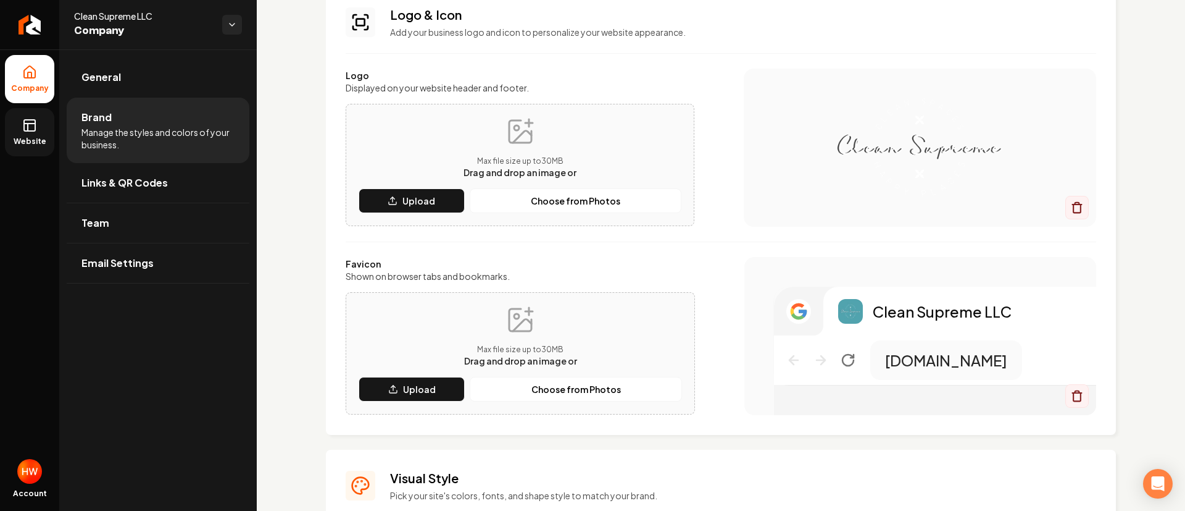
scroll to position [0, 0]
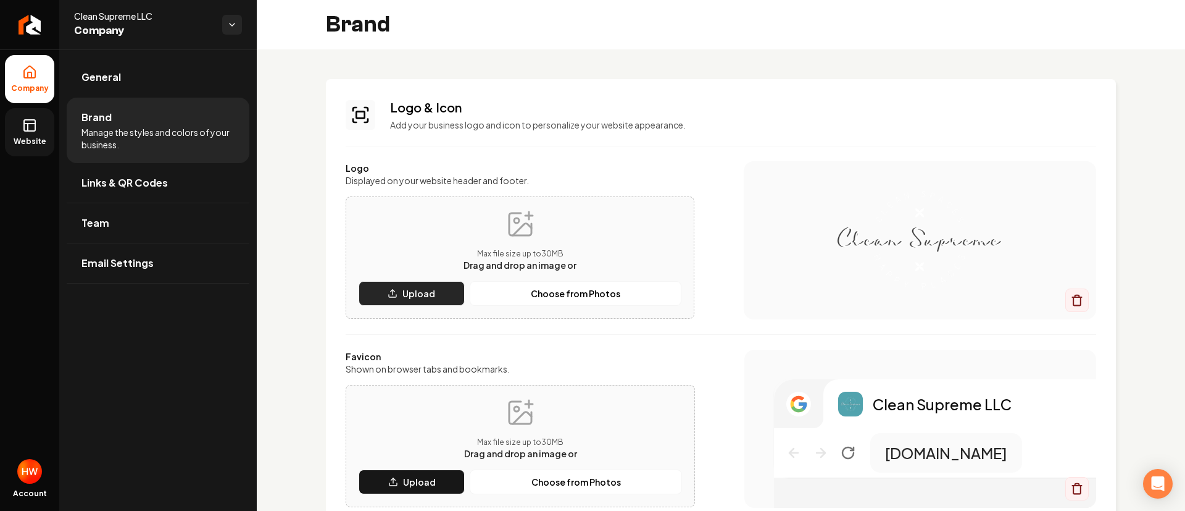
click at [419, 286] on button "Upload" at bounding box center [412, 293] width 106 height 25
click at [566, 292] on p "Choose from Photos" at bounding box center [576, 293] width 90 height 12
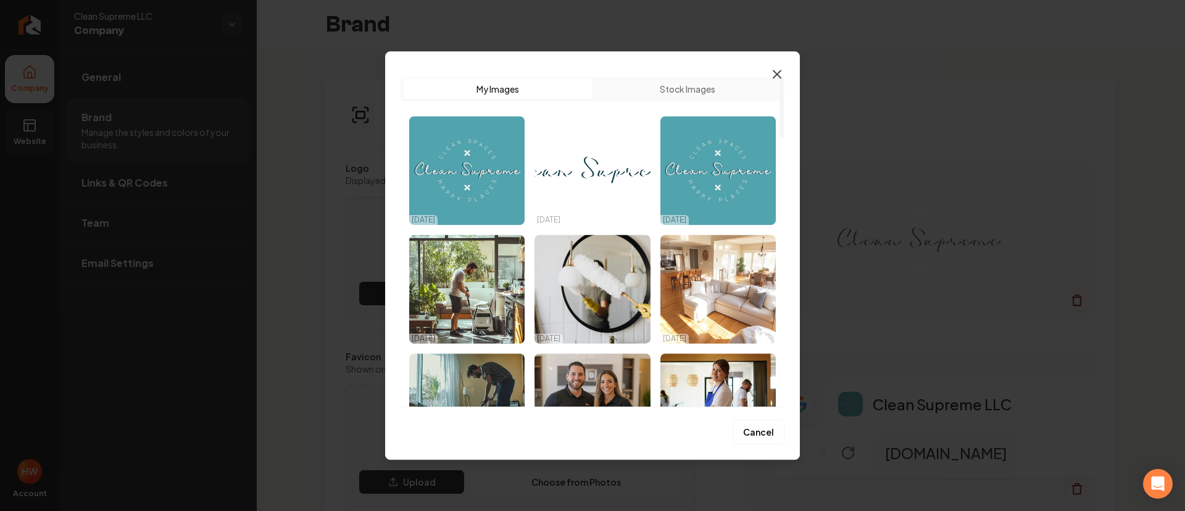
click at [775, 70] on icon "button" at bounding box center [777, 74] width 15 height 15
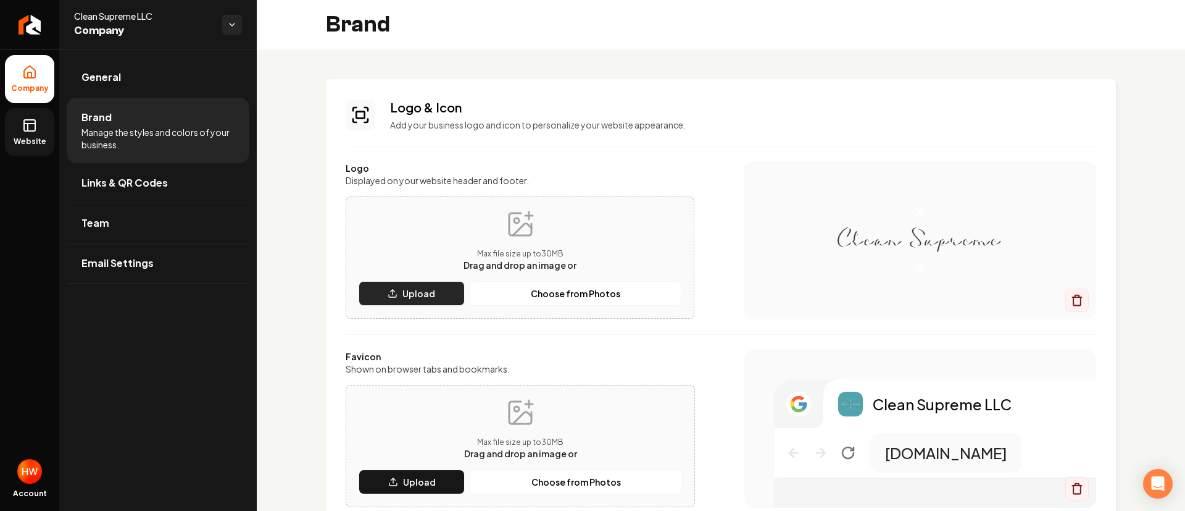
click at [405, 284] on button "Upload" at bounding box center [412, 293] width 106 height 25
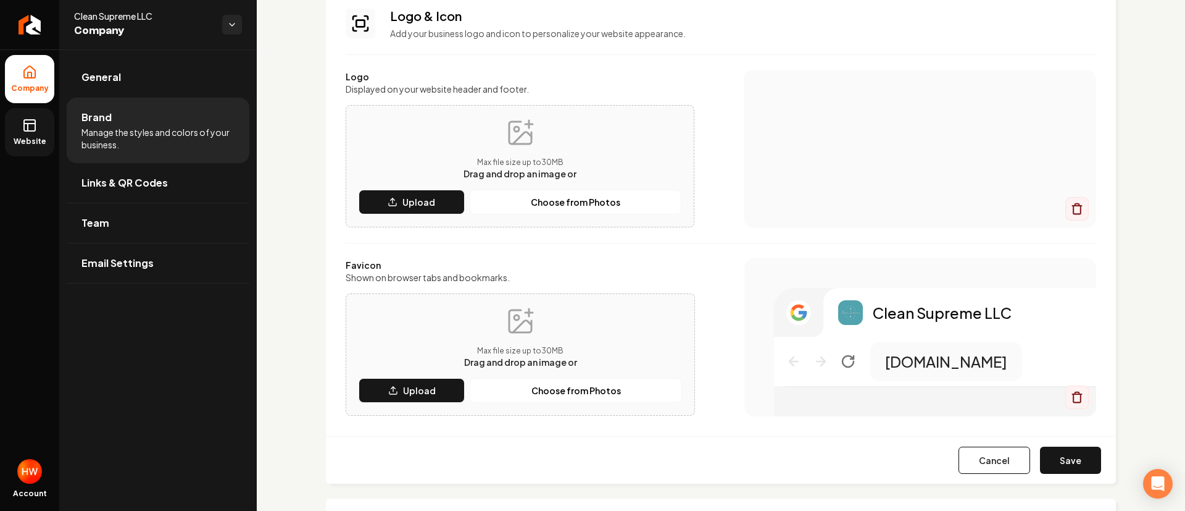
scroll to position [370, 0]
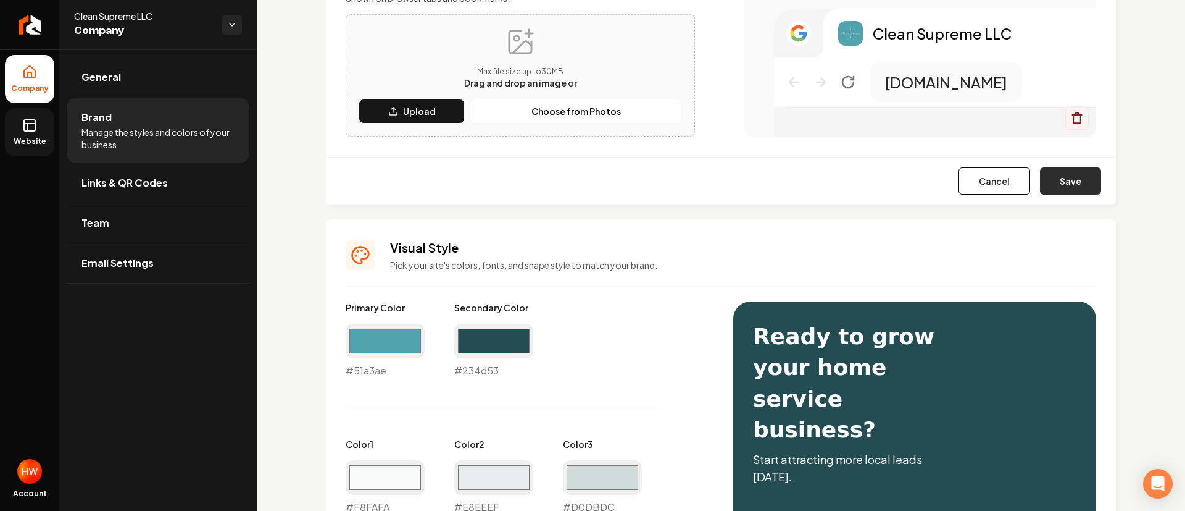
click at [1064, 177] on button "Save" at bounding box center [1070, 180] width 61 height 27
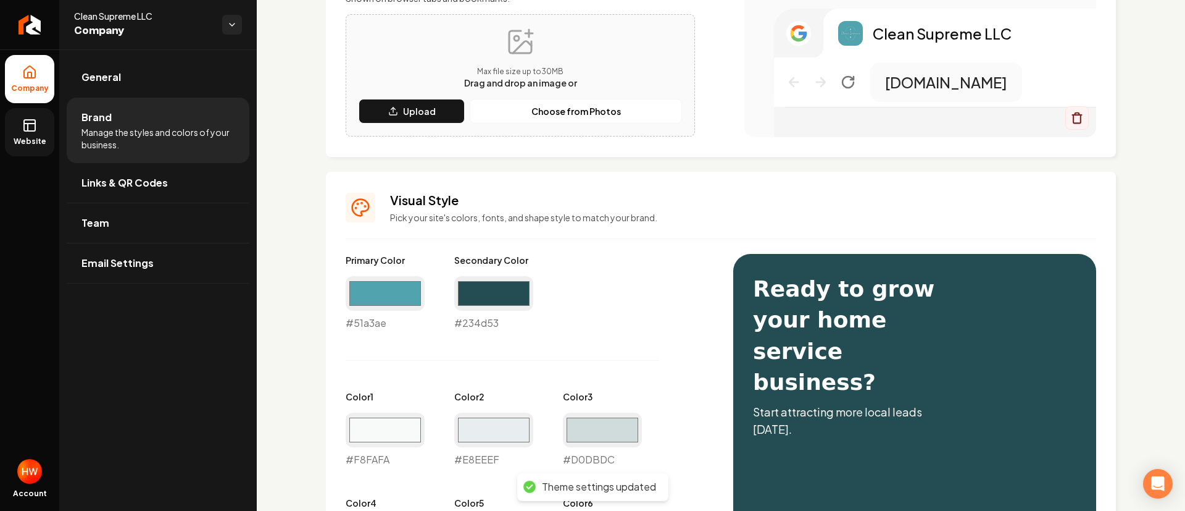
scroll to position [93, 0]
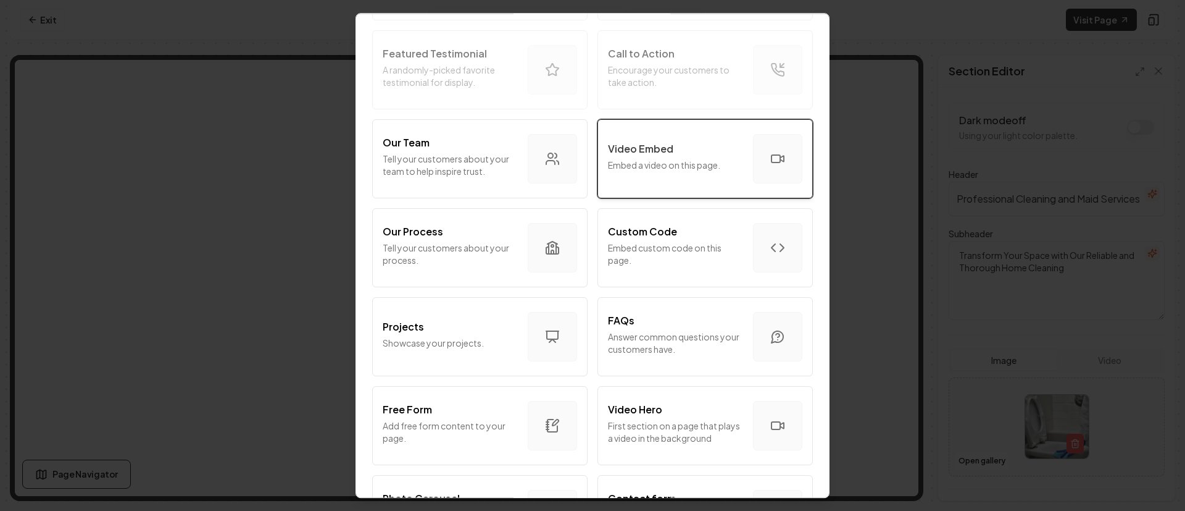
scroll to position [370, 0]
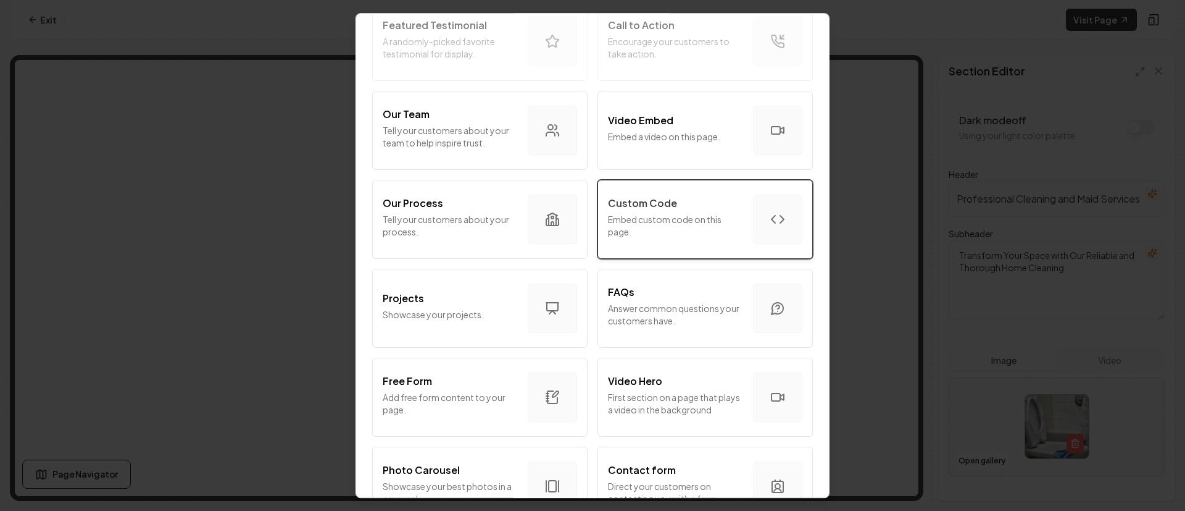
click at [654, 230] on p "Embed custom code on this page." at bounding box center [675, 225] width 135 height 25
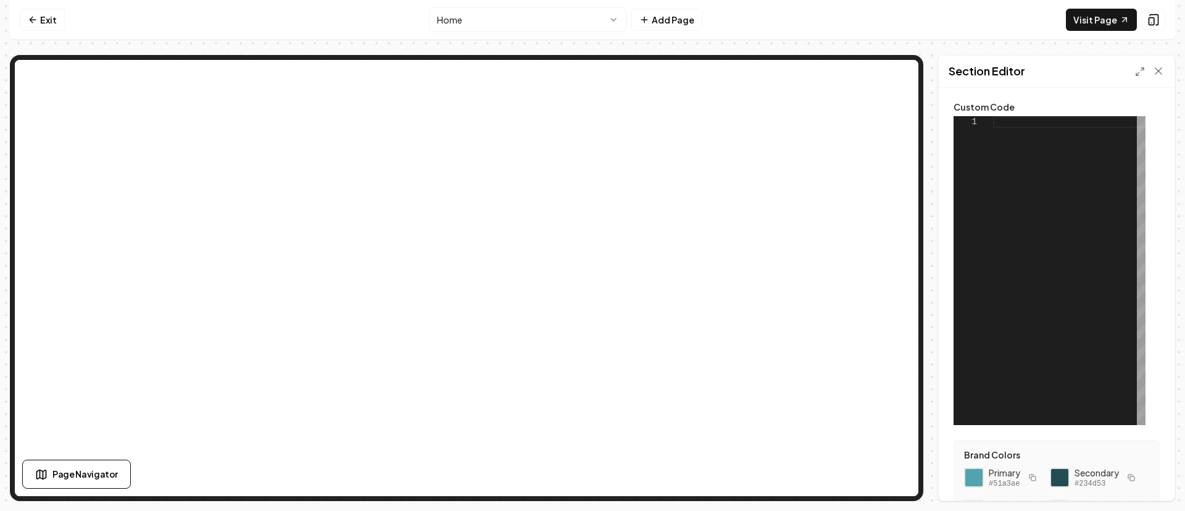
click at [1022, 123] on div at bounding box center [1069, 270] width 152 height 309
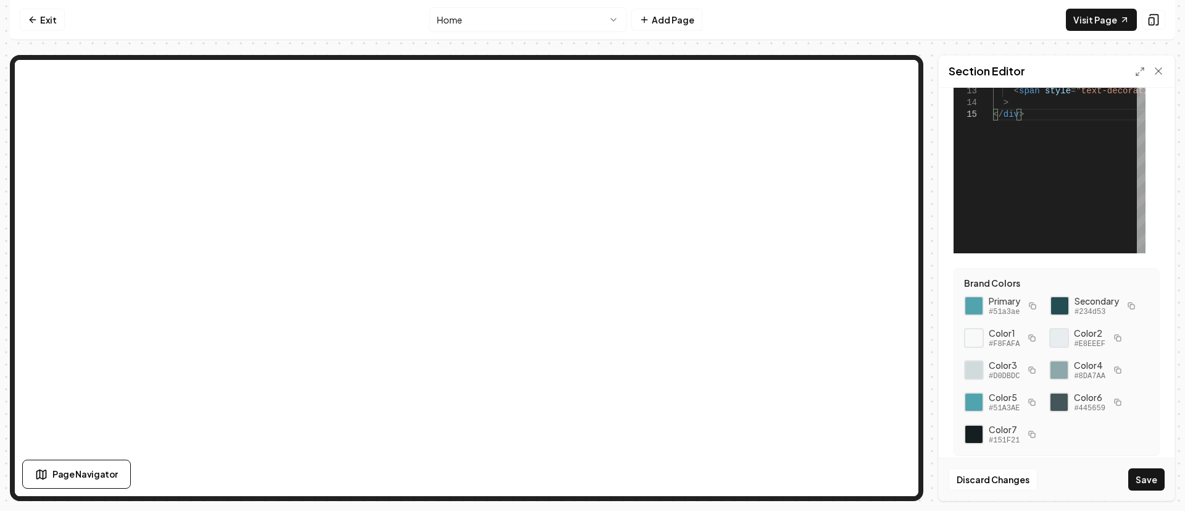
scroll to position [185, 0]
click at [972, 295] on div at bounding box center [974, 305] width 21 height 21
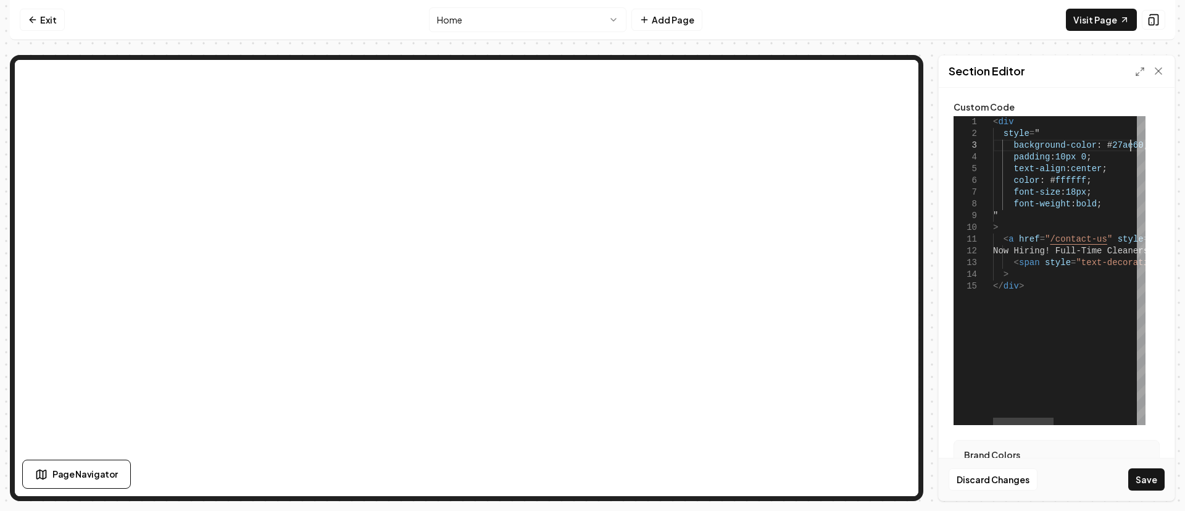
scroll to position [0, 28]
drag, startPoint x: 1132, startPoint y: 146, endPoint x: 1096, endPoint y: 146, distance: 36.4
click at [1096, 146] on div "< div style = " background-color : # 27ae60 ; padding : 10px 0 ; text-align : c…" at bounding box center [1173, 270] width 360 height 309
click at [1148, 478] on button "Save" at bounding box center [1147, 479] width 36 height 22
type textarea "**********"
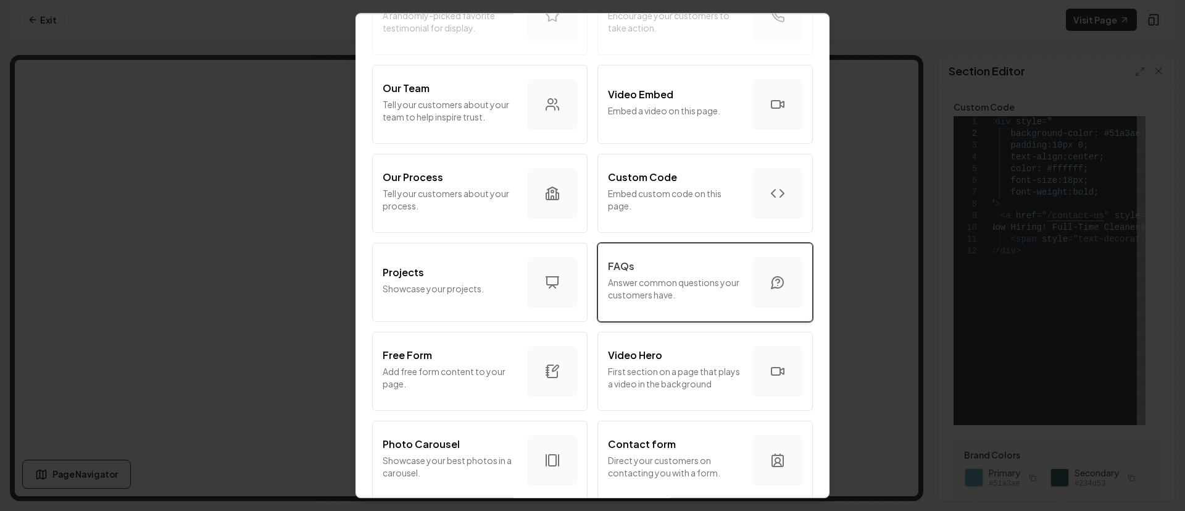
scroll to position [463, 0]
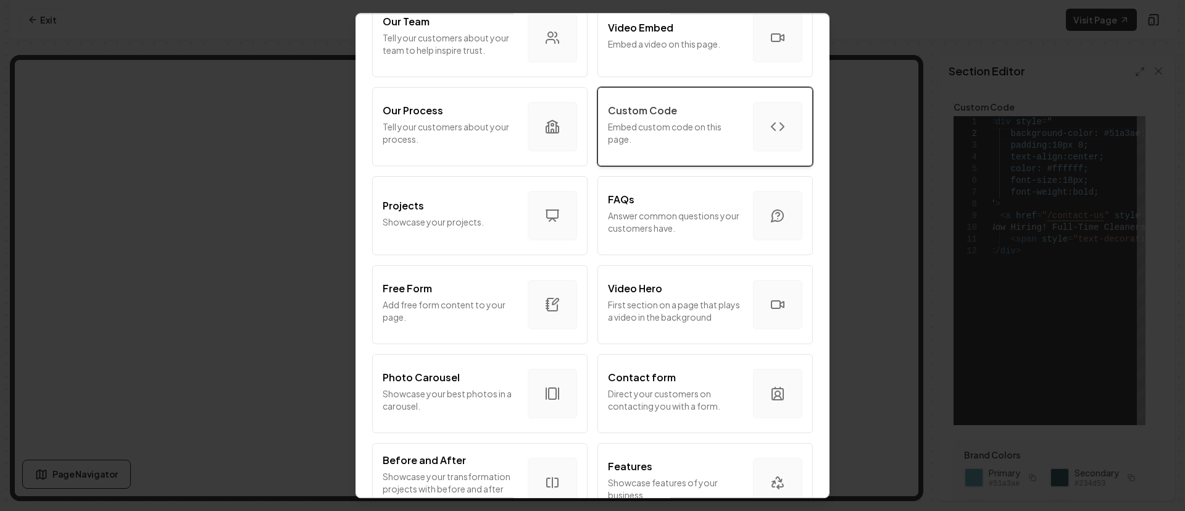
click at [645, 102] on button "Custom Code Embed custom code on this page." at bounding box center [705, 126] width 215 height 79
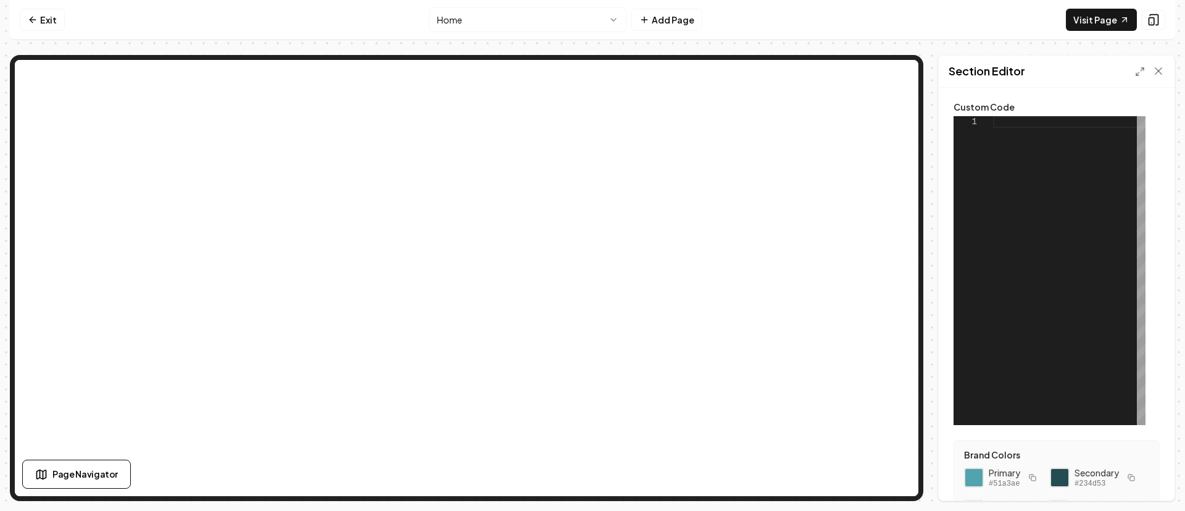
click at [1029, 125] on div at bounding box center [1069, 270] width 152 height 309
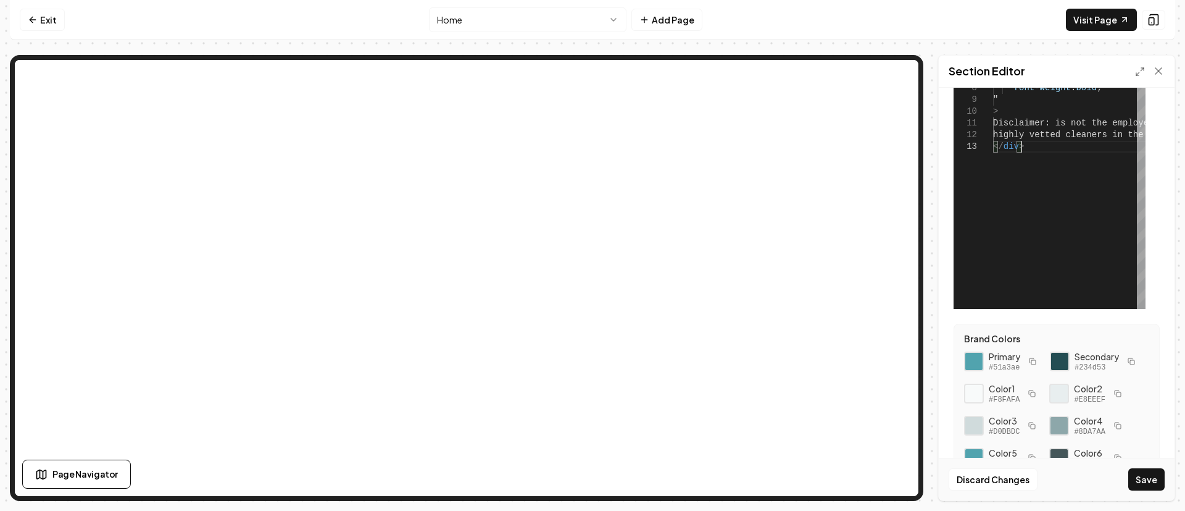
scroll to position [204, 0]
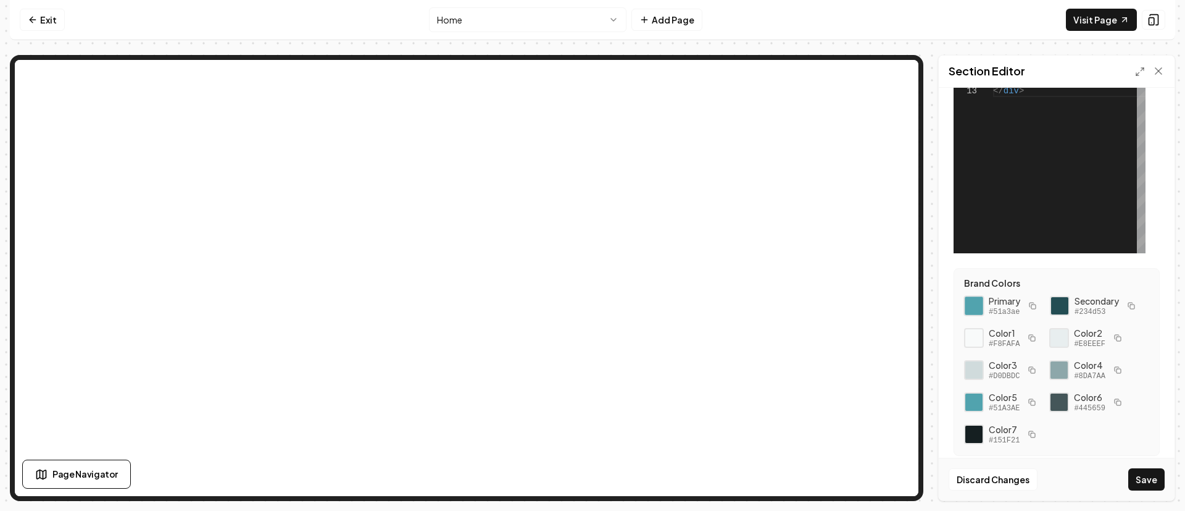
click at [973, 295] on div at bounding box center [974, 305] width 21 height 21
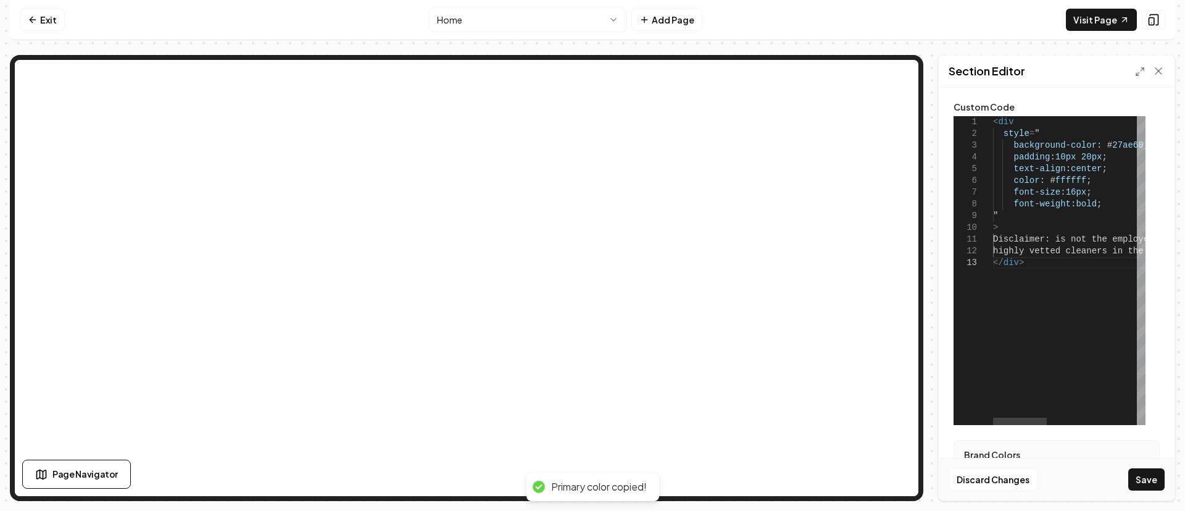
scroll to position [0, 28]
drag, startPoint x: 1130, startPoint y: 146, endPoint x: 1098, endPoint y: 145, distance: 32.1
click at [1098, 146] on div "< div style = " background-color : # 27ae60 ; padding : 10px 20px ; text-align …" at bounding box center [1196, 270] width 407 height 309
click at [1053, 239] on div "< div style = " background-color : # 51a3ae ; padding : 10px 20px ; text-align …" at bounding box center [1193, 270] width 407 height 309
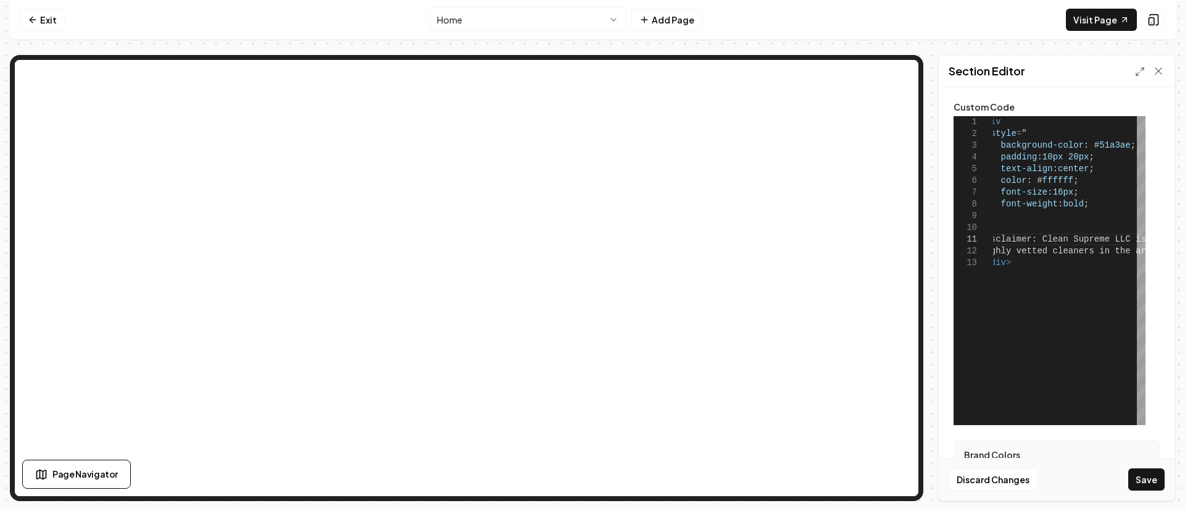
click at [1148, 475] on button "Save" at bounding box center [1147, 479] width 36 height 22
type textarea "**********"
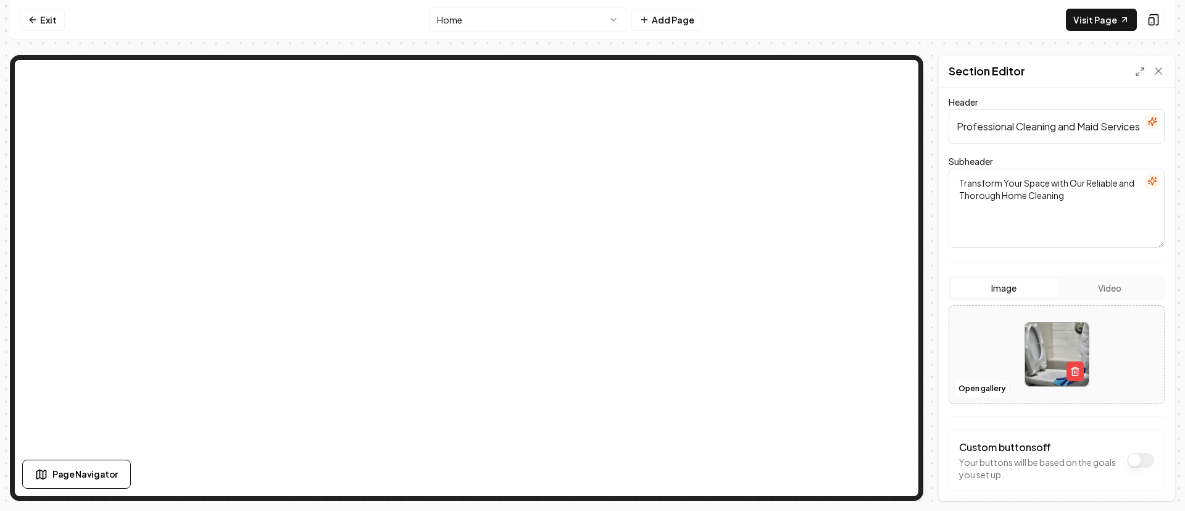
scroll to position [127, 0]
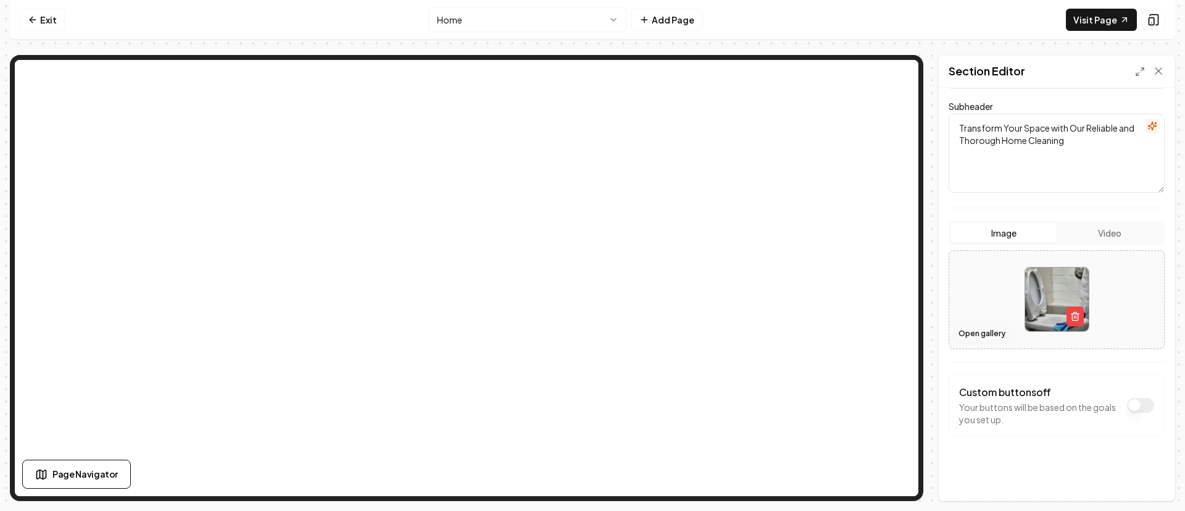
click at [977, 332] on button "Open gallery" at bounding box center [982, 333] width 56 height 20
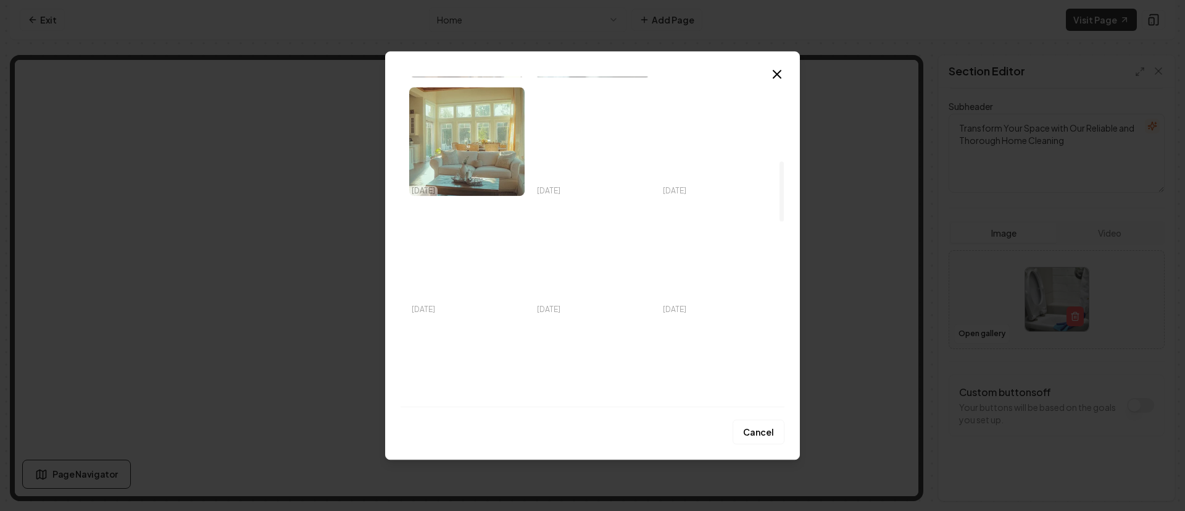
scroll to position [463, 0]
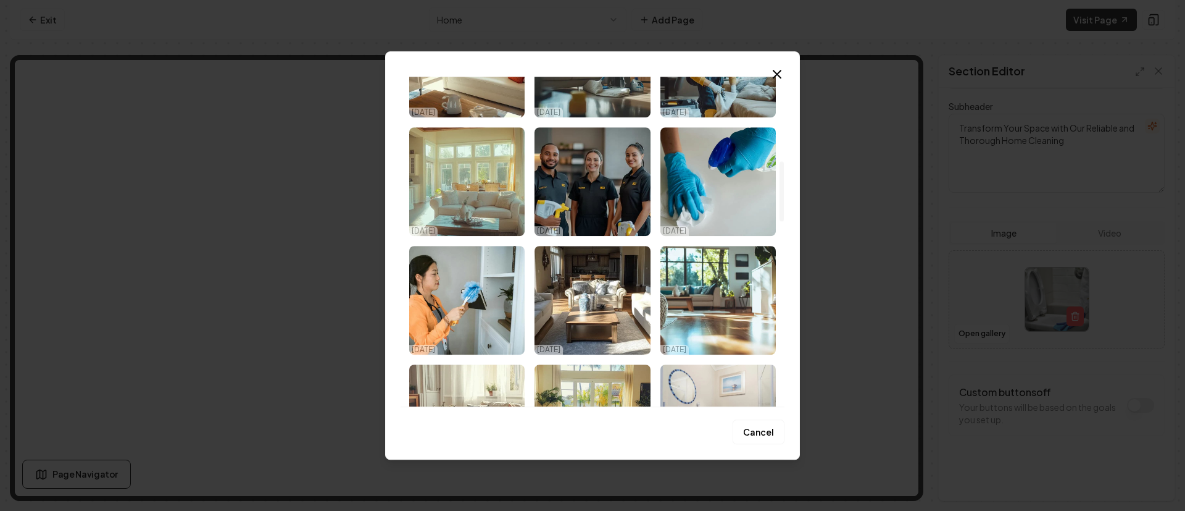
click at [692, 214] on img "Select image image_68e4c39c5c7cd75eb8e37fa0.jpeg" at bounding box center [718, 181] width 115 height 109
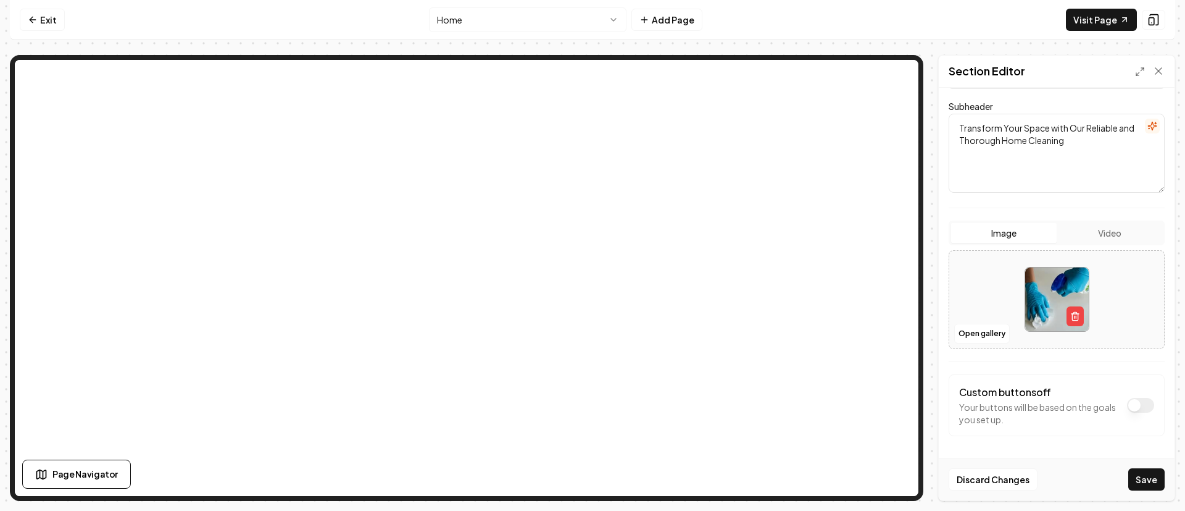
click at [1147, 474] on button "Save" at bounding box center [1147, 479] width 36 height 22
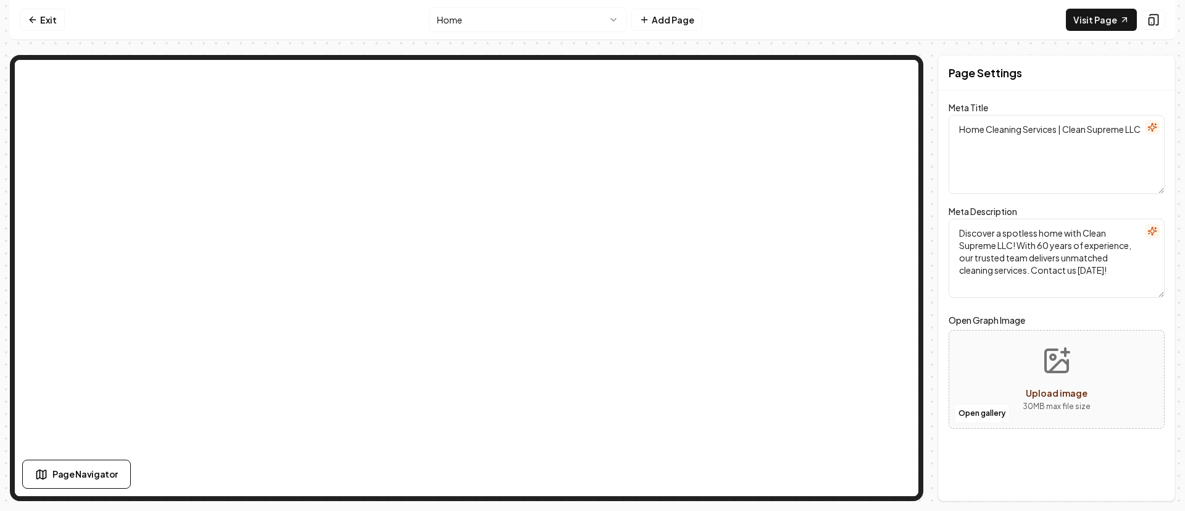
scroll to position [0, 0]
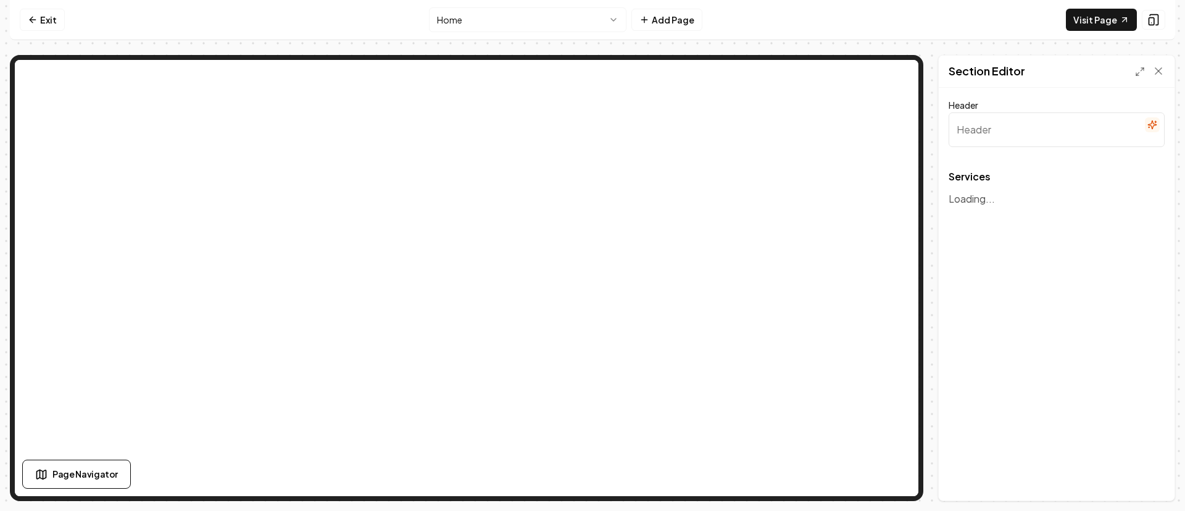
type input "Our Expert Cleaning Services"
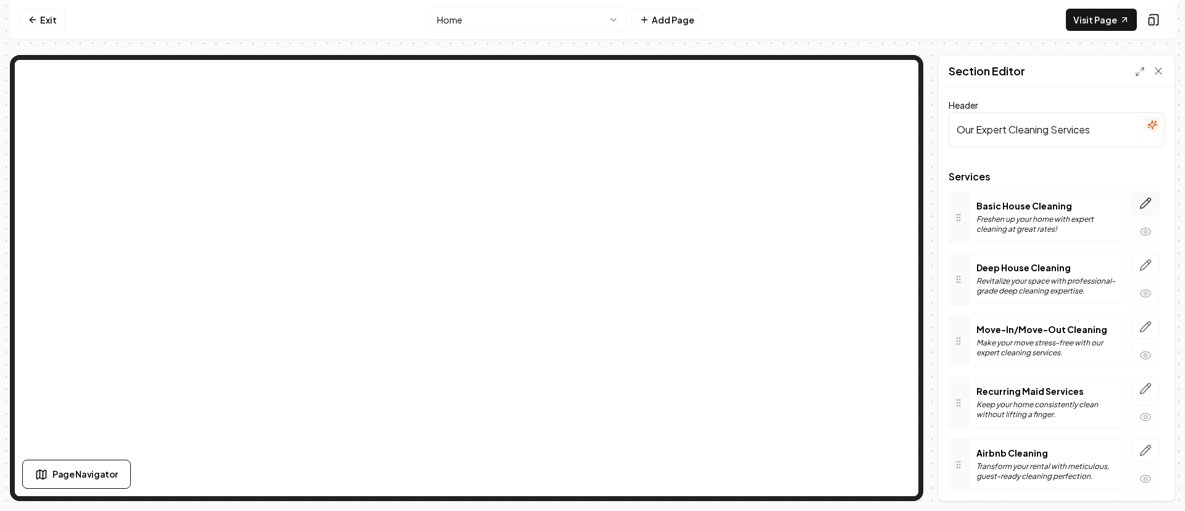
click at [1141, 204] on icon "button" at bounding box center [1146, 203] width 10 height 10
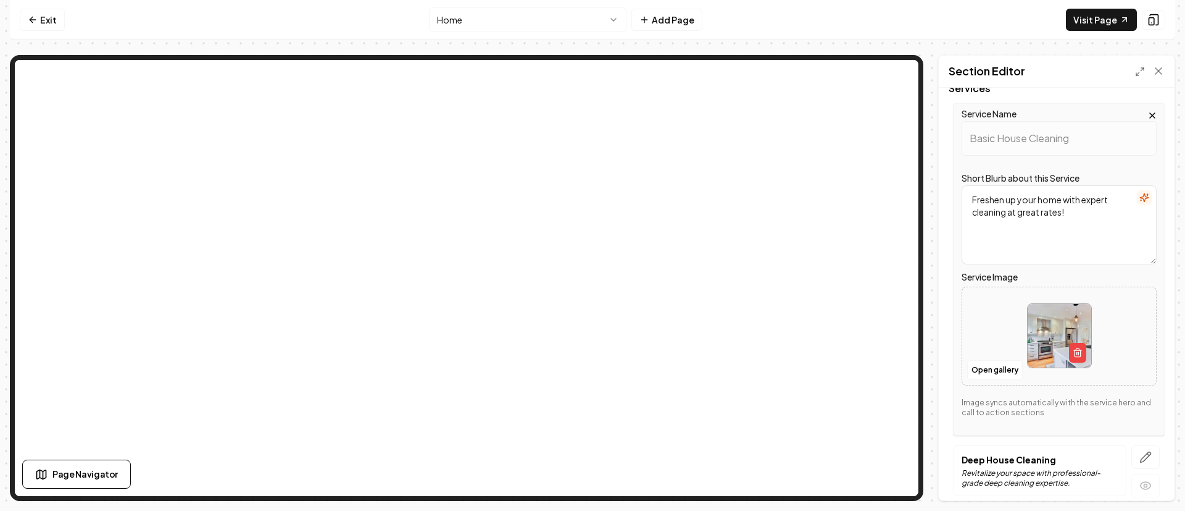
scroll to position [185, 0]
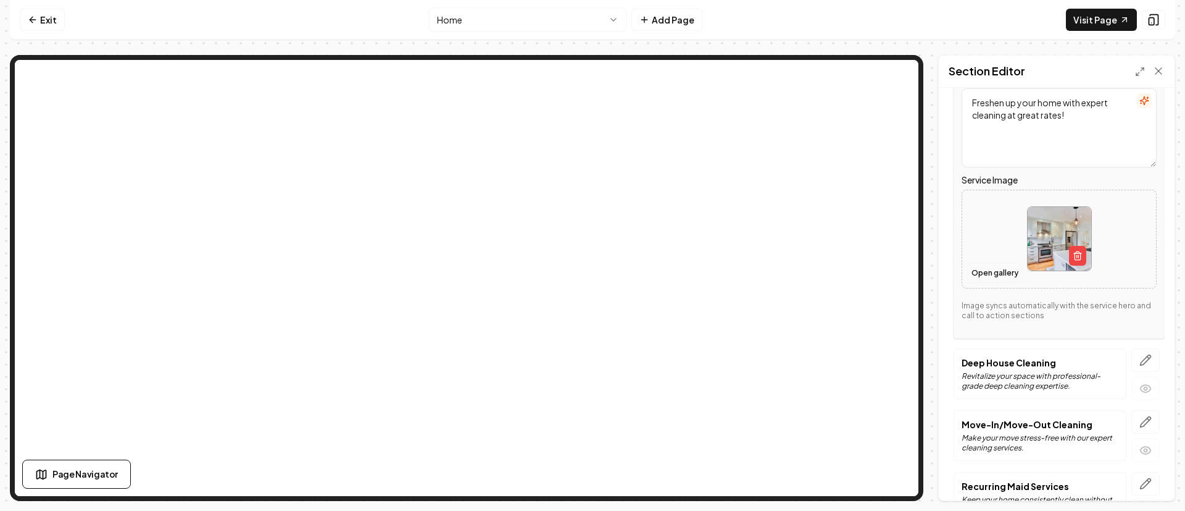
click at [981, 272] on button "Open gallery" at bounding box center [995, 273] width 56 height 20
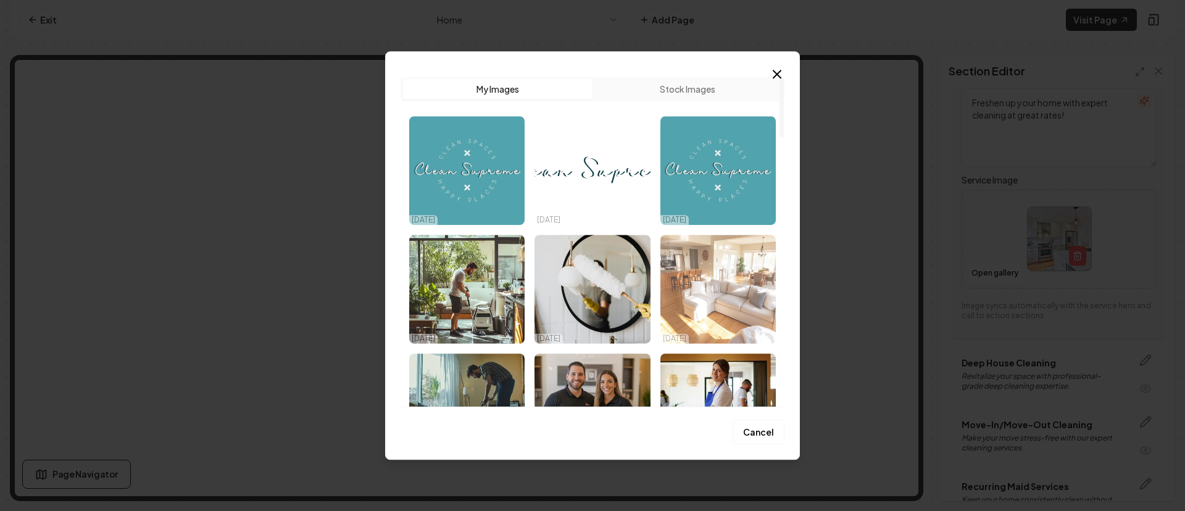
scroll to position [93, 0]
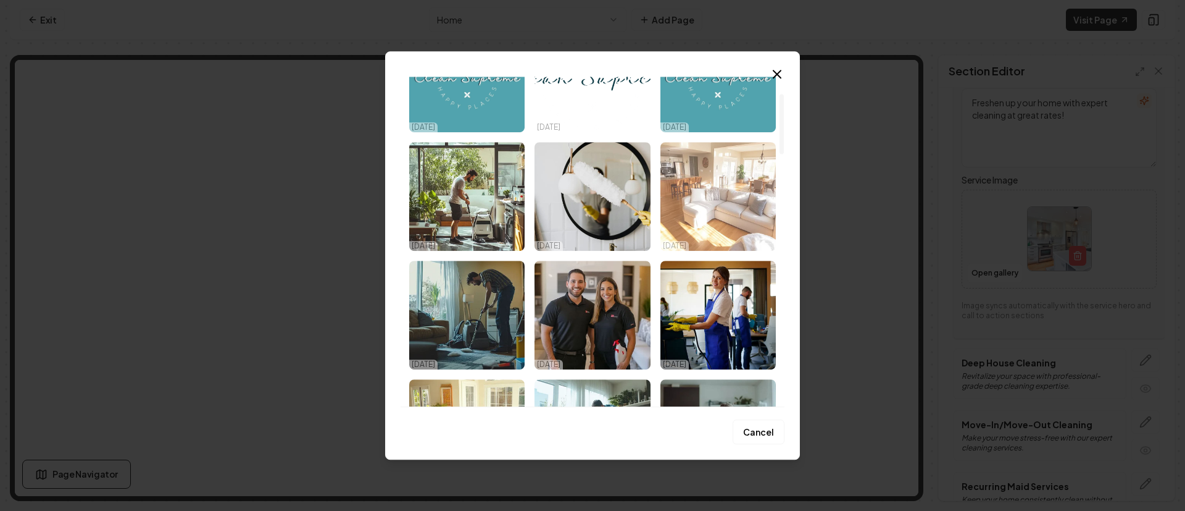
click at [735, 224] on img "Select image image_68e4c39c5c7cd75eb8e37f5c.png" at bounding box center [718, 196] width 115 height 109
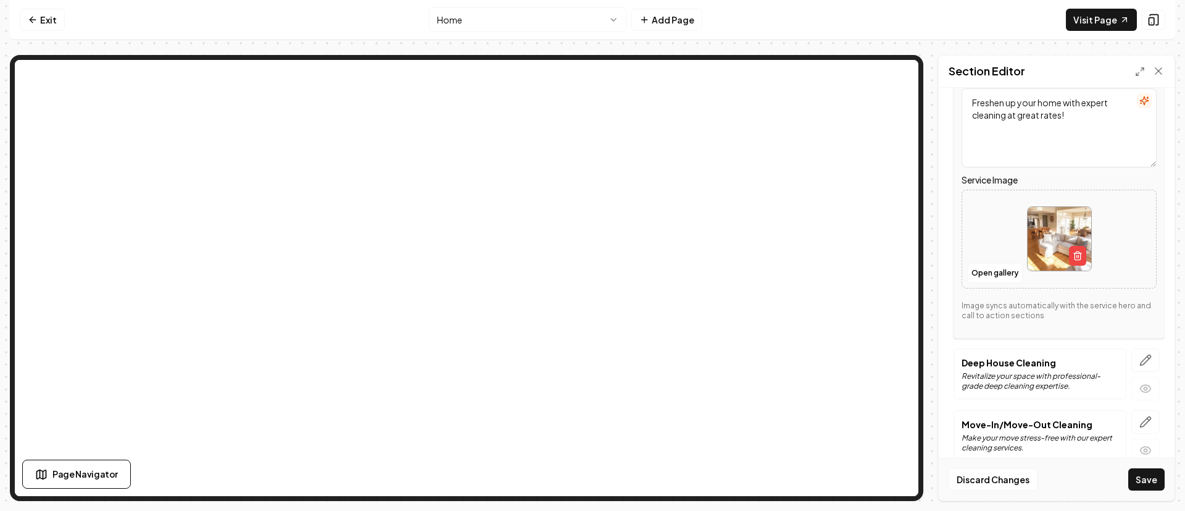
click at [1138, 354] on button "button" at bounding box center [1146, 359] width 28 height 23
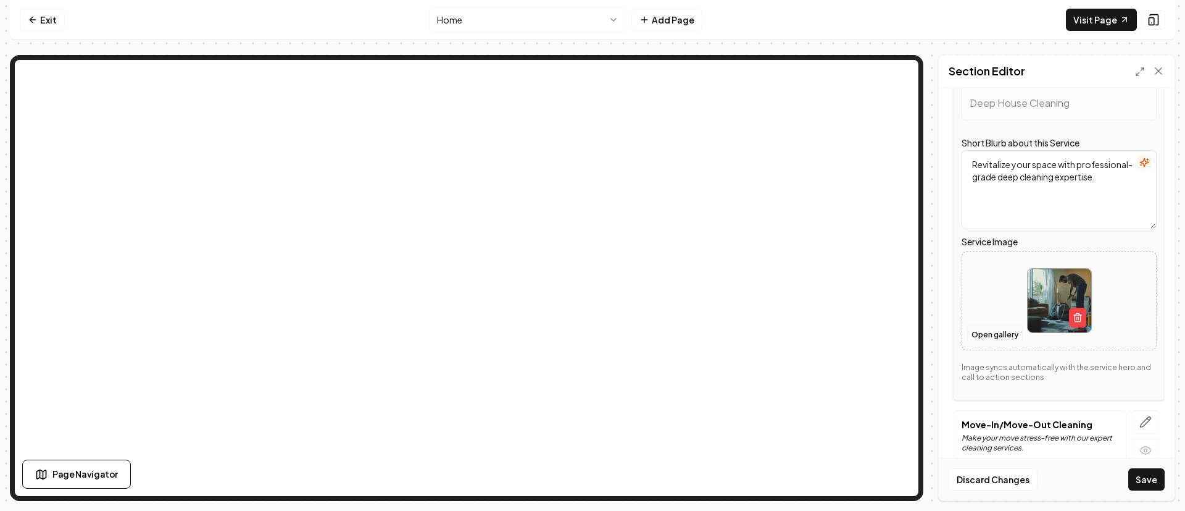
click at [992, 331] on button "Open gallery" at bounding box center [995, 335] width 56 height 20
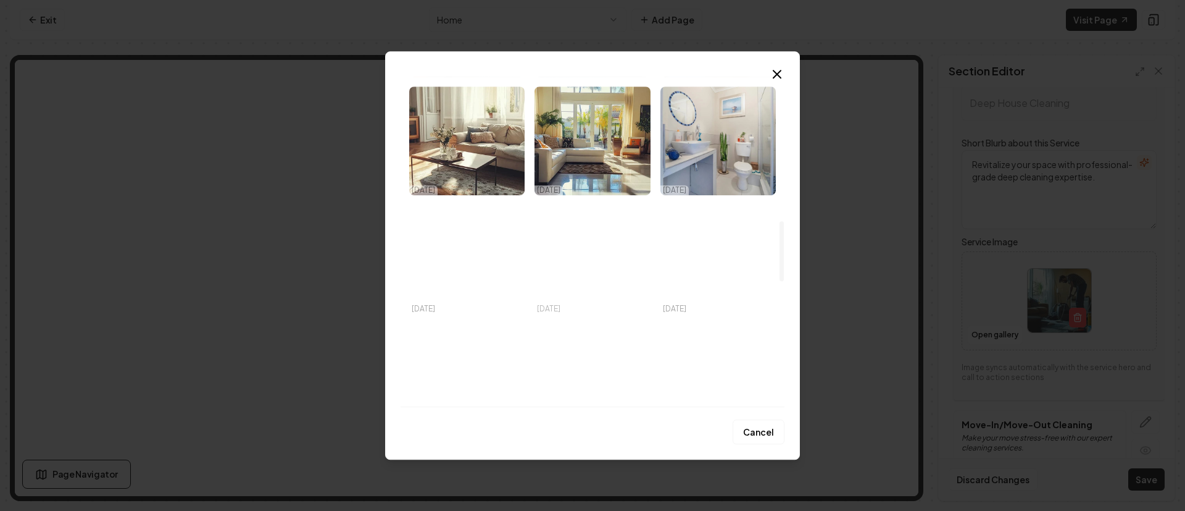
scroll to position [833, 0]
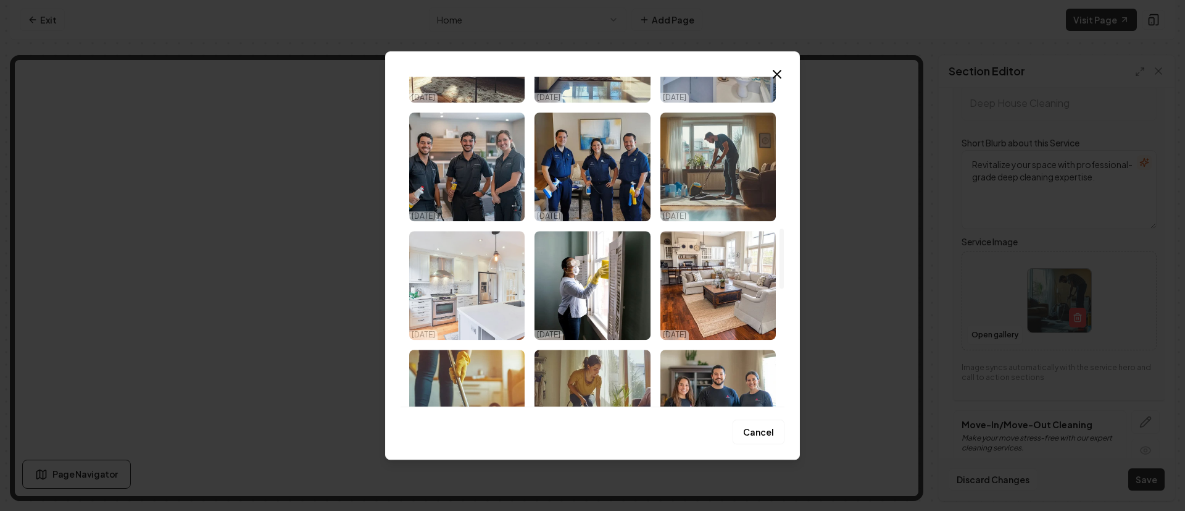
click at [465, 310] on img "Select image image_68e4c39c5c7cd75eb8e3807a.jpeg" at bounding box center [466, 285] width 115 height 109
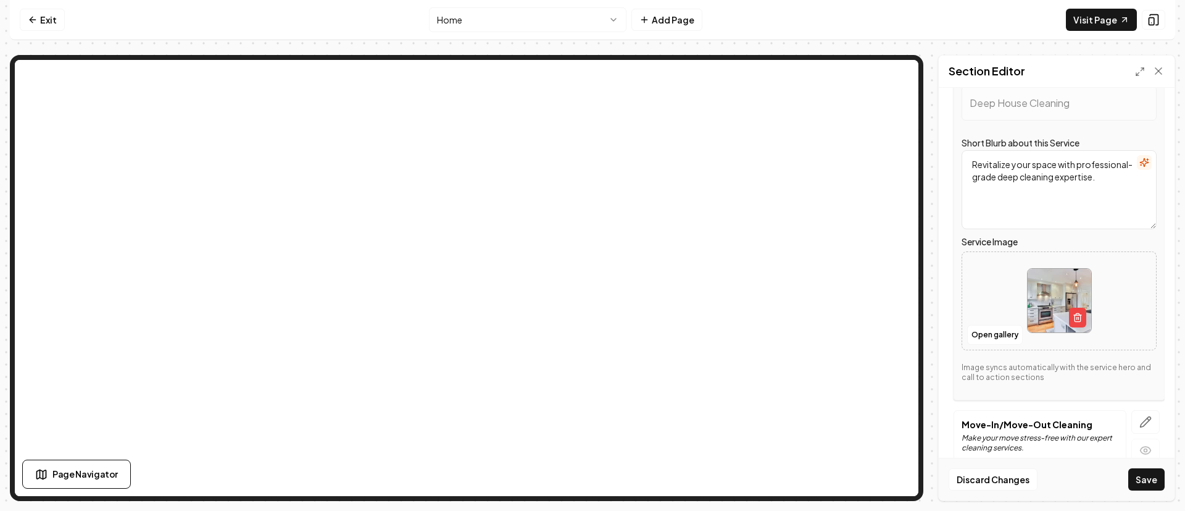
scroll to position [278, 0]
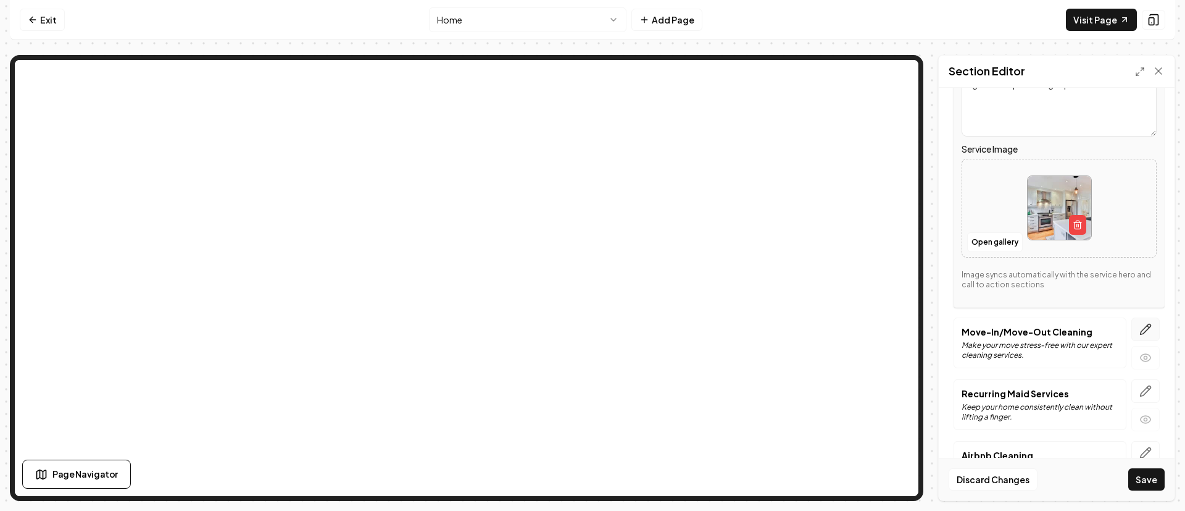
click at [1140, 329] on icon "button" at bounding box center [1146, 329] width 12 height 12
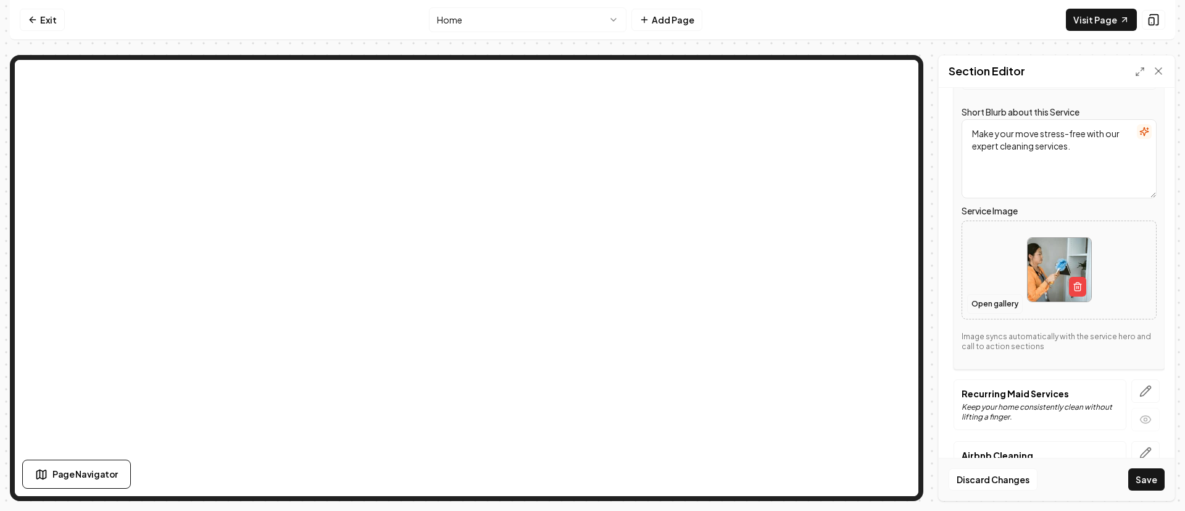
click at [980, 303] on button "Open gallery" at bounding box center [995, 304] width 56 height 20
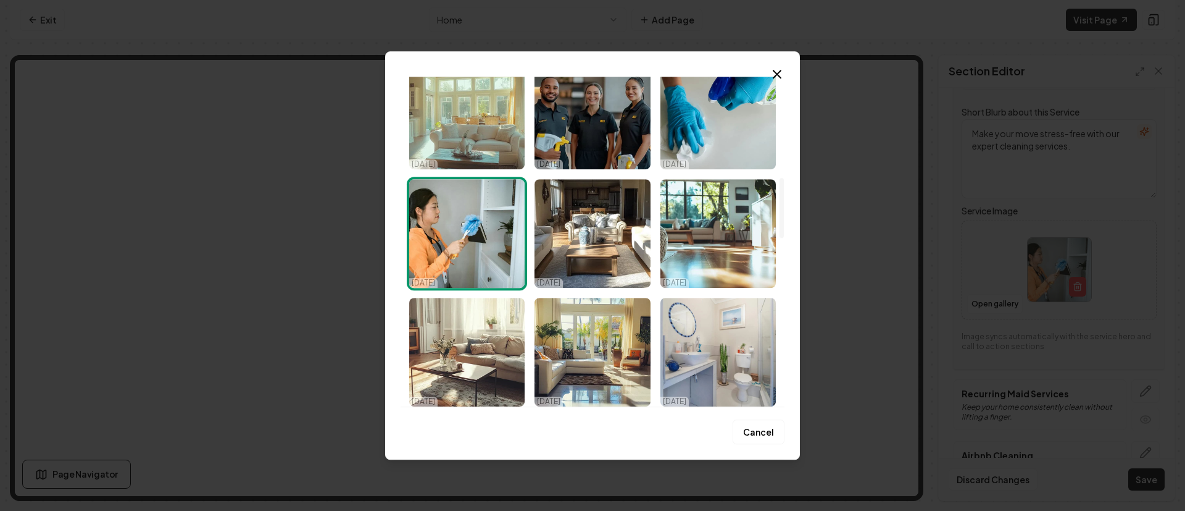
scroll to position [463, 0]
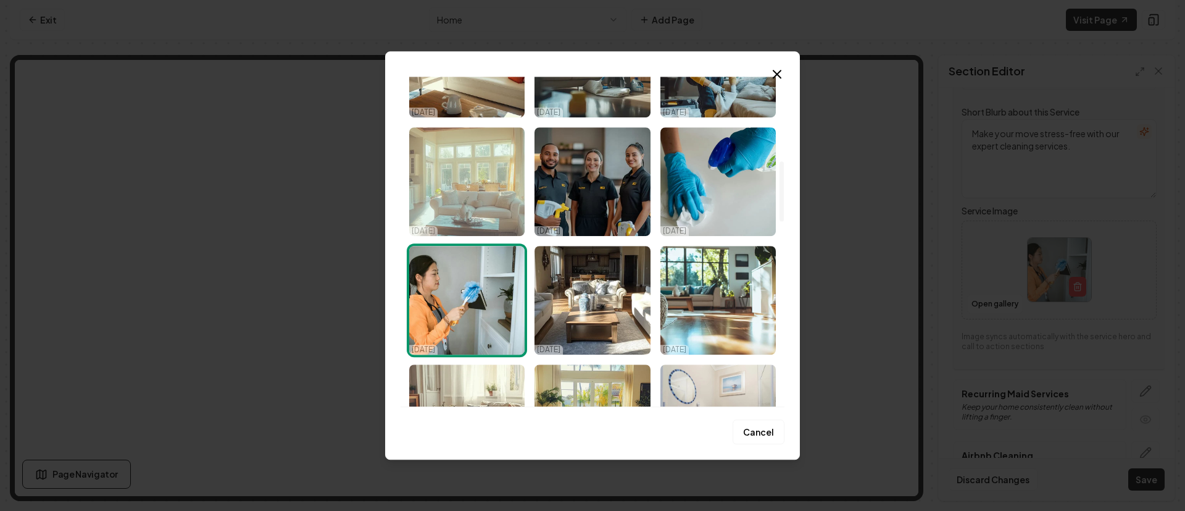
click at [474, 209] on img "Select image image_68e4c39c5c7cd75eb8e37f4a.png" at bounding box center [466, 181] width 115 height 109
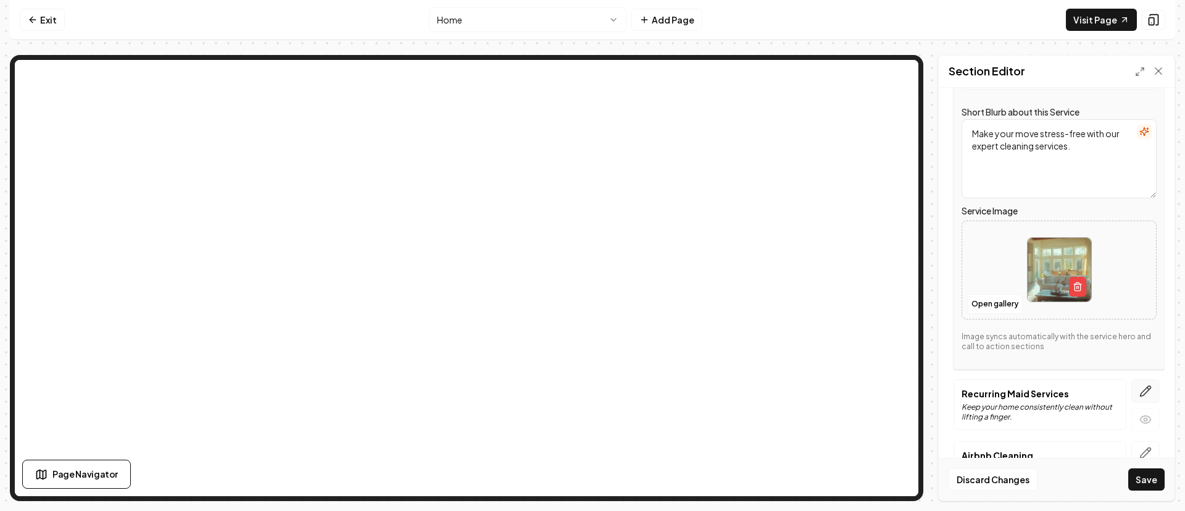
click at [1141, 385] on icon "button" at bounding box center [1146, 390] width 10 height 10
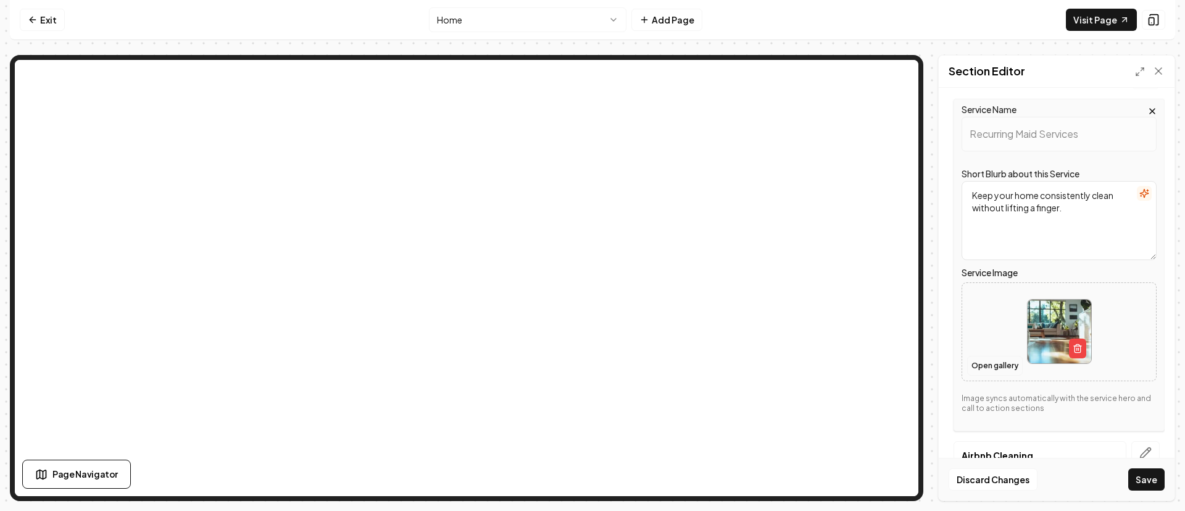
scroll to position [327, 0]
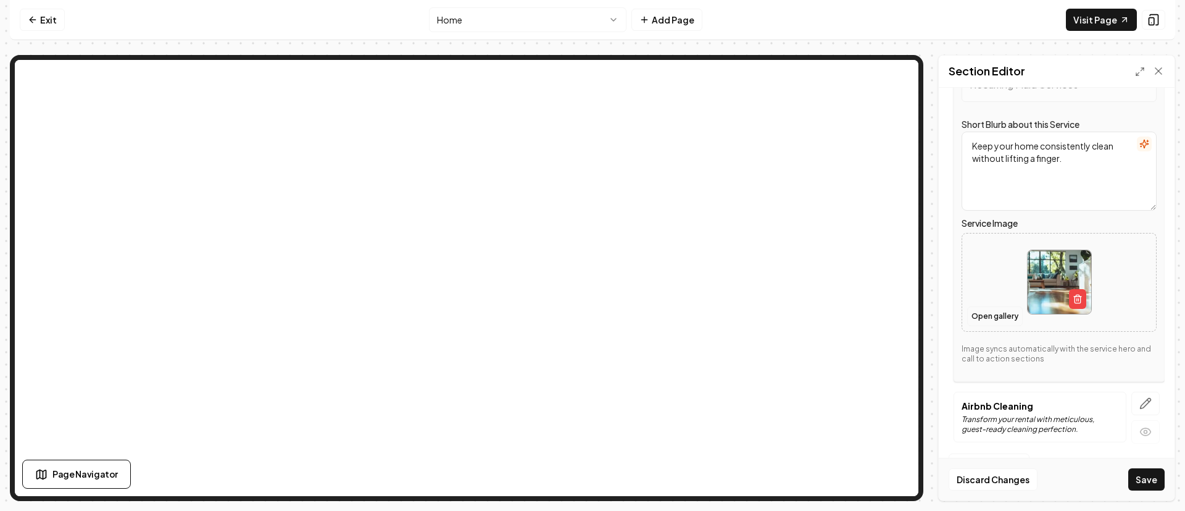
click at [993, 319] on button "Open gallery" at bounding box center [995, 316] width 56 height 20
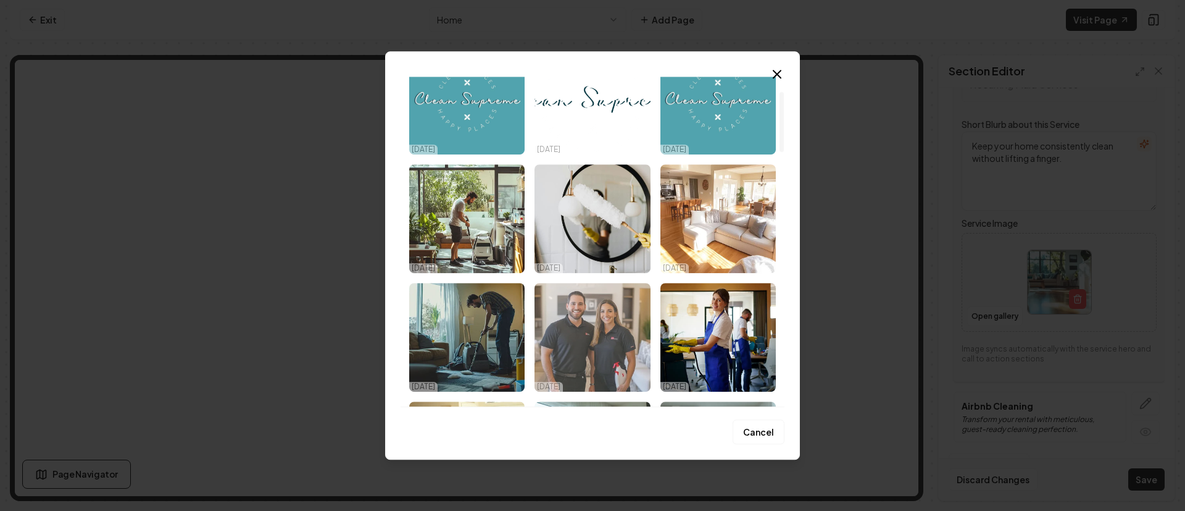
scroll to position [93, 0]
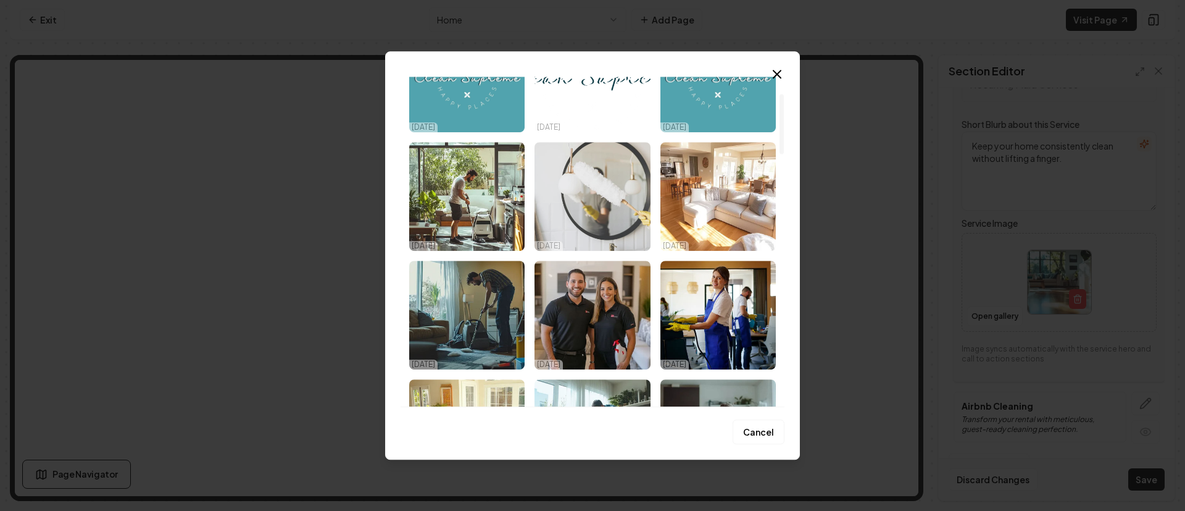
click at [594, 208] on img "Select image image_68e4c39c5c7cd75eb8e37fa1.jpeg" at bounding box center [592, 196] width 115 height 109
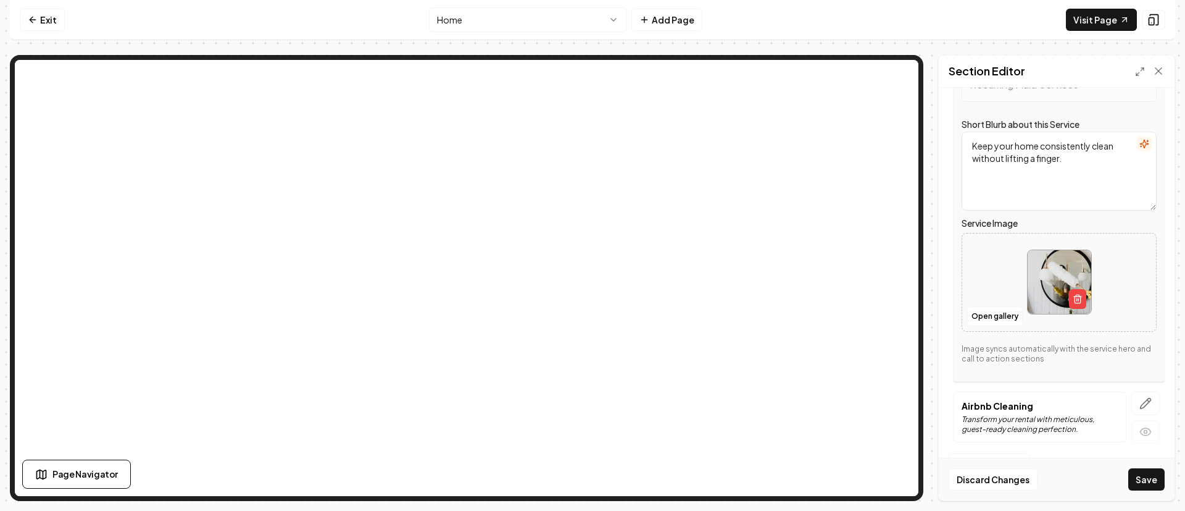
click at [1132, 396] on button "button" at bounding box center [1146, 402] width 28 height 23
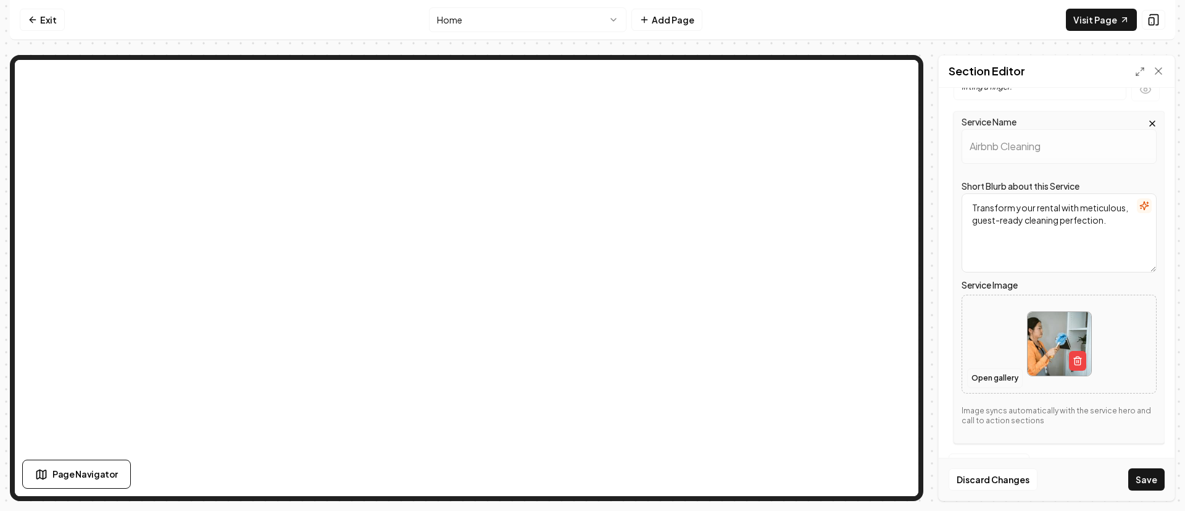
click at [990, 377] on button "Open gallery" at bounding box center [995, 378] width 56 height 20
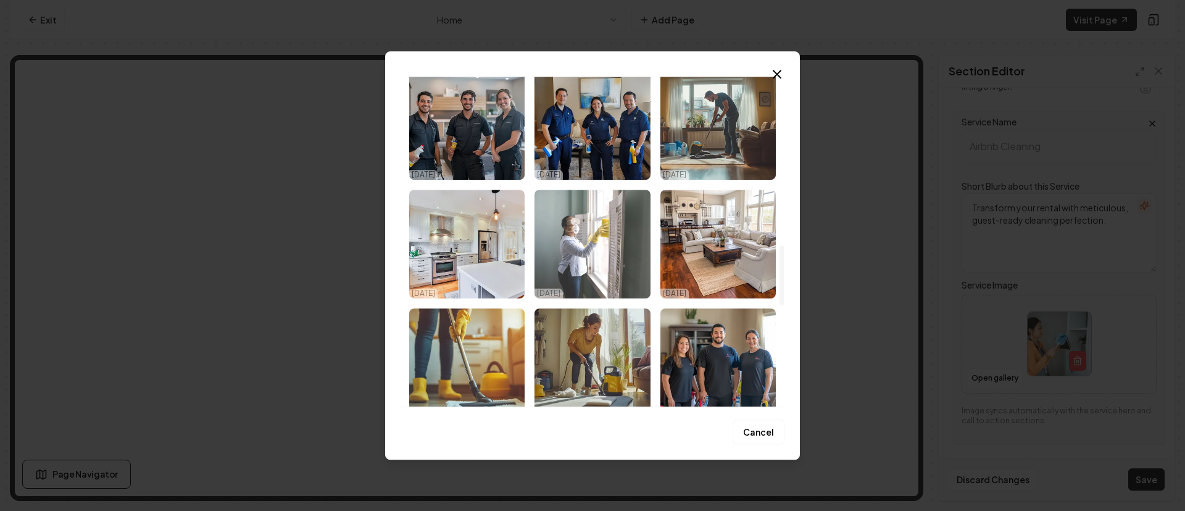
scroll to position [926, 0]
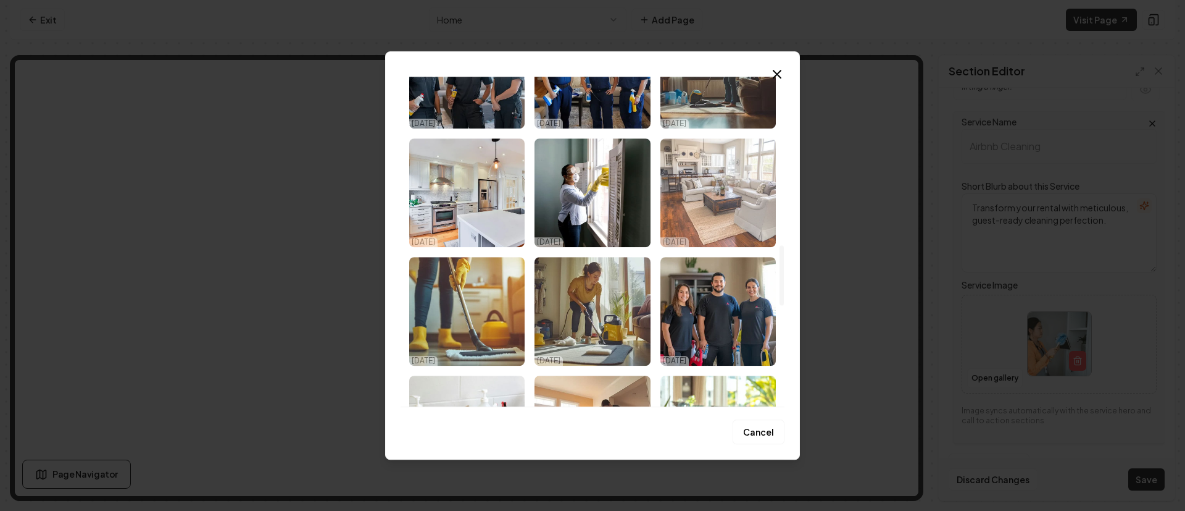
click at [704, 213] on img "Select image image_68e4c39c5c7cd75eb8e37f4c.png" at bounding box center [718, 192] width 115 height 109
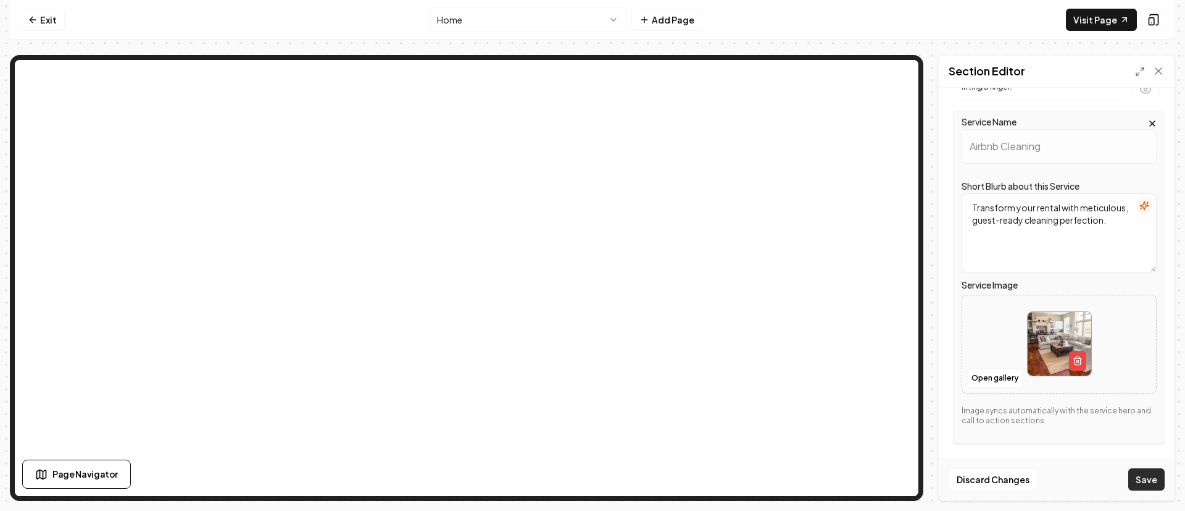
click at [1145, 482] on button "Save" at bounding box center [1147, 479] width 36 height 22
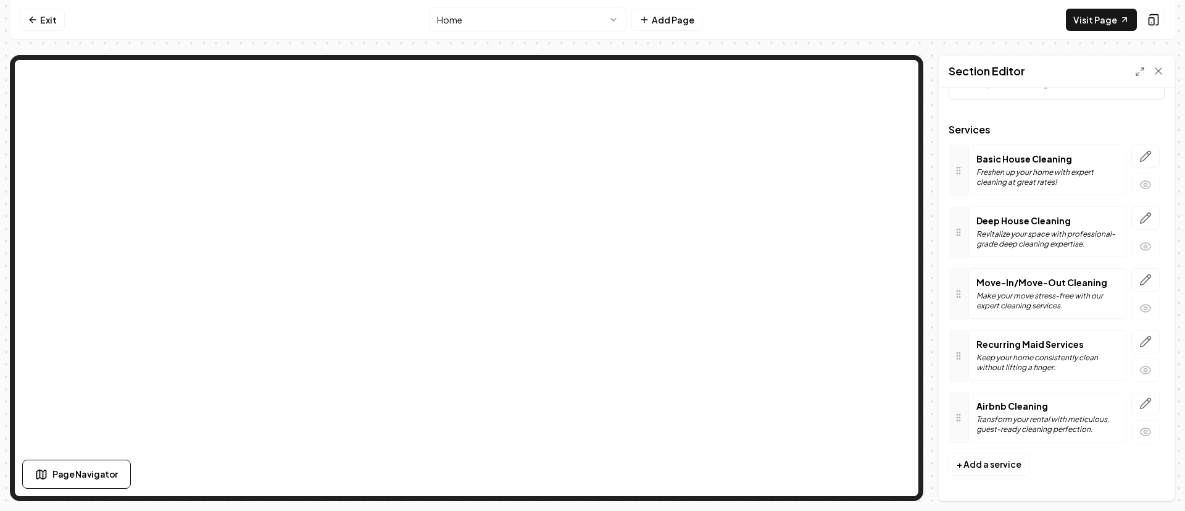
scroll to position [0, 0]
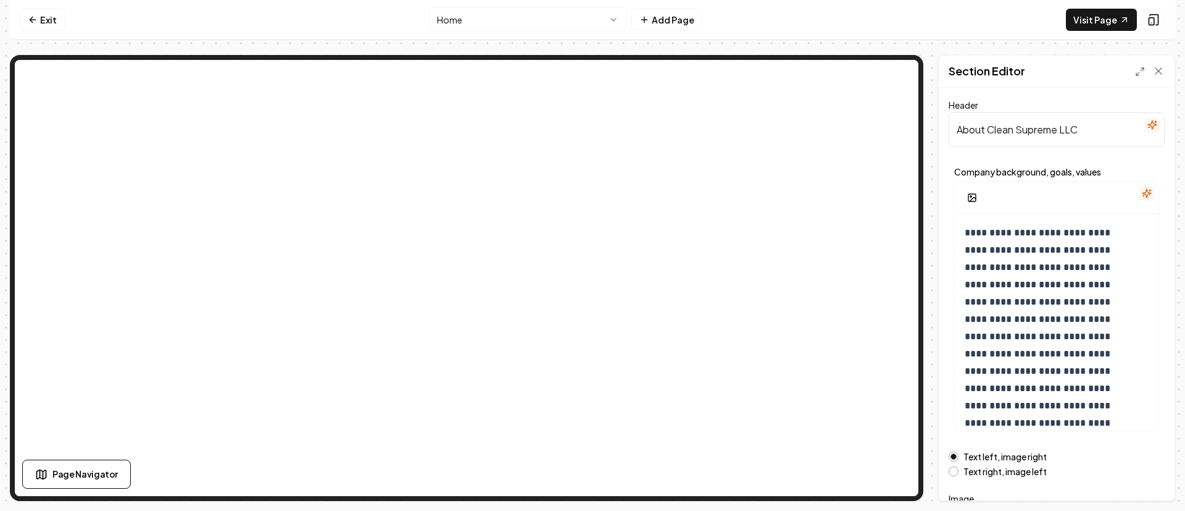
click at [546, 20] on html "**********" at bounding box center [592, 255] width 1185 height 511
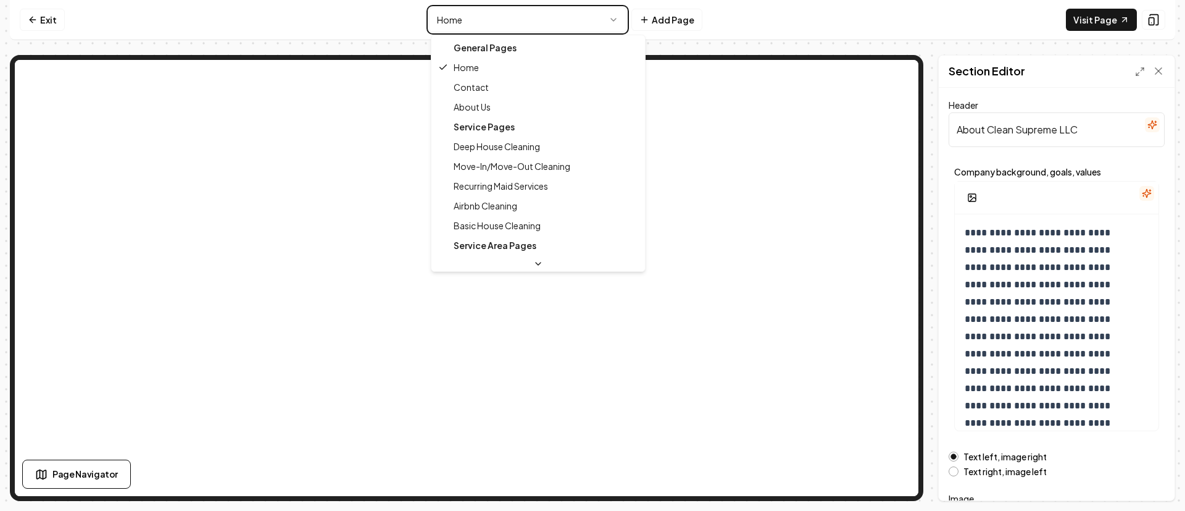
click at [349, 27] on html "**********" at bounding box center [592, 255] width 1185 height 511
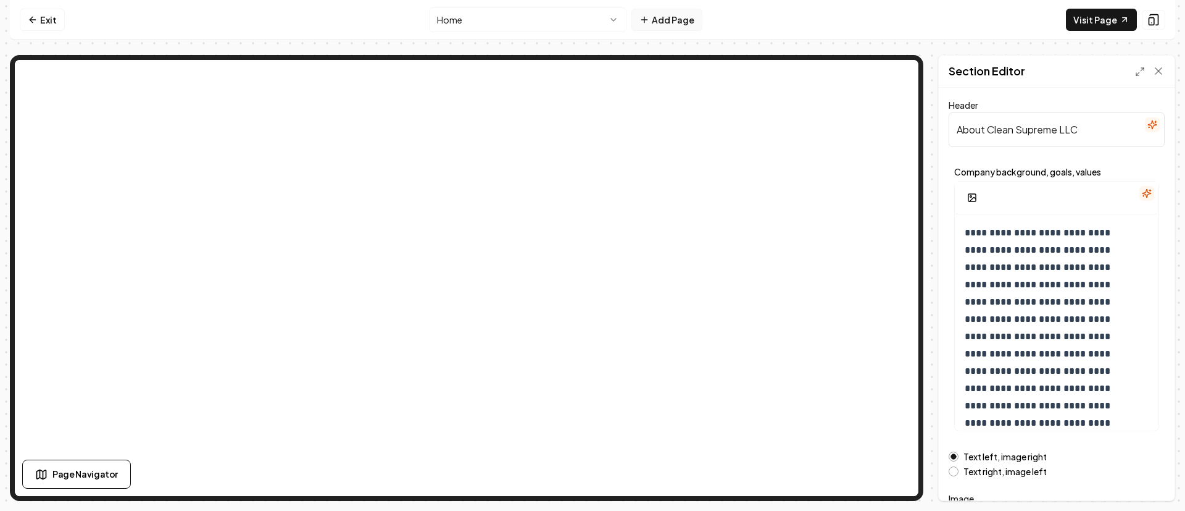
click at [675, 24] on button "Add Page" at bounding box center [667, 20] width 71 height 22
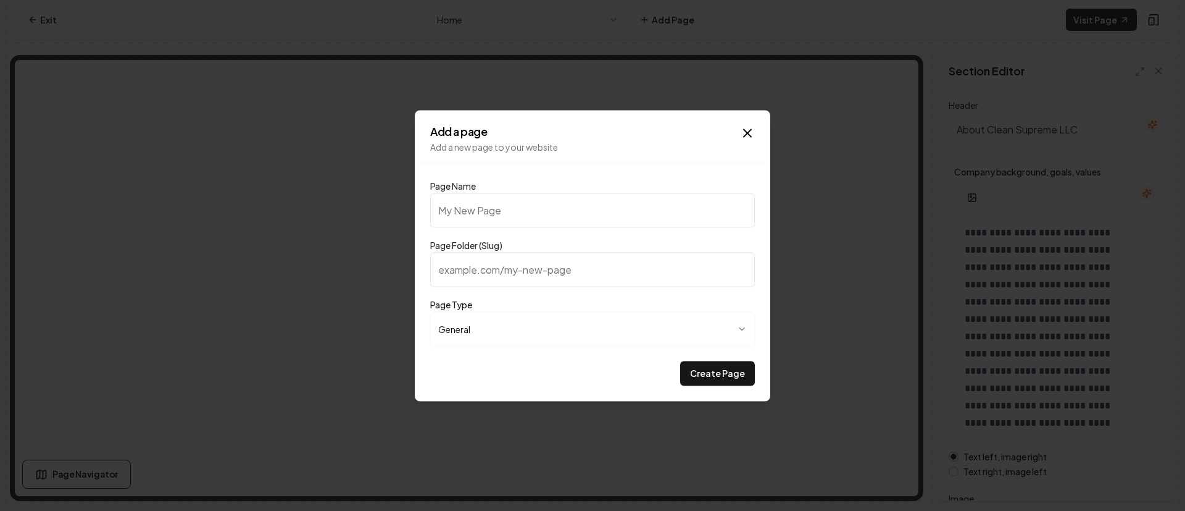
type input "c"
type input "Cleaning Checklist"
type input "cleaning-checklist"
click at [712, 370] on button "Create Page" at bounding box center [717, 373] width 75 height 25
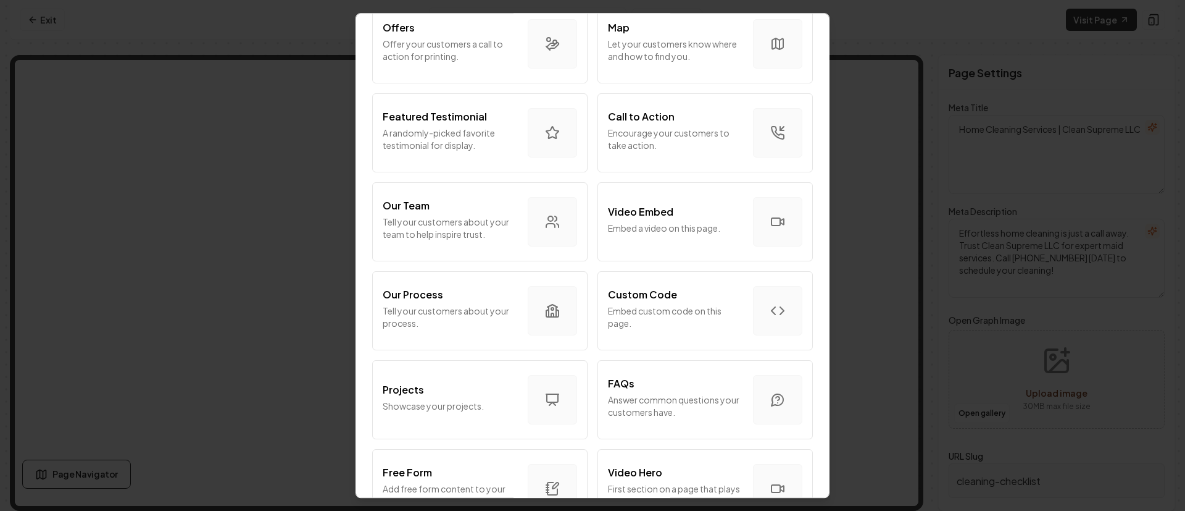
scroll to position [370, 0]
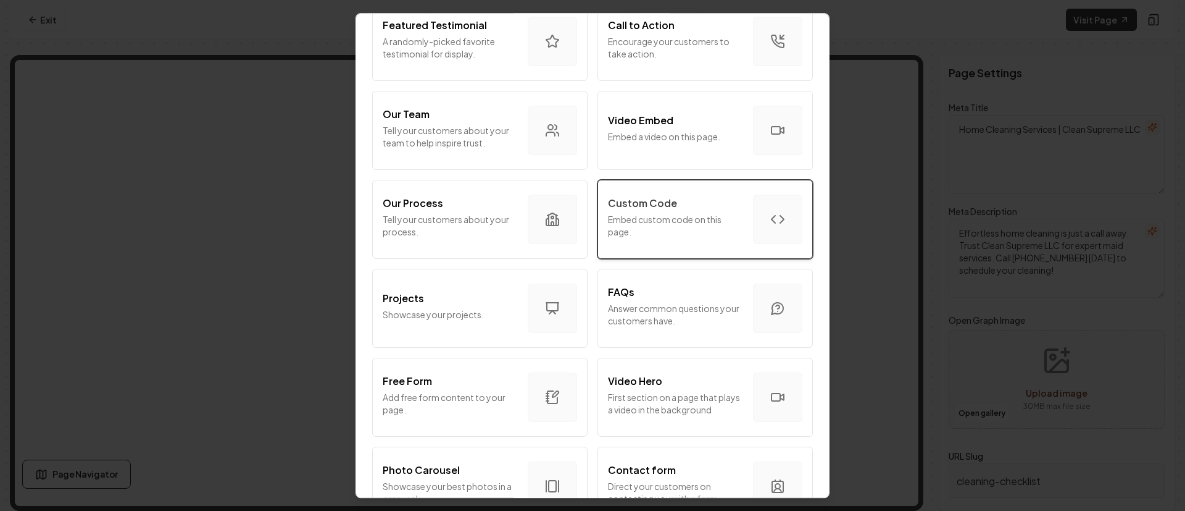
click at [672, 226] on p "Embed custom code on this page." at bounding box center [675, 225] width 135 height 25
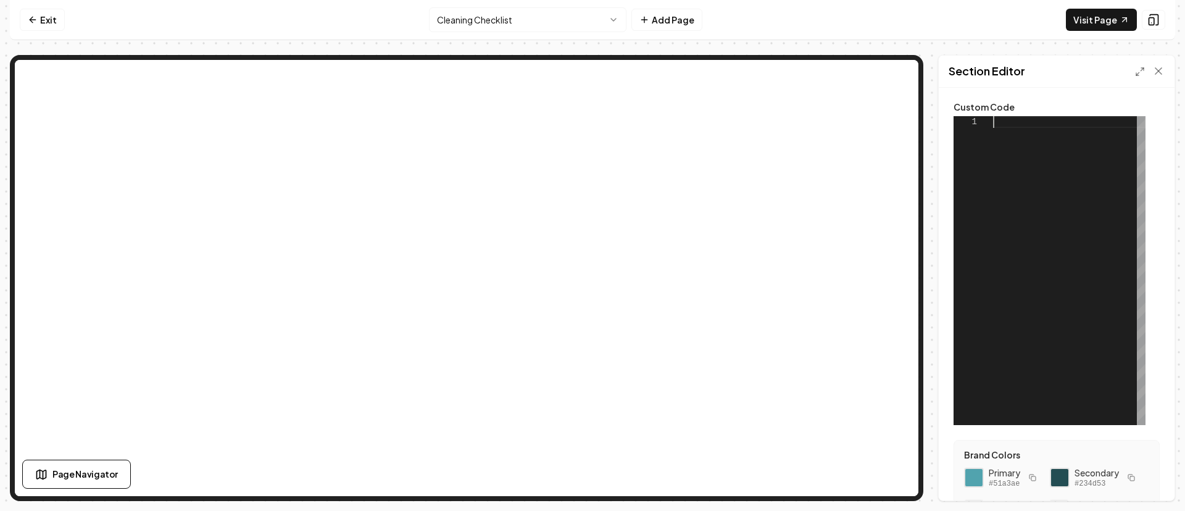
click at [1033, 127] on div at bounding box center [1069, 270] width 152 height 309
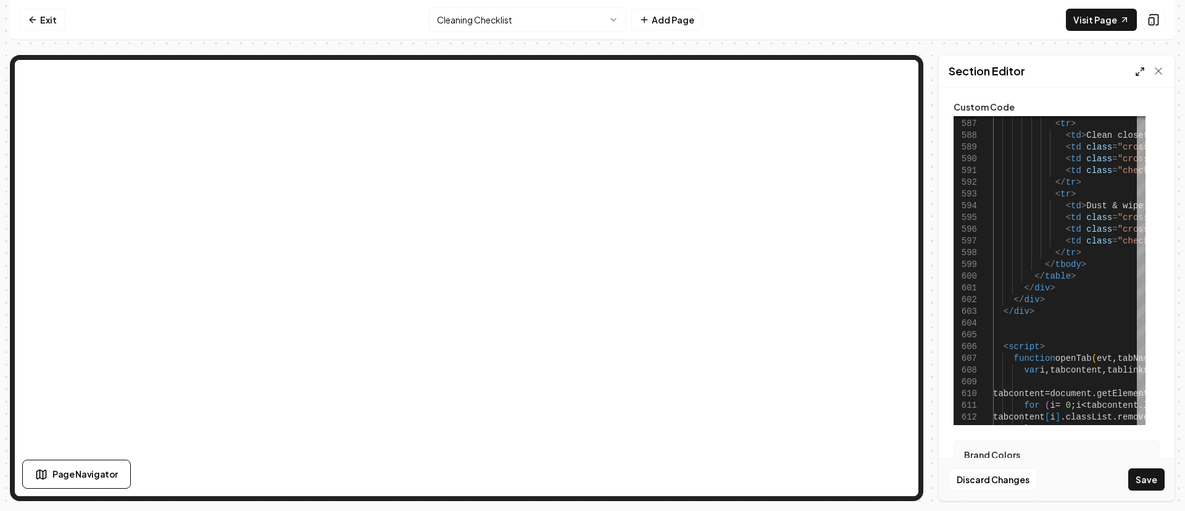
click at [1141, 69] on icon at bounding box center [1140, 72] width 10 height 10
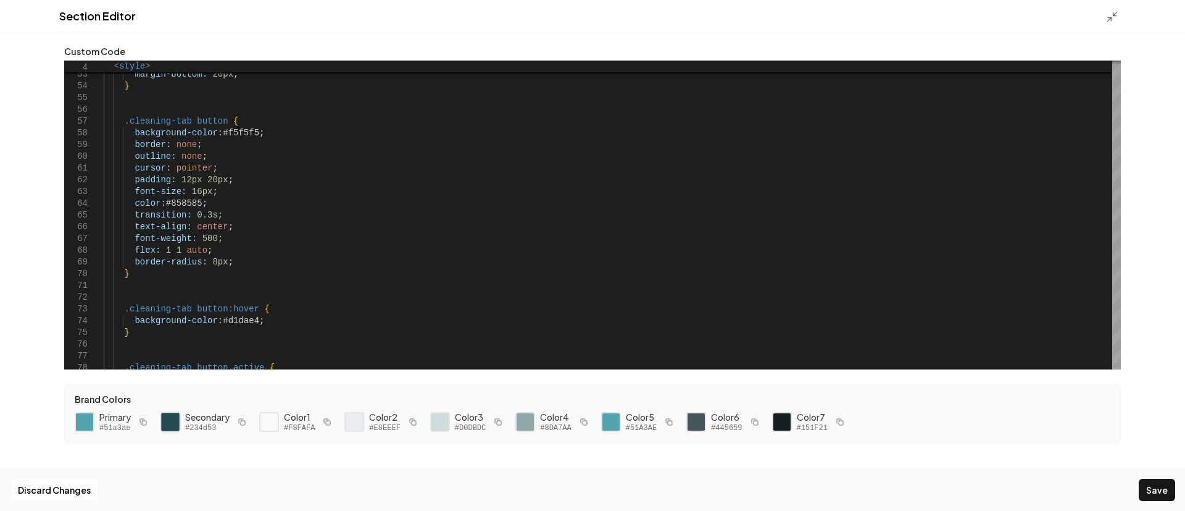
click at [178, 419] on div at bounding box center [170, 422] width 21 height 21
drag, startPoint x: 250, startPoint y: 131, endPoint x: 219, endPoint y: 133, distance: 30.9
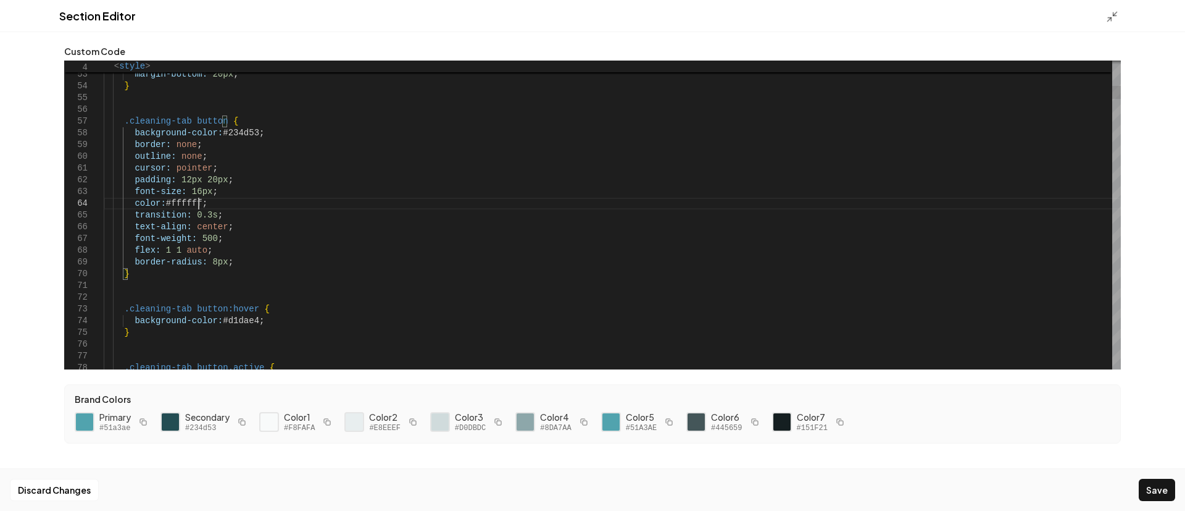
scroll to position [36, 94]
click at [88, 421] on div at bounding box center [84, 422] width 21 height 21
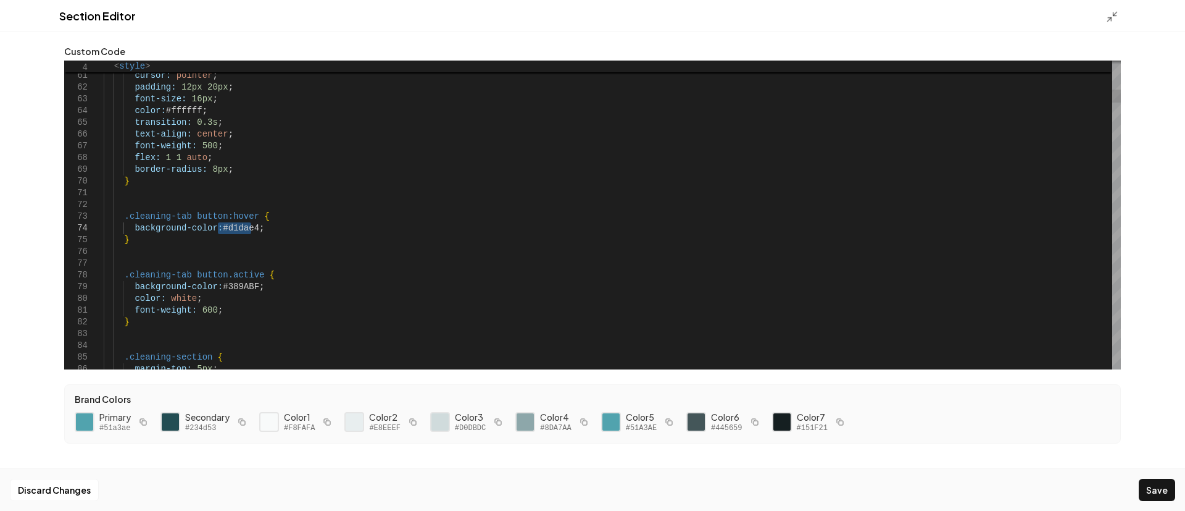
drag, startPoint x: 253, startPoint y: 228, endPoint x: 217, endPoint y: 228, distance: 35.8
drag, startPoint x: 251, startPoint y: 285, endPoint x: 219, endPoint y: 288, distance: 32.2
type textarea "**********"
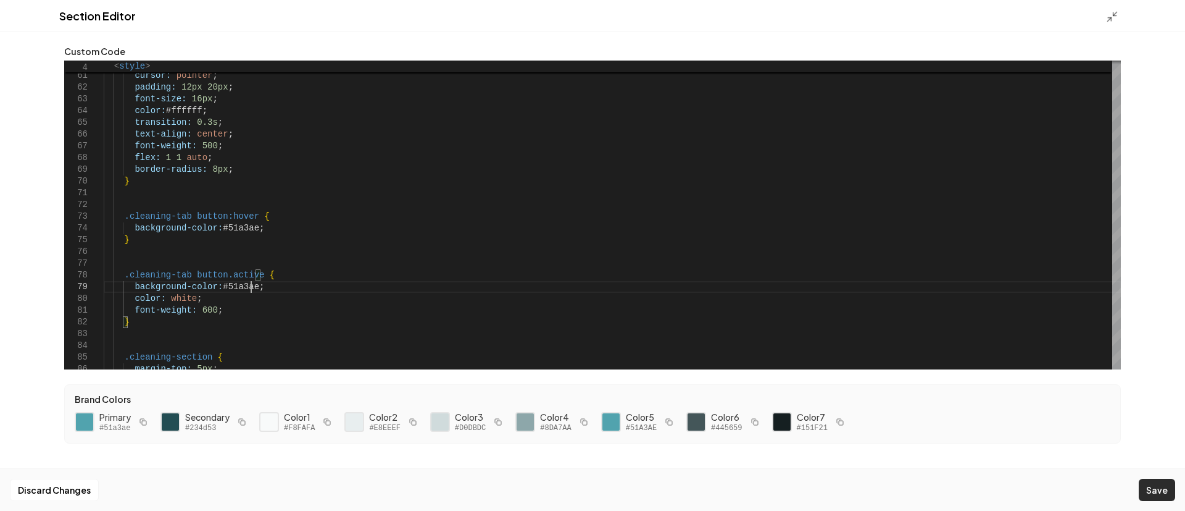
click at [1156, 485] on button "Save" at bounding box center [1157, 489] width 36 height 22
click at [1109, 19] on icon at bounding box center [1112, 16] width 12 height 12
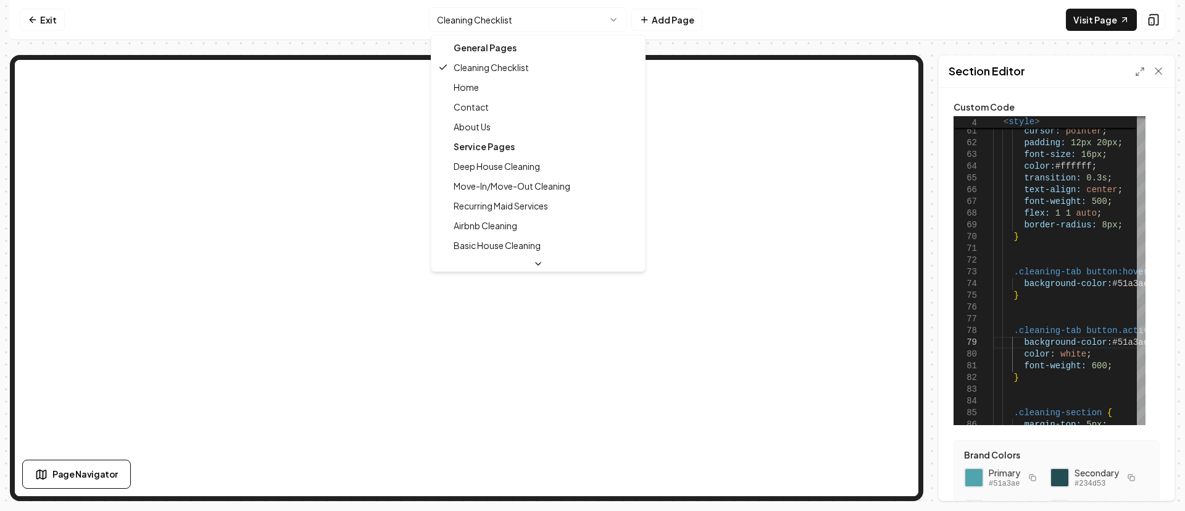
click at [508, 22] on html "Computer Required This feature is only available on a computer. Please switch t…" at bounding box center [592, 255] width 1185 height 511
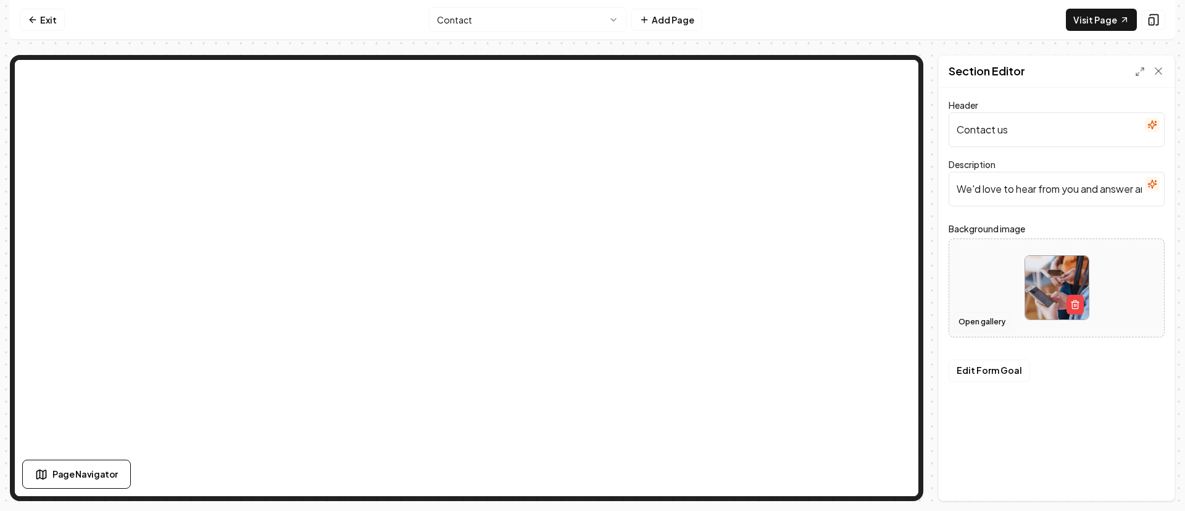
click at [974, 325] on button "Open gallery" at bounding box center [982, 322] width 56 height 20
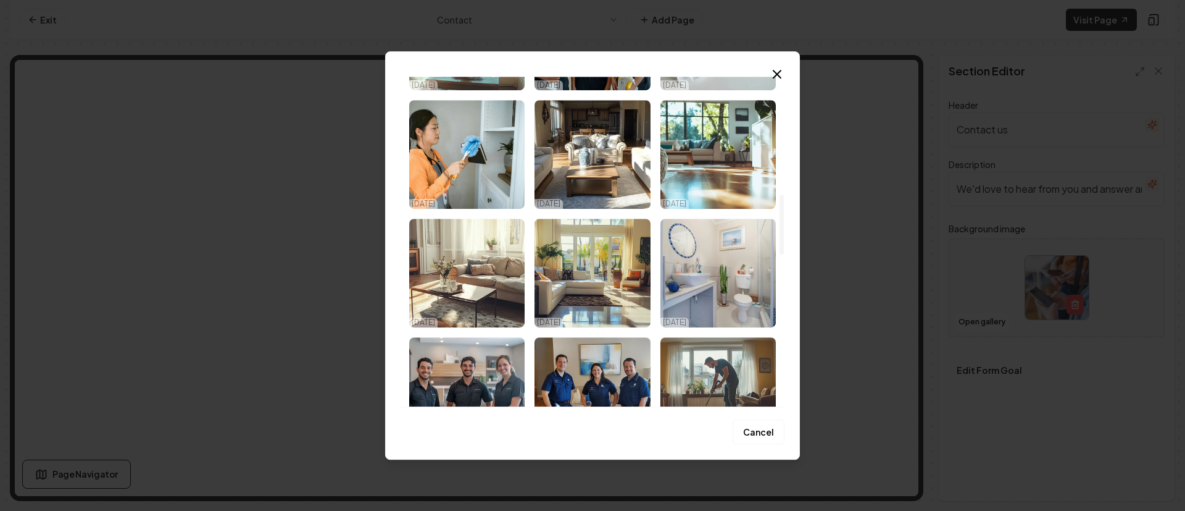
scroll to position [648, 0]
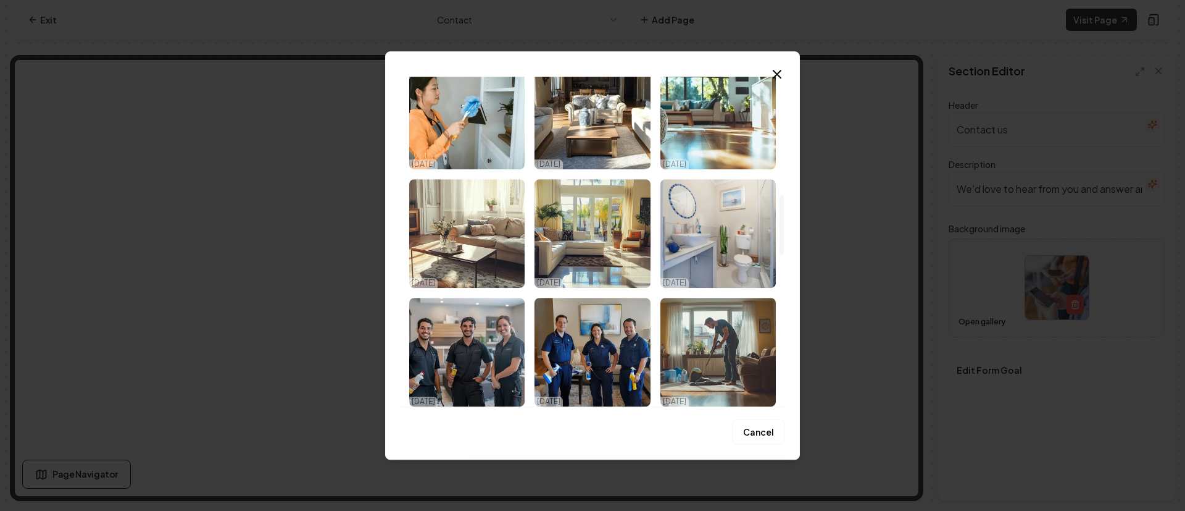
click at [696, 140] on img "Select image image_68e4c39c5c7cd75eb8e37f6c.png" at bounding box center [718, 115] width 115 height 109
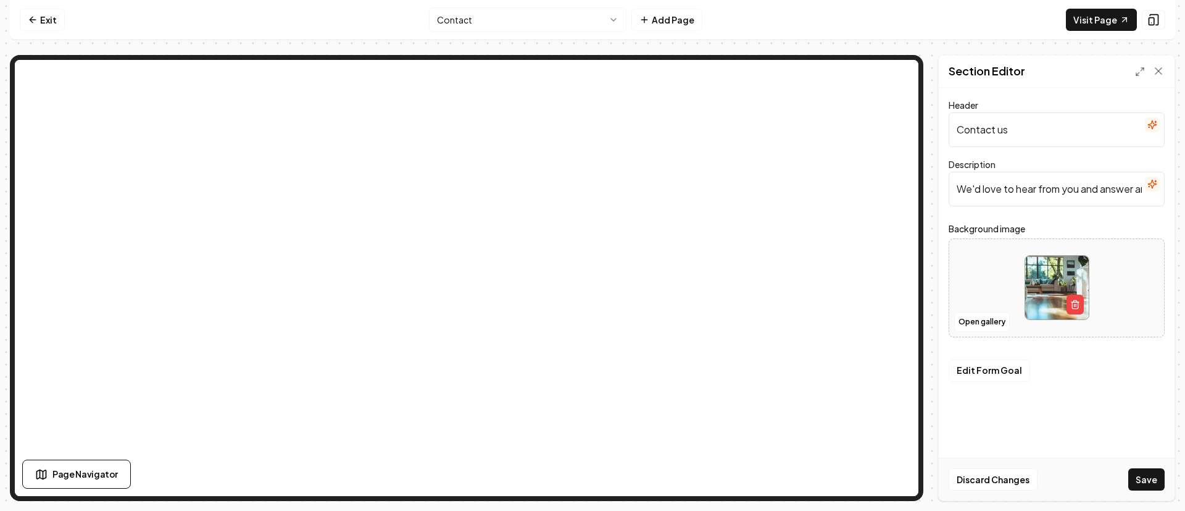
click at [1145, 472] on button "Save" at bounding box center [1147, 479] width 36 height 22
click at [519, 20] on html "Computer Required This feature is only available on a computer. Please switch t…" at bounding box center [592, 255] width 1185 height 511
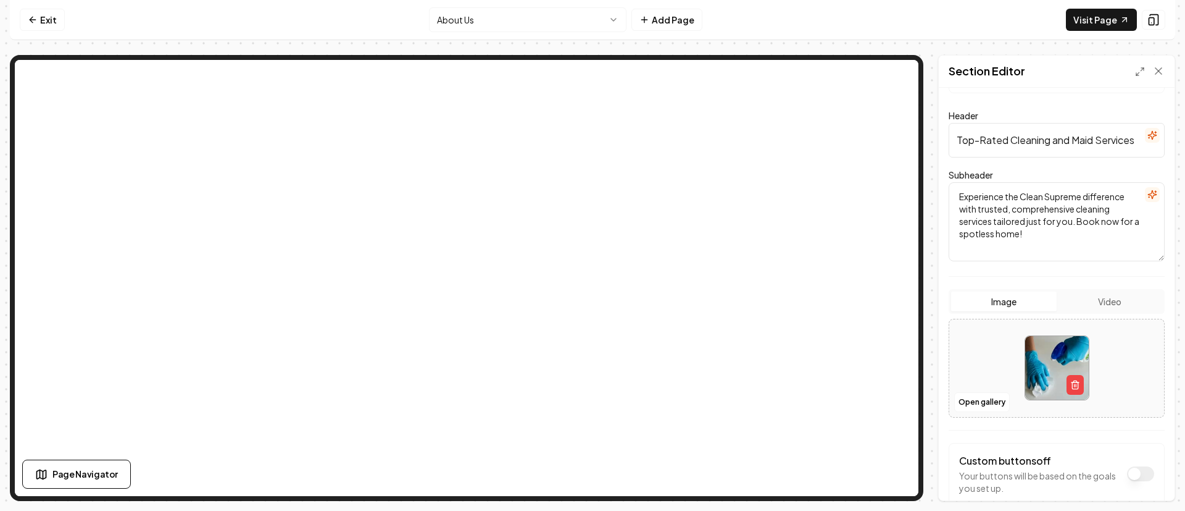
scroll to position [127, 0]
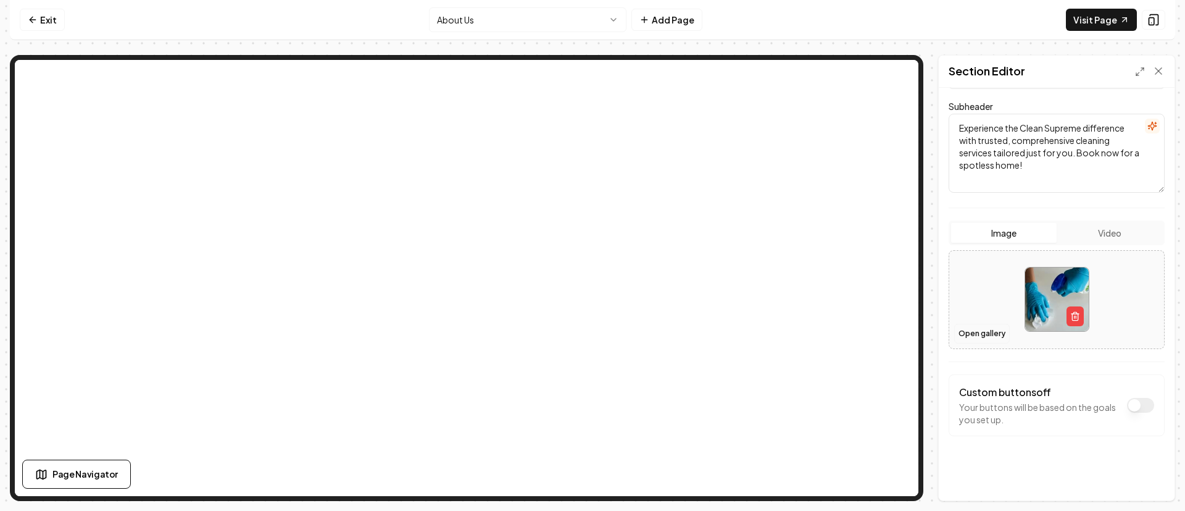
click at [977, 332] on button "Open gallery" at bounding box center [982, 333] width 56 height 20
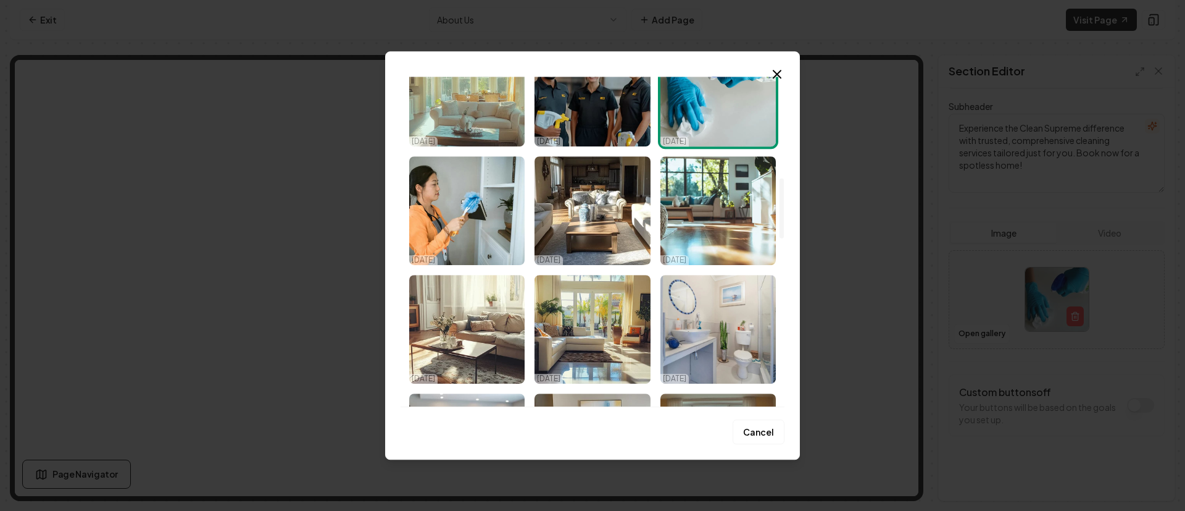
scroll to position [556, 0]
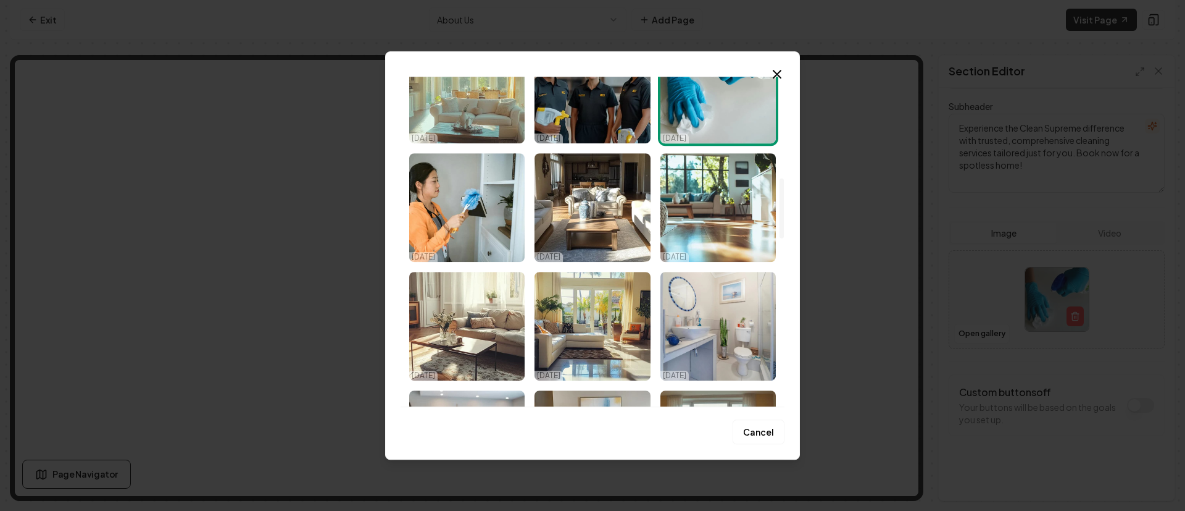
click at [707, 337] on img "Select image image_68e4c39c5c7cd75eb8e37fd7.jpeg" at bounding box center [718, 326] width 115 height 109
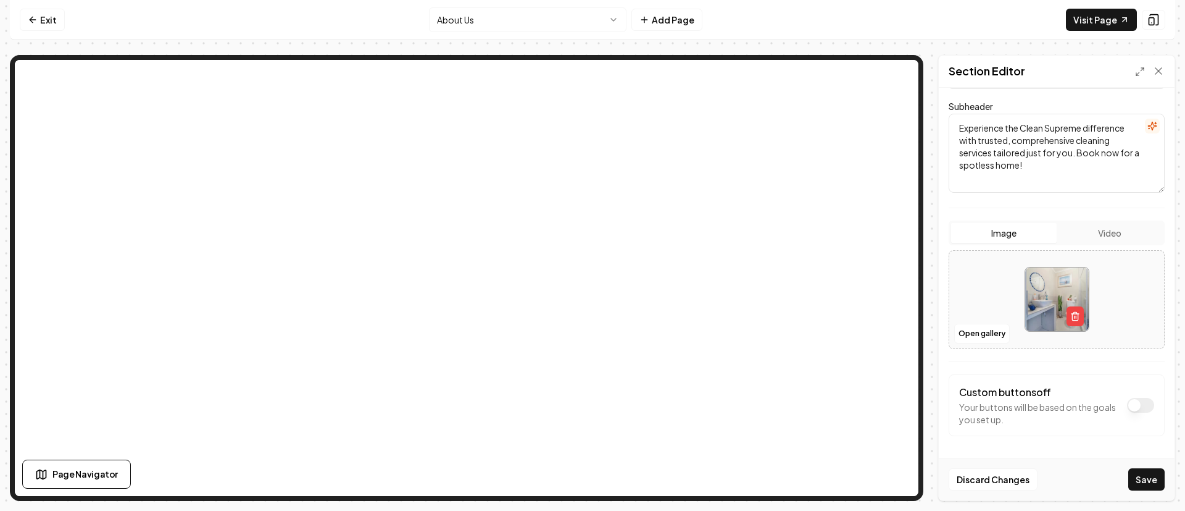
drag, startPoint x: 1138, startPoint y: 480, endPoint x: 1129, endPoint y: 475, distance: 10.8
click at [1138, 480] on button "Save" at bounding box center [1147, 479] width 36 height 22
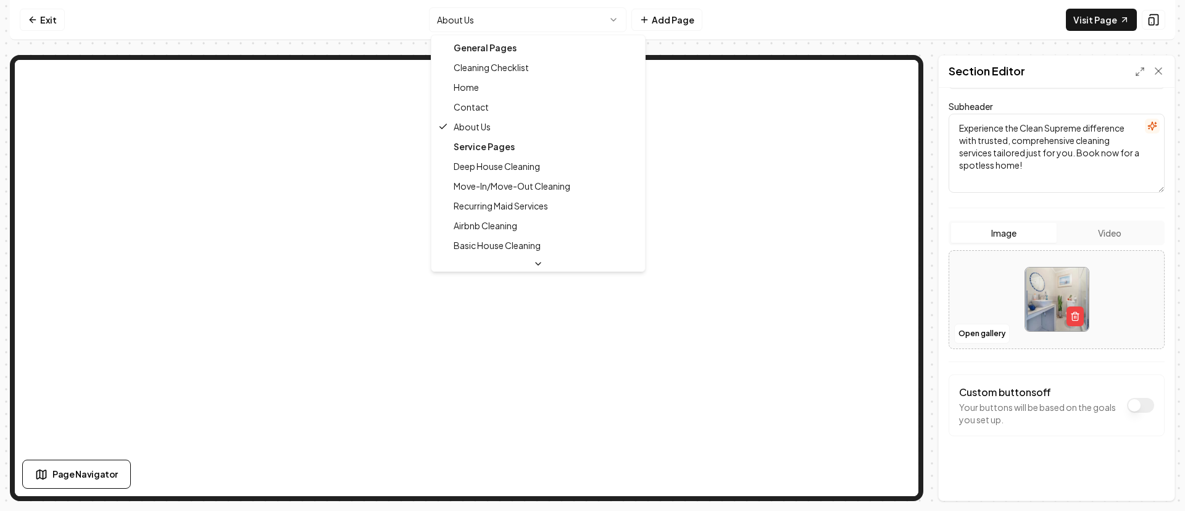
click at [548, 17] on html "Computer Required This feature is only available on a computer. Please switch t…" at bounding box center [592, 255] width 1185 height 511
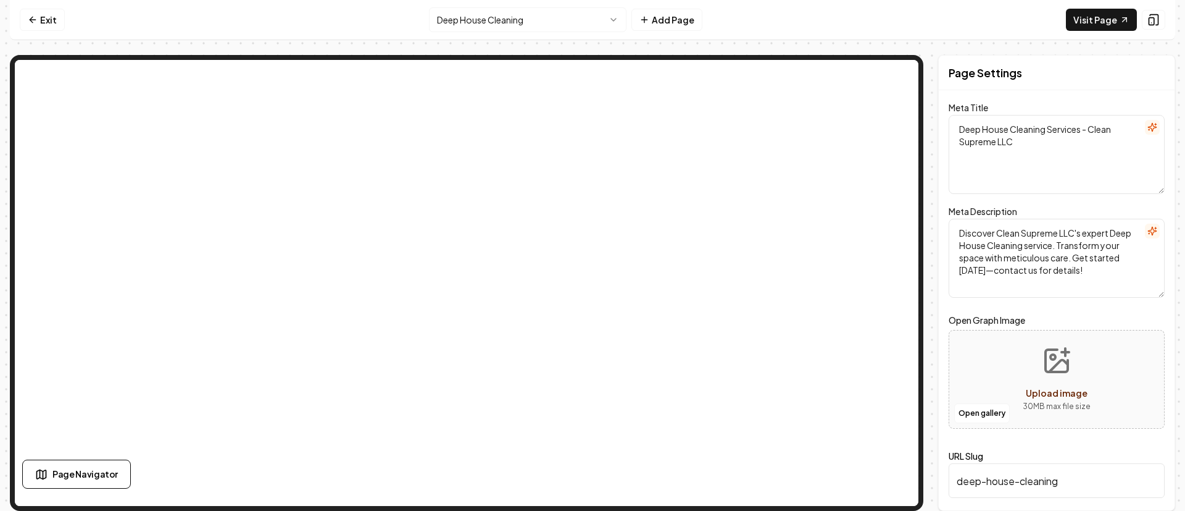
click at [570, 20] on html "Computer Required This feature is only available on a computer. Please switch t…" at bounding box center [592, 255] width 1185 height 511
click at [564, 24] on html "Computer Required This feature is only available on a computer. Please switch t…" at bounding box center [592, 255] width 1185 height 511
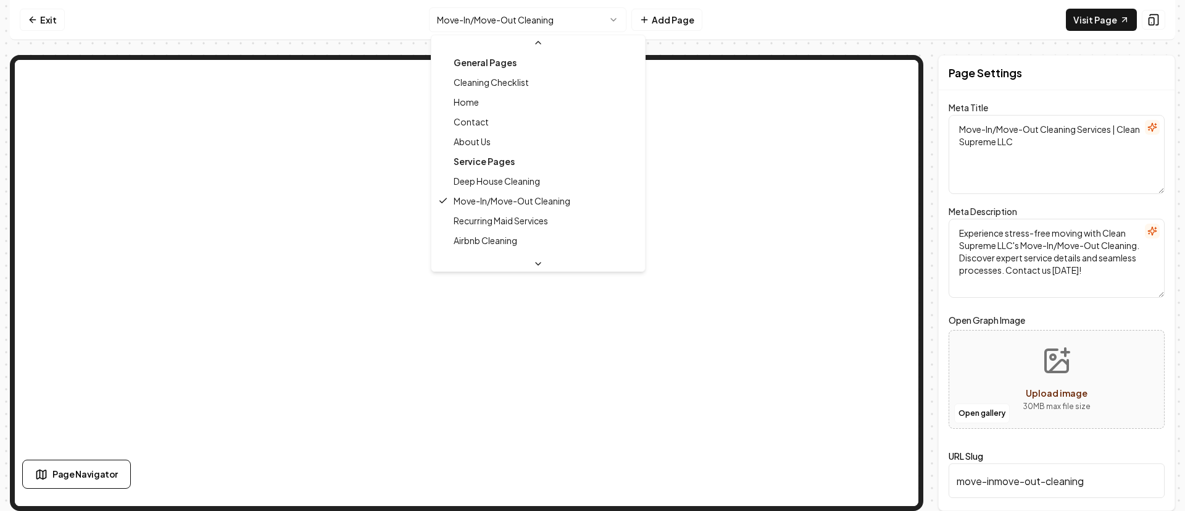
scroll to position [93, 0]
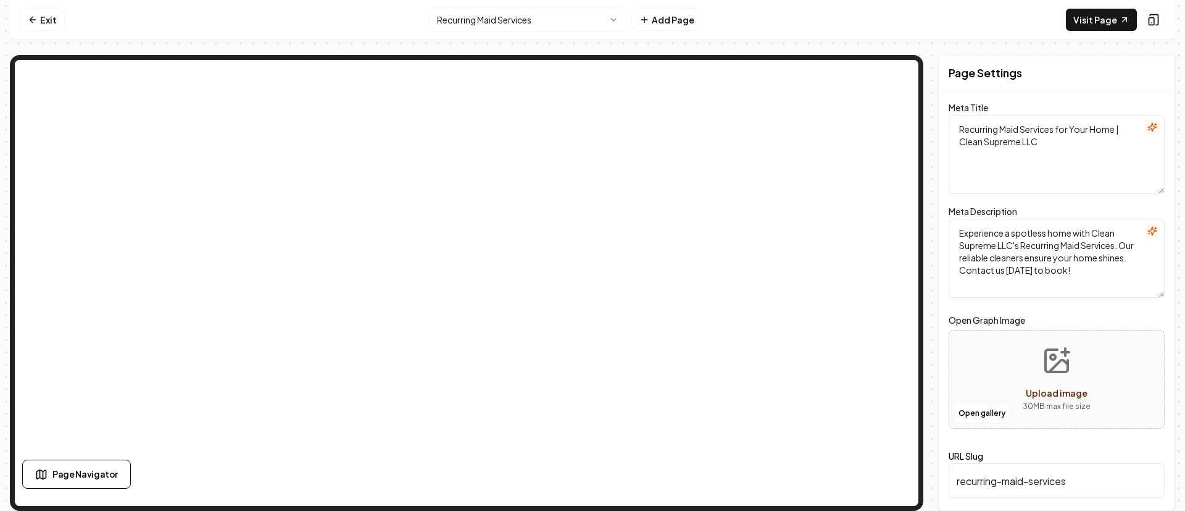
click at [542, 24] on html "Computer Required This feature is only available on a computer. Please switch t…" at bounding box center [592, 255] width 1185 height 511
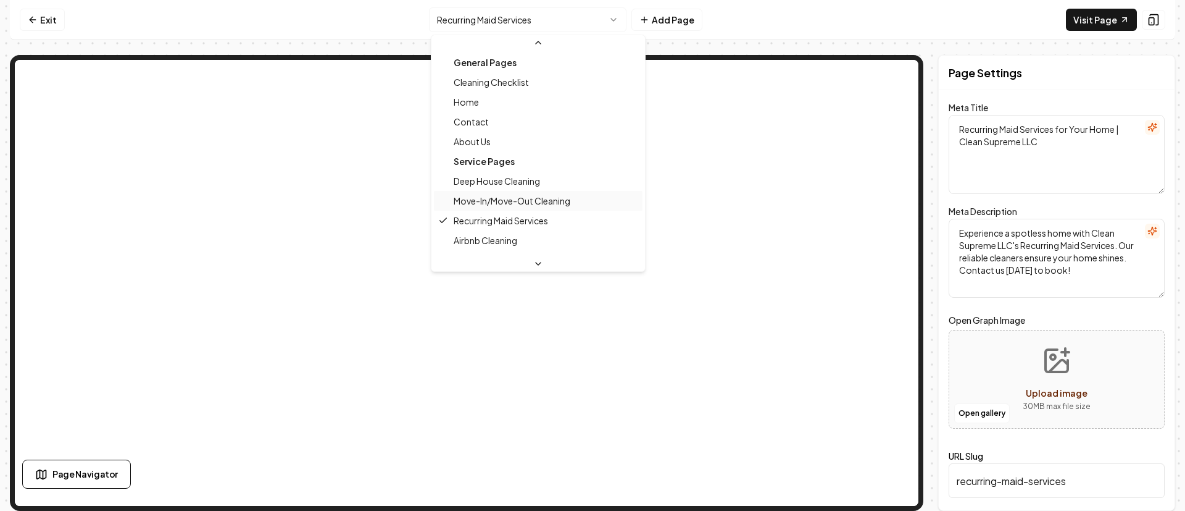
scroll to position [93, 0]
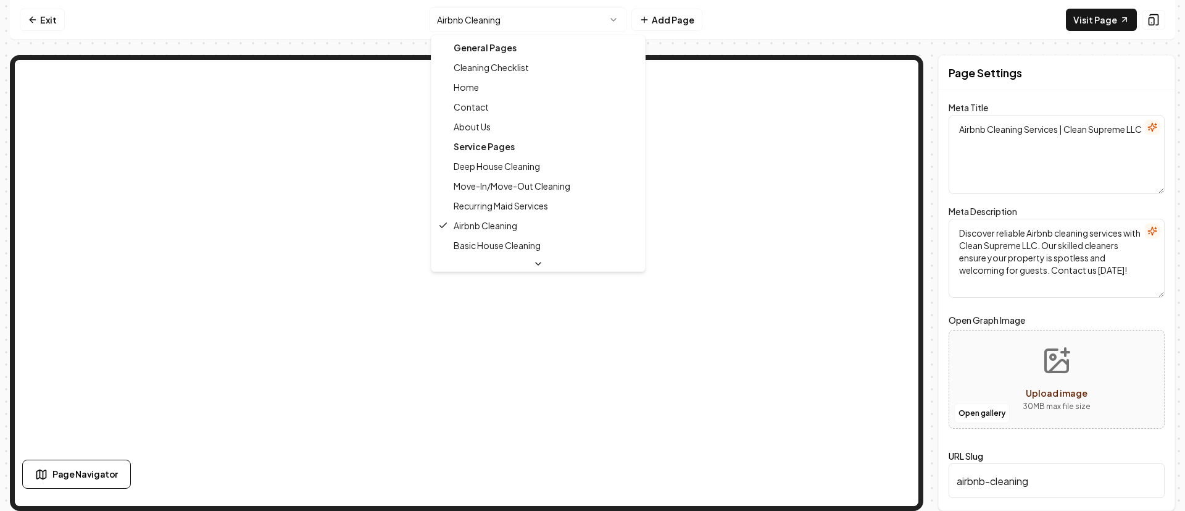
click at [562, 25] on html "Computer Required This feature is only available on a computer. Please switch t…" at bounding box center [592, 255] width 1185 height 511
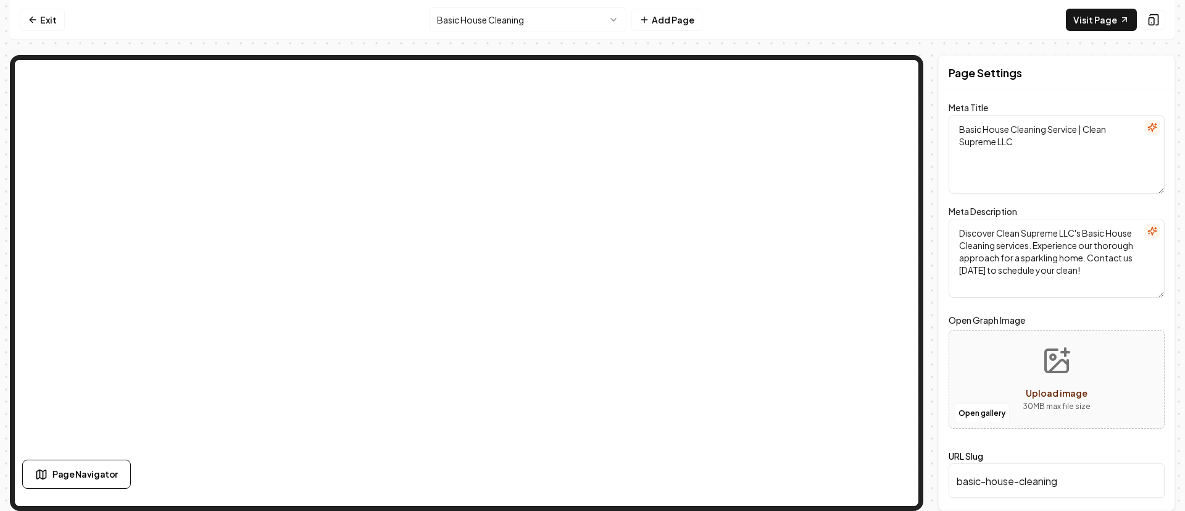
click at [564, 27] on html "Computer Required This feature is only available on a computer. Please switch t…" at bounding box center [592, 255] width 1185 height 511
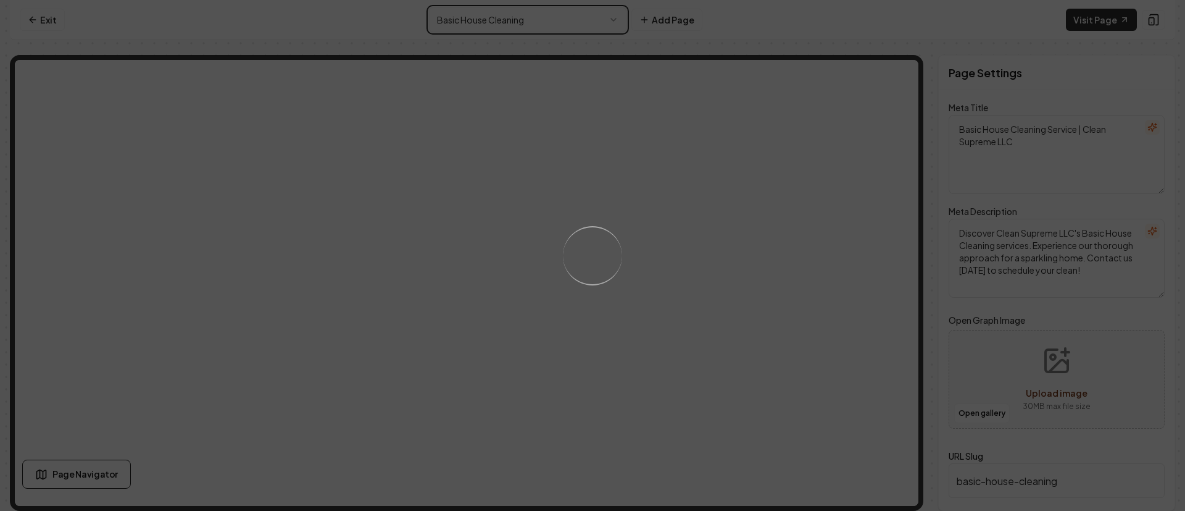
type textarea "Home Cleaning Services | Clean Supreme LLC"
type textarea "Discover a spotless home with Clean Supreme LLC! With 60 years of experience, o…"
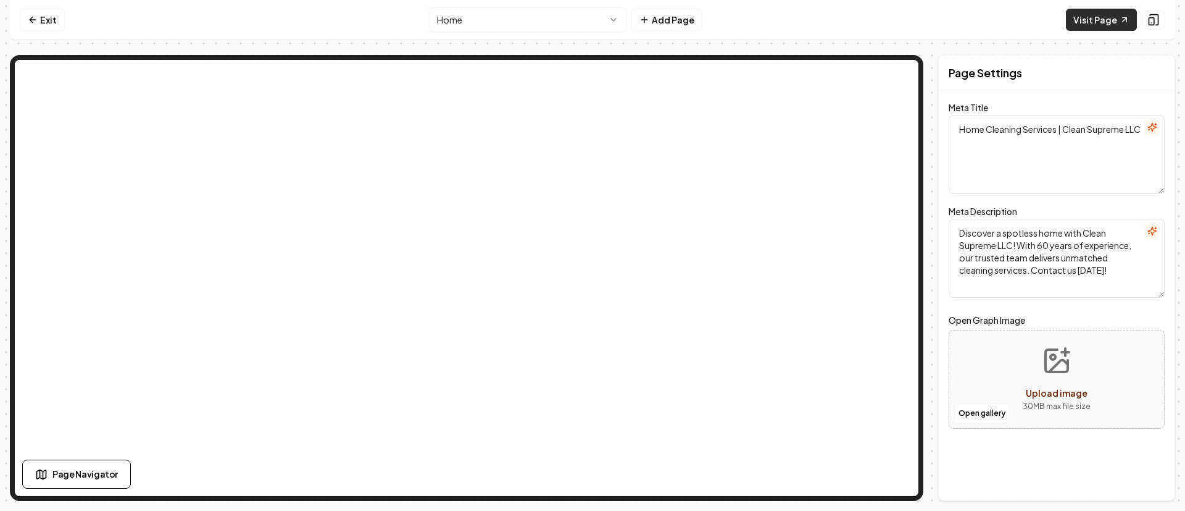
click at [1101, 24] on link "Visit Page" at bounding box center [1101, 20] width 71 height 22
